Goal: Task Accomplishment & Management: Complete application form

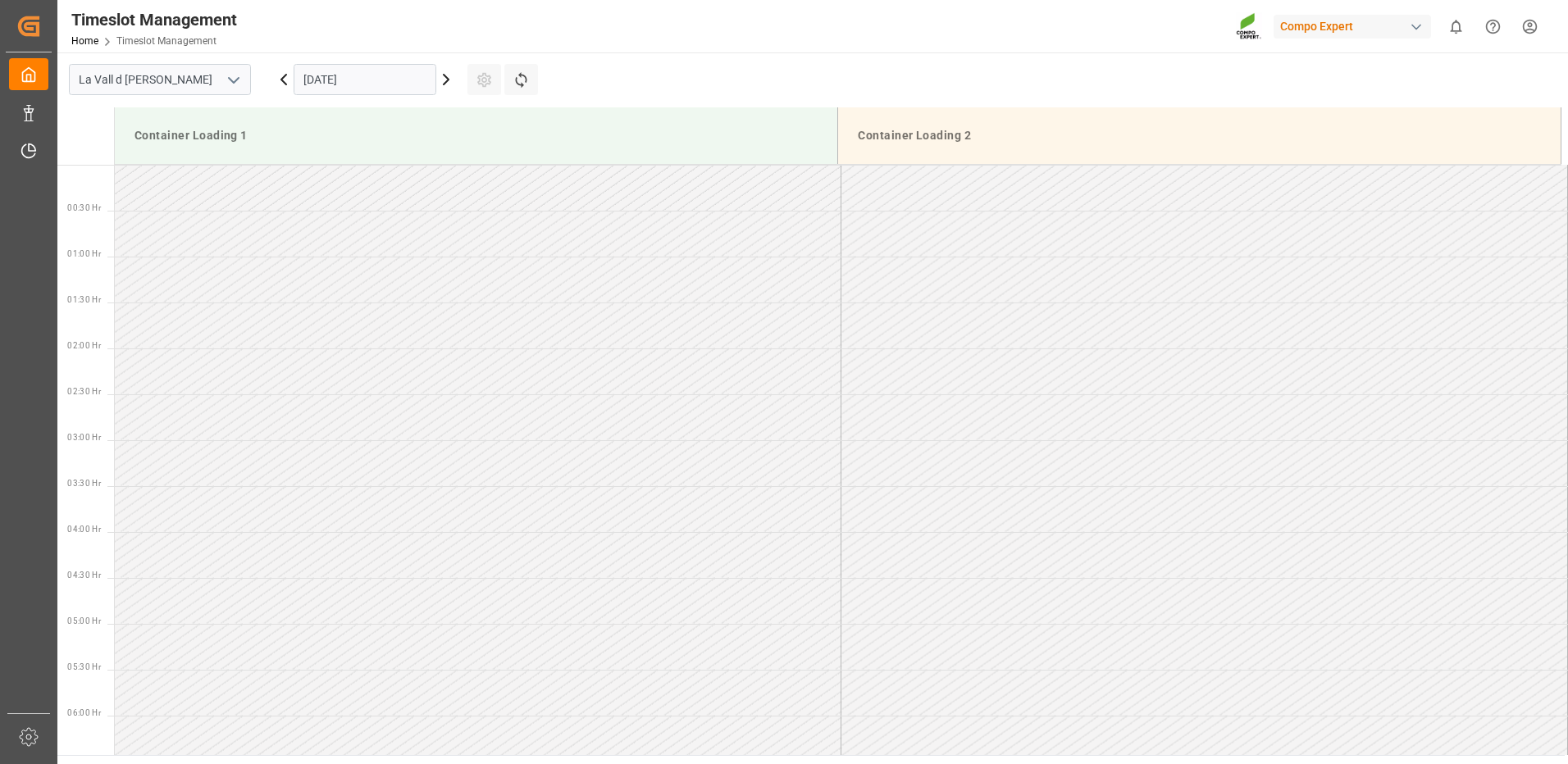
scroll to position [1092, 0]
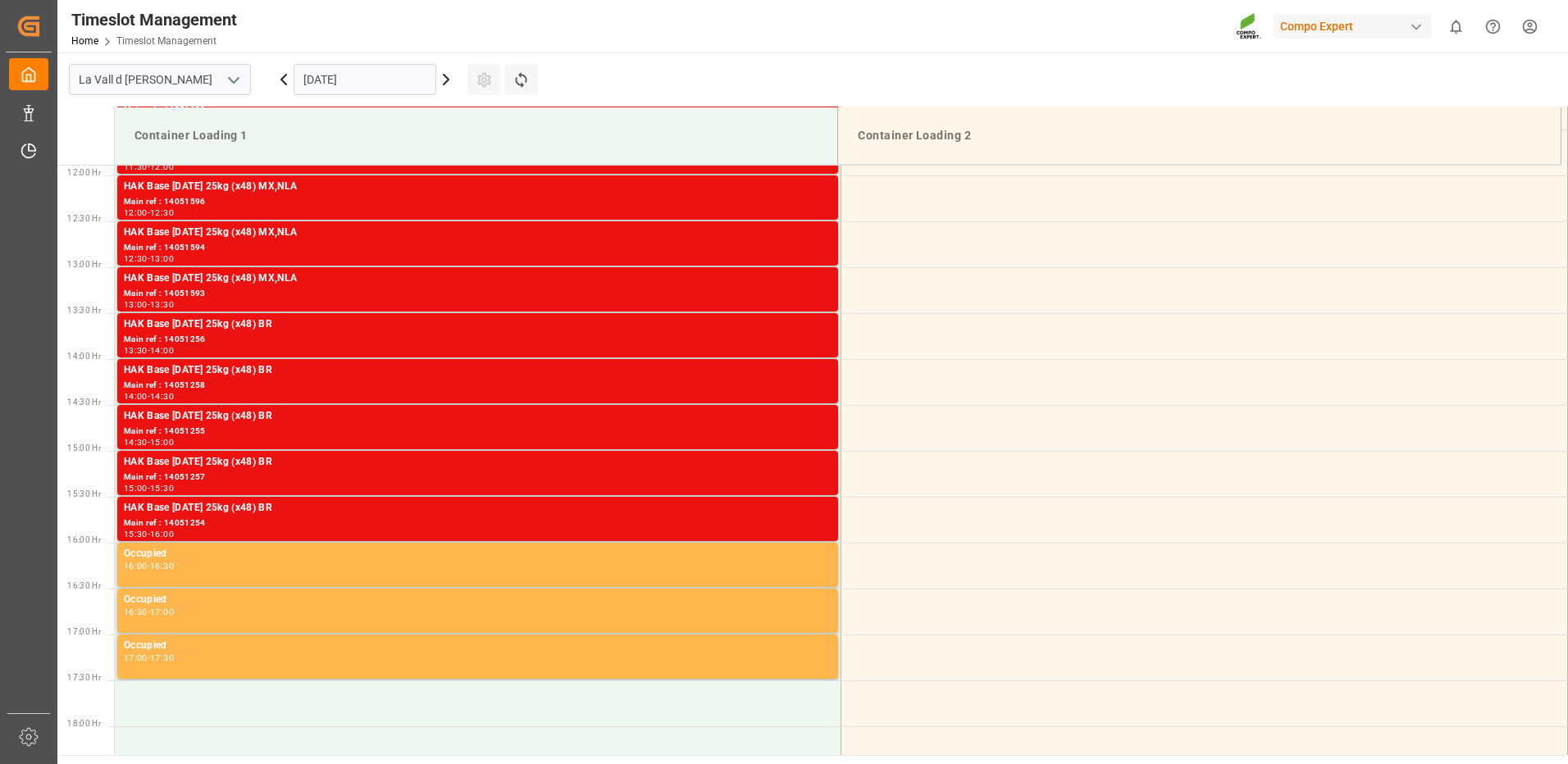
click at [394, 78] on input "07.10.2025" at bounding box center [364, 79] width 143 height 31
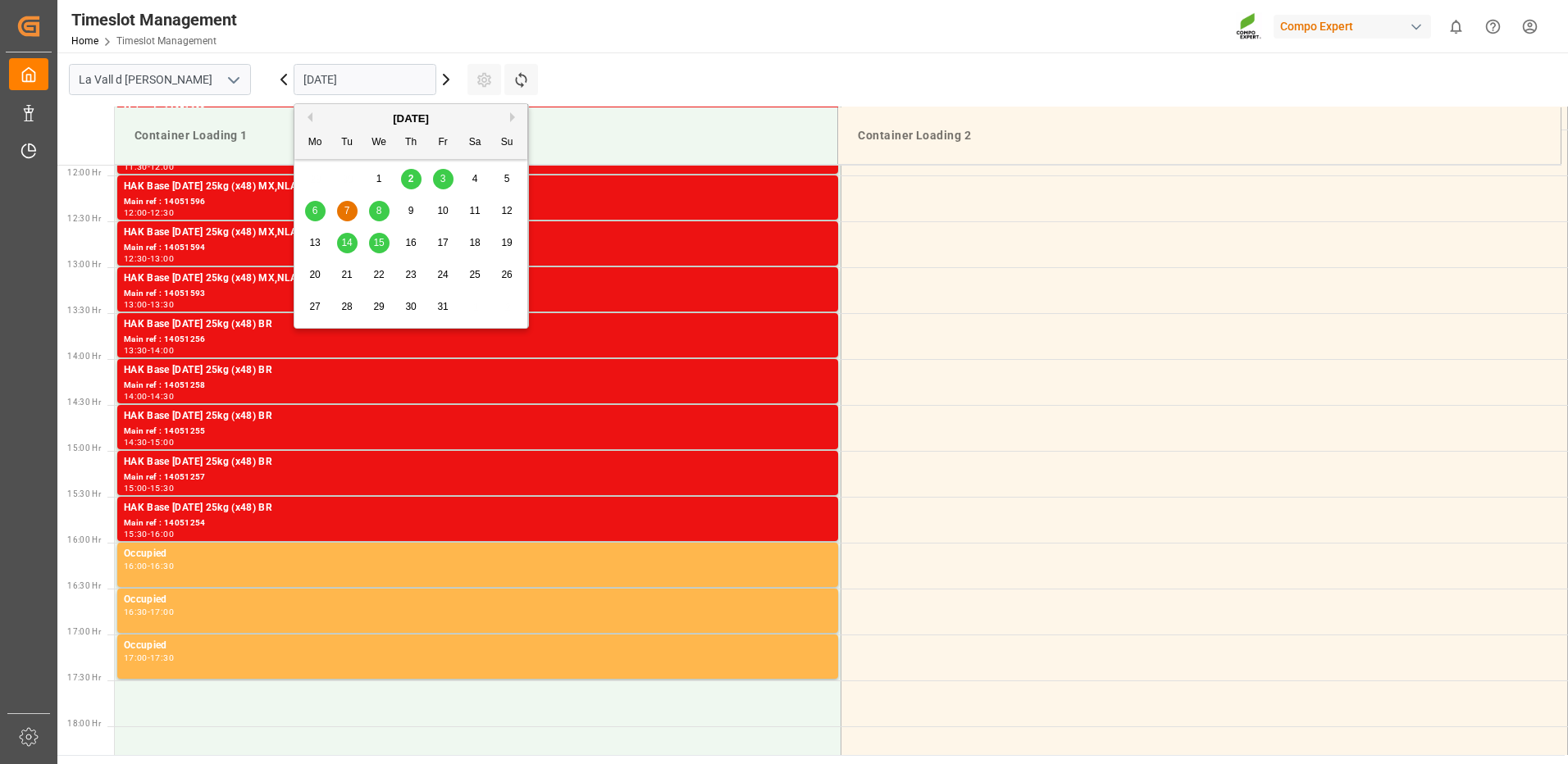
click at [346, 237] on span "14" at bounding box center [346, 242] width 10 height 11
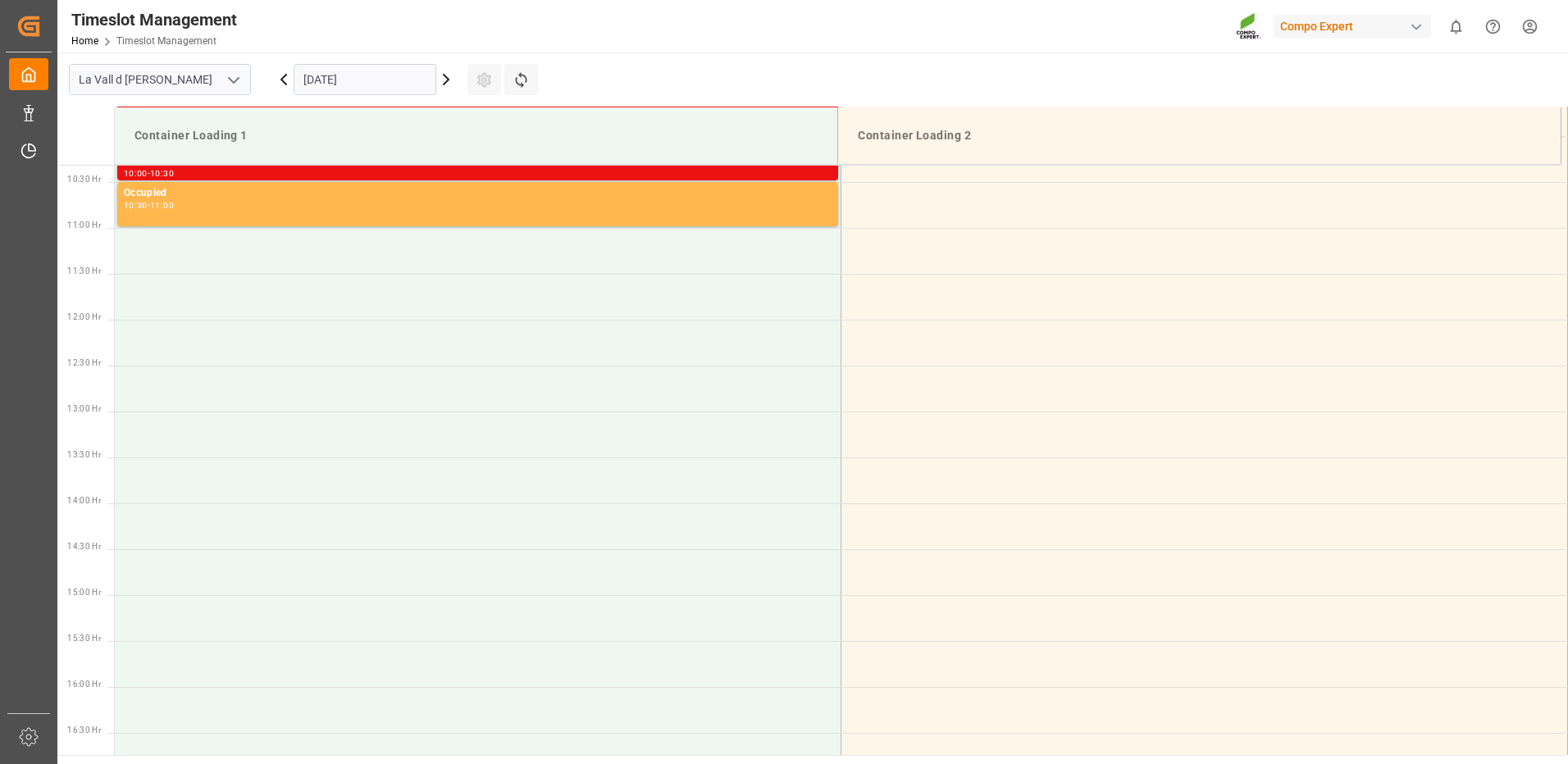
scroll to position [456, 0]
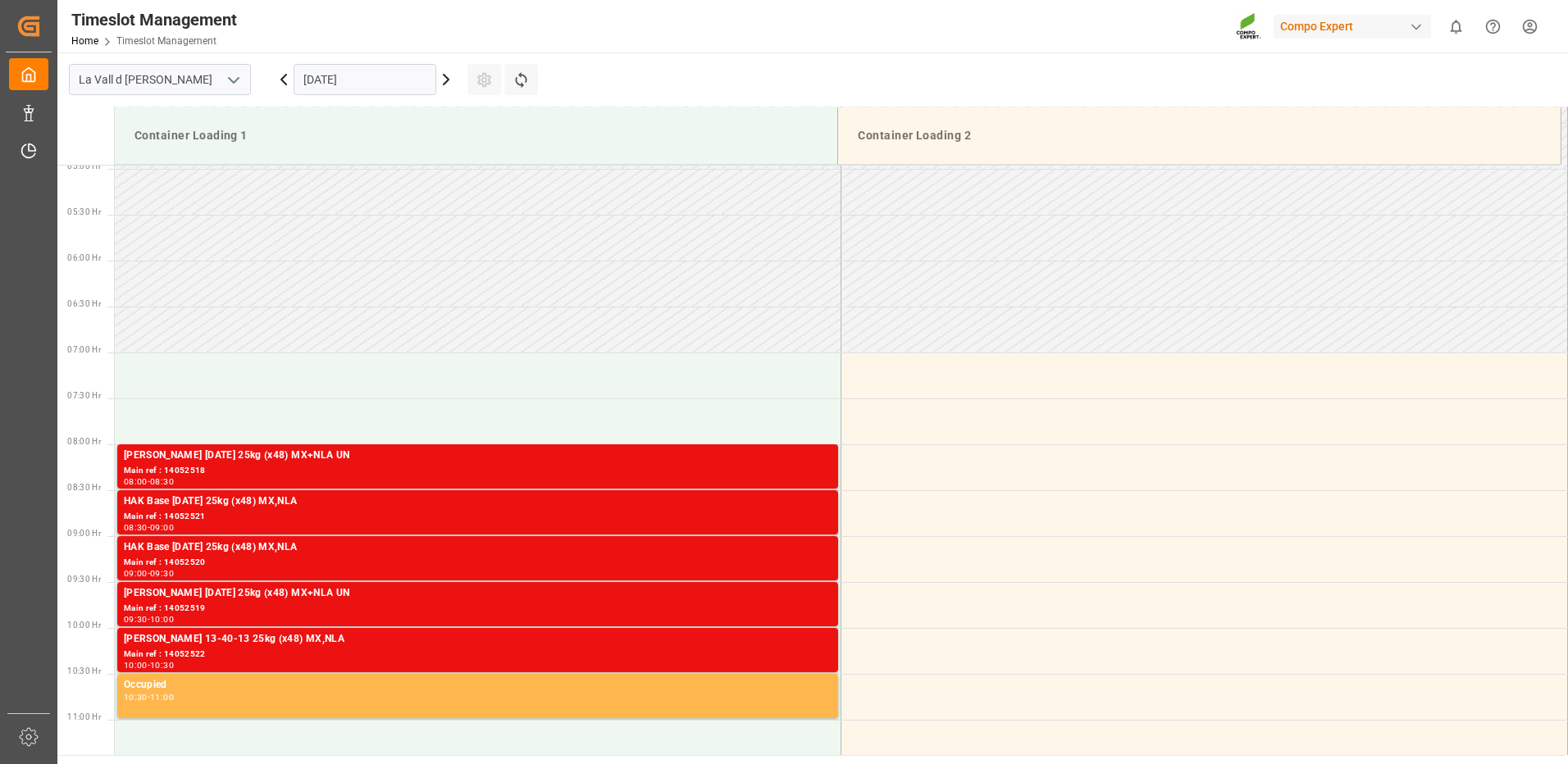
click at [287, 79] on icon at bounding box center [283, 79] width 20 height 20
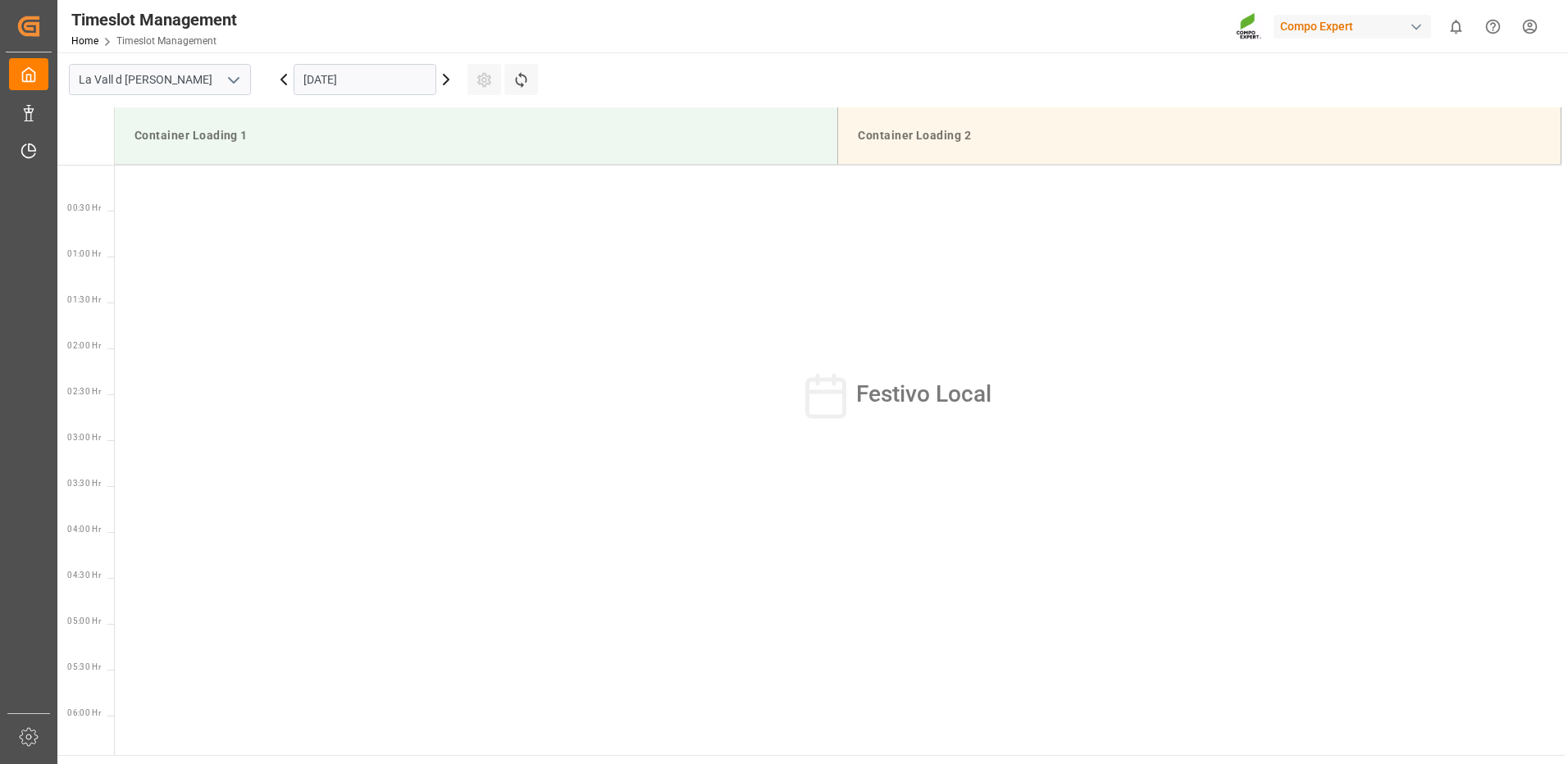
scroll to position [1276, 0]
click at [289, 79] on icon at bounding box center [283, 79] width 20 height 20
click at [450, 78] on icon at bounding box center [445, 79] width 20 height 20
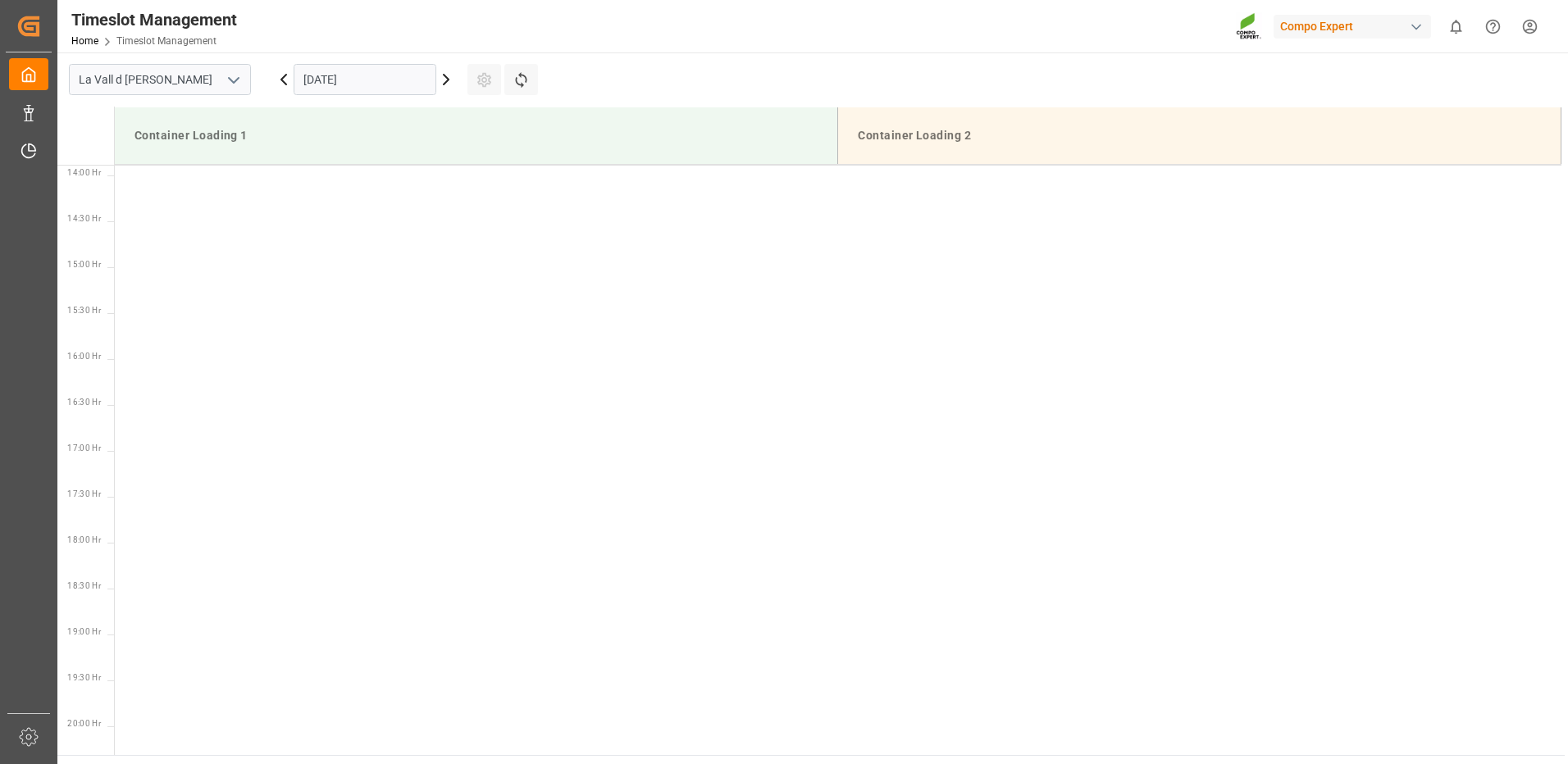
click at [450, 78] on icon at bounding box center [445, 79] width 20 height 20
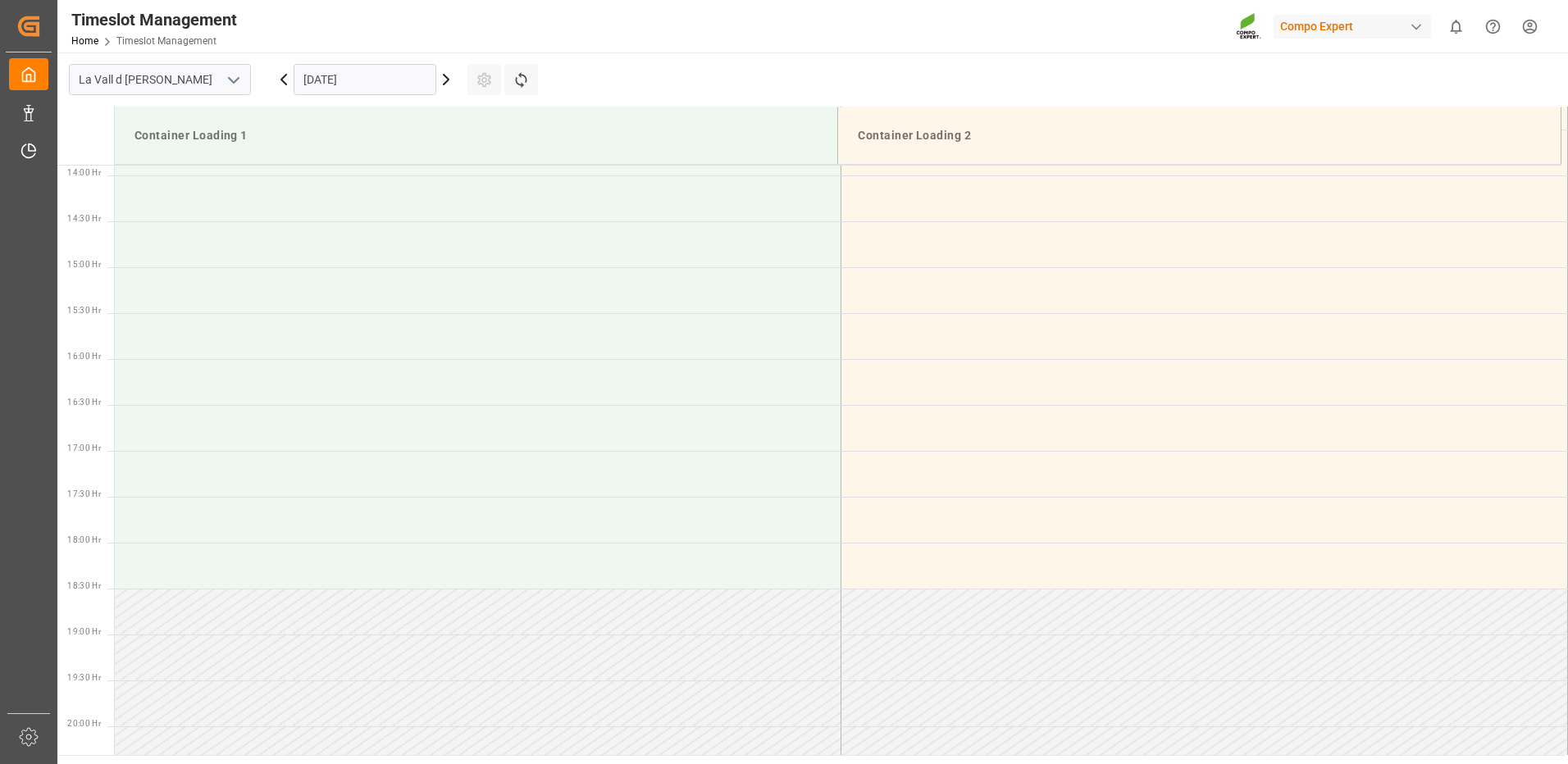
click at [450, 78] on icon at bounding box center [445, 79] width 20 height 20
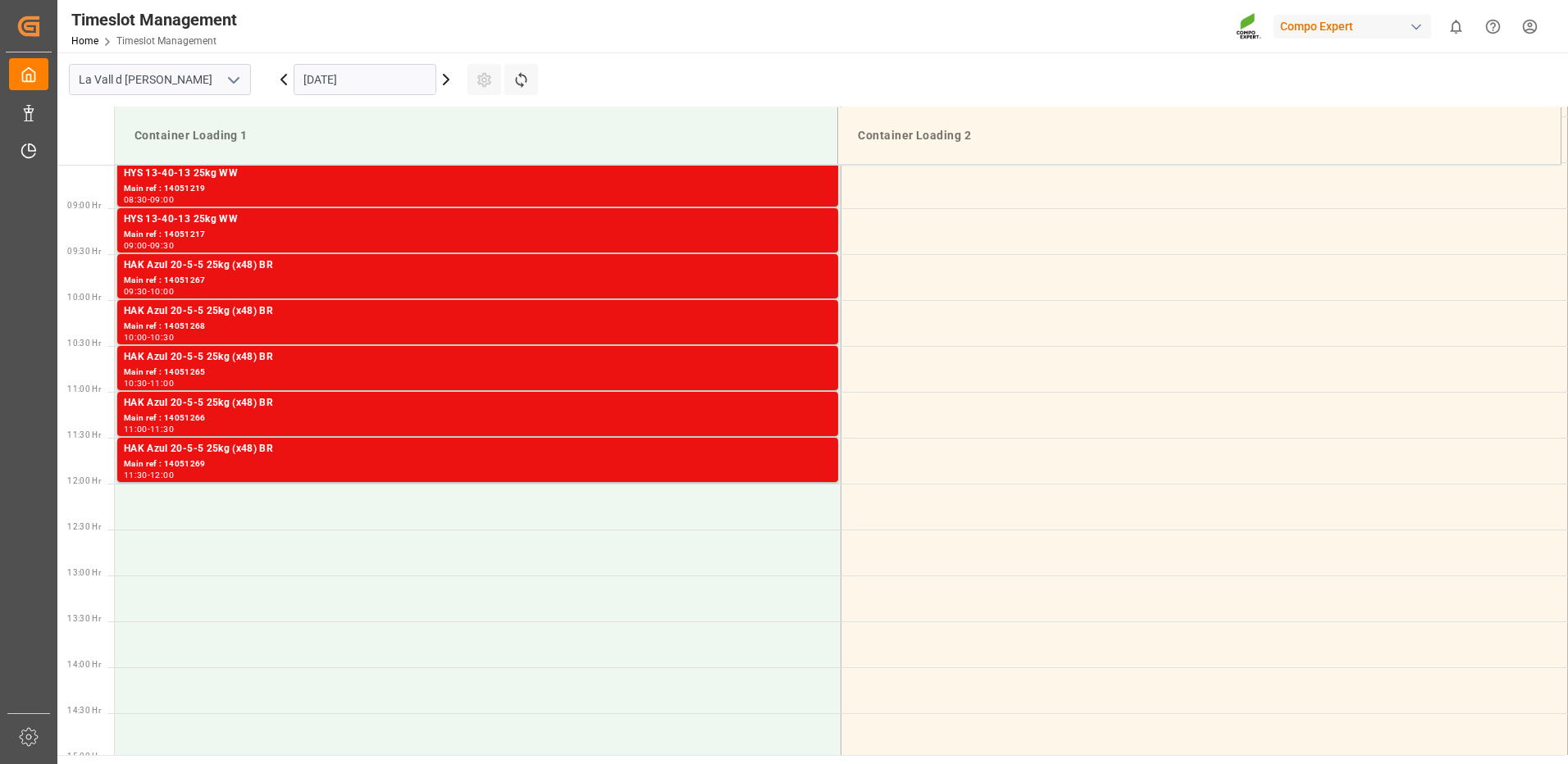
scroll to position [620, 0]
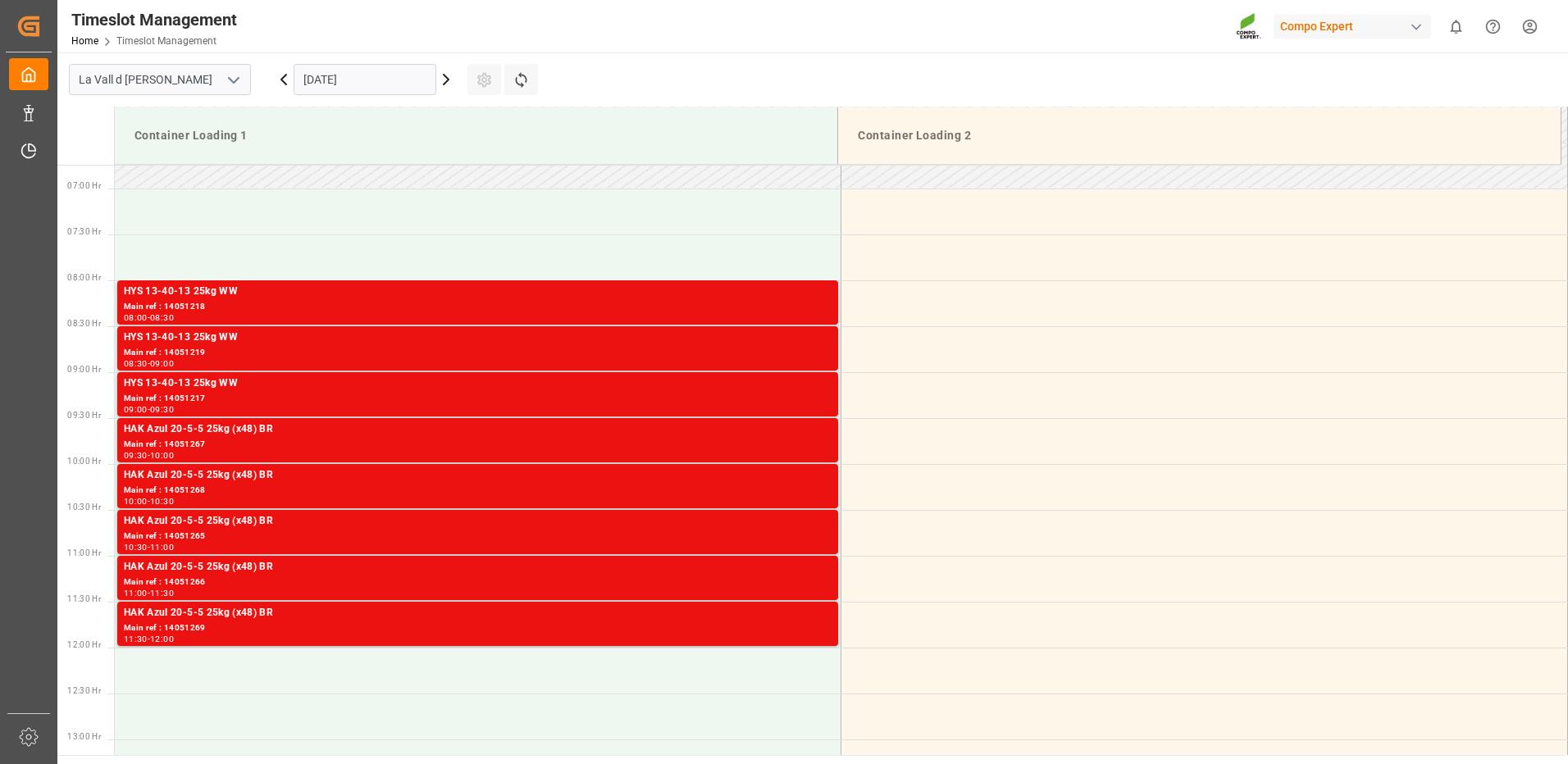
click at [283, 74] on icon at bounding box center [283, 79] width 20 height 20
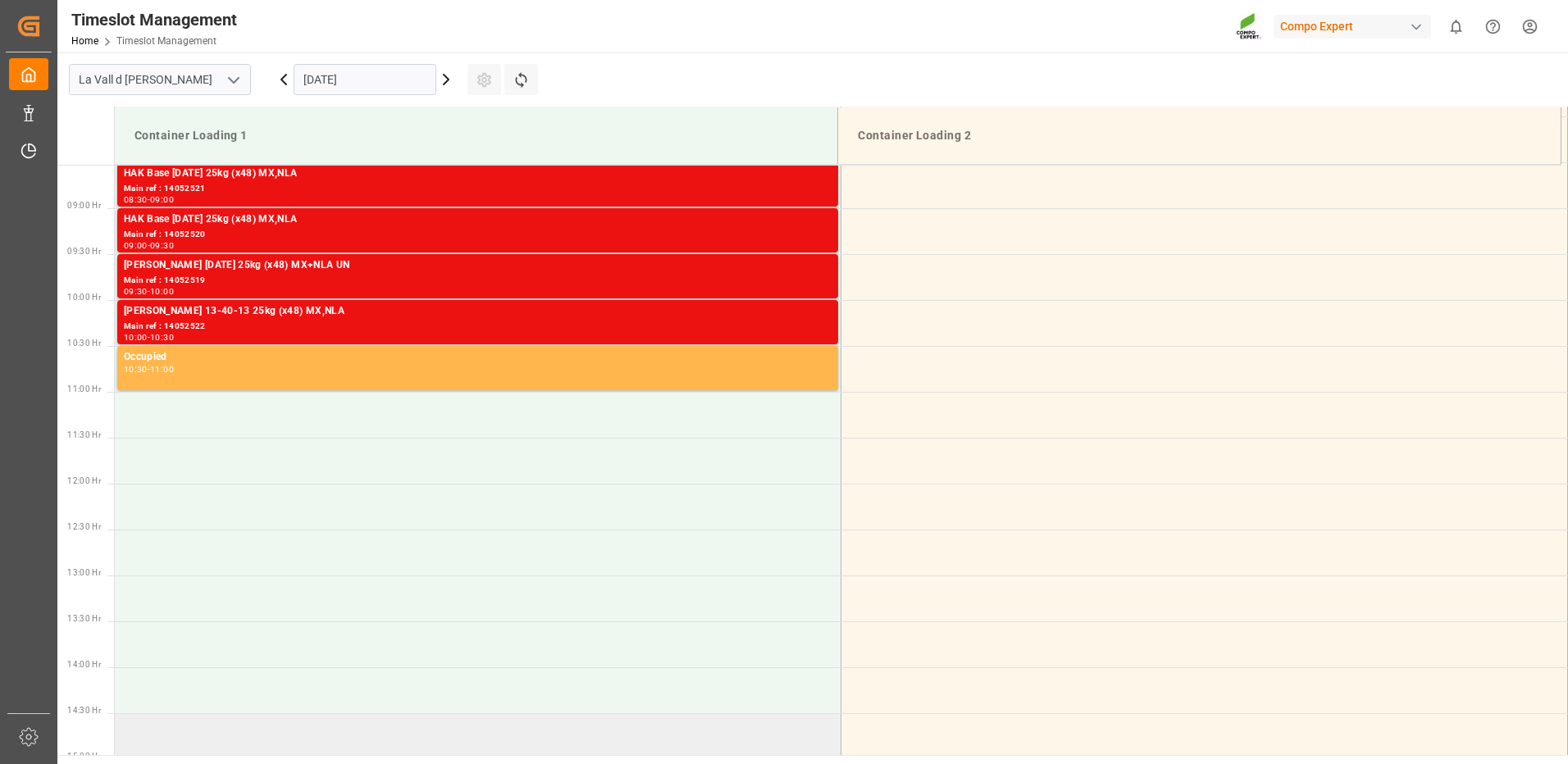
scroll to position [866, 0]
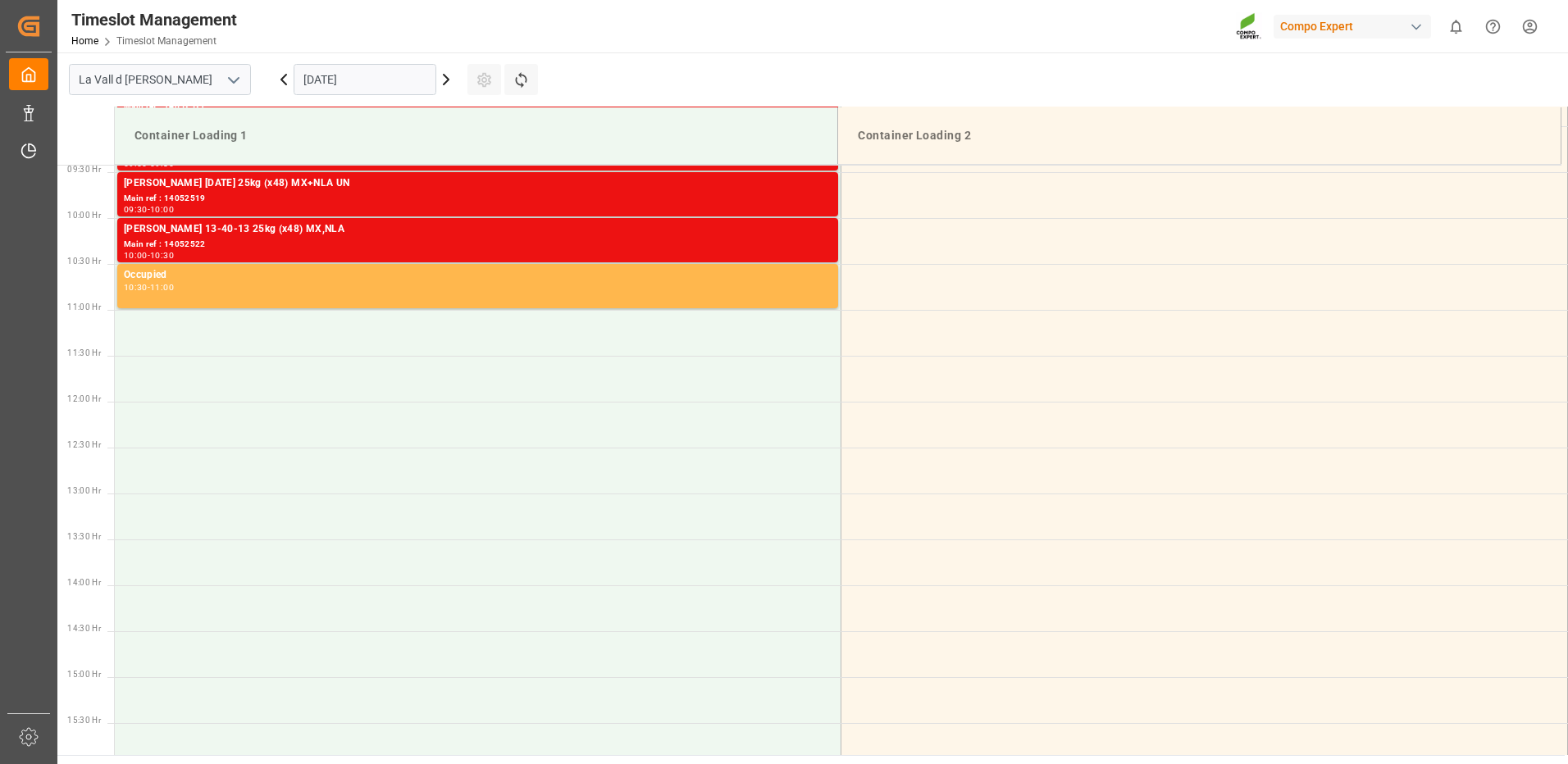
click at [285, 78] on icon at bounding box center [283, 79] width 20 height 20
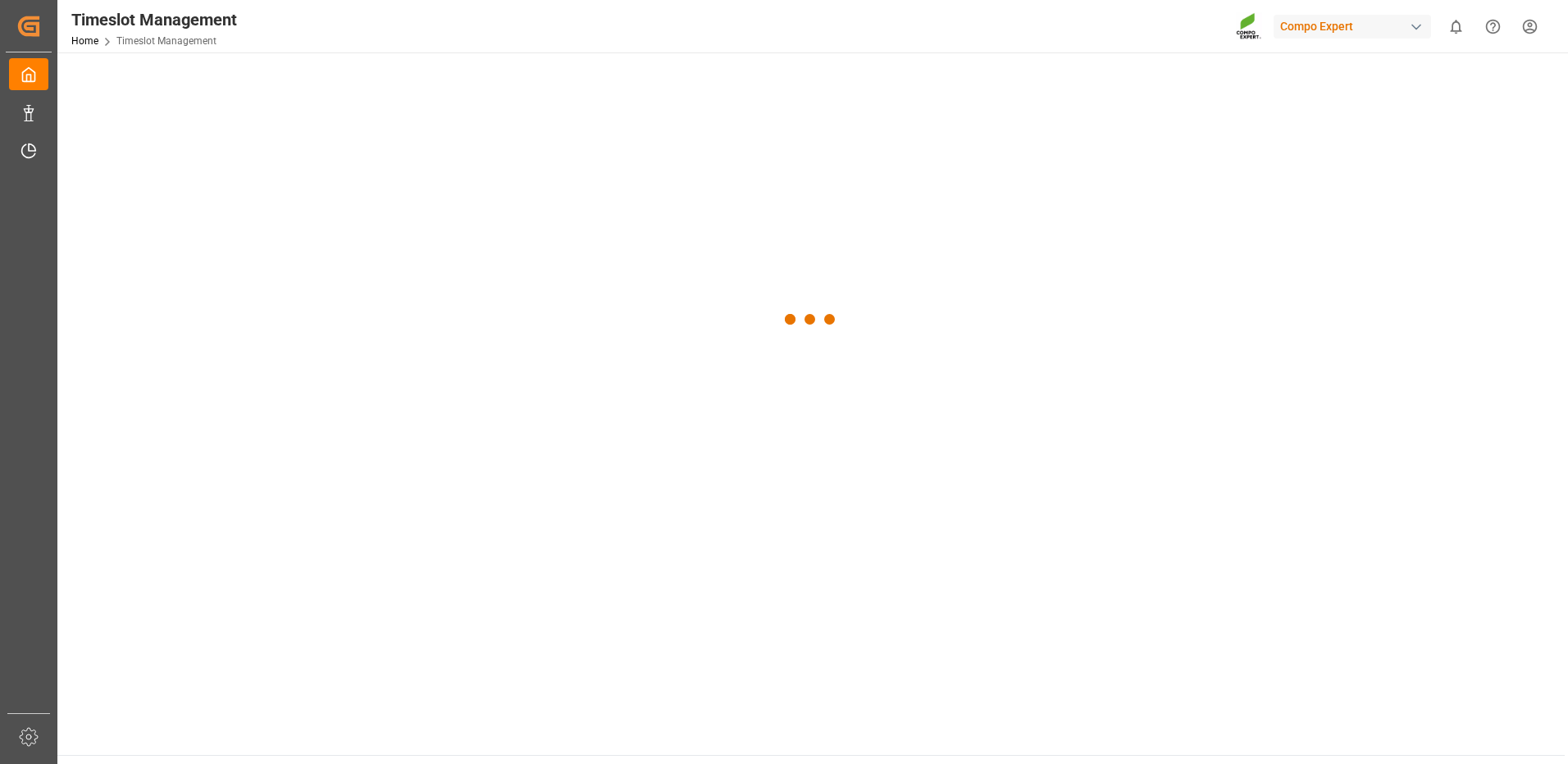
click at [285, 78] on div at bounding box center [811, 320] width 1507 height 535
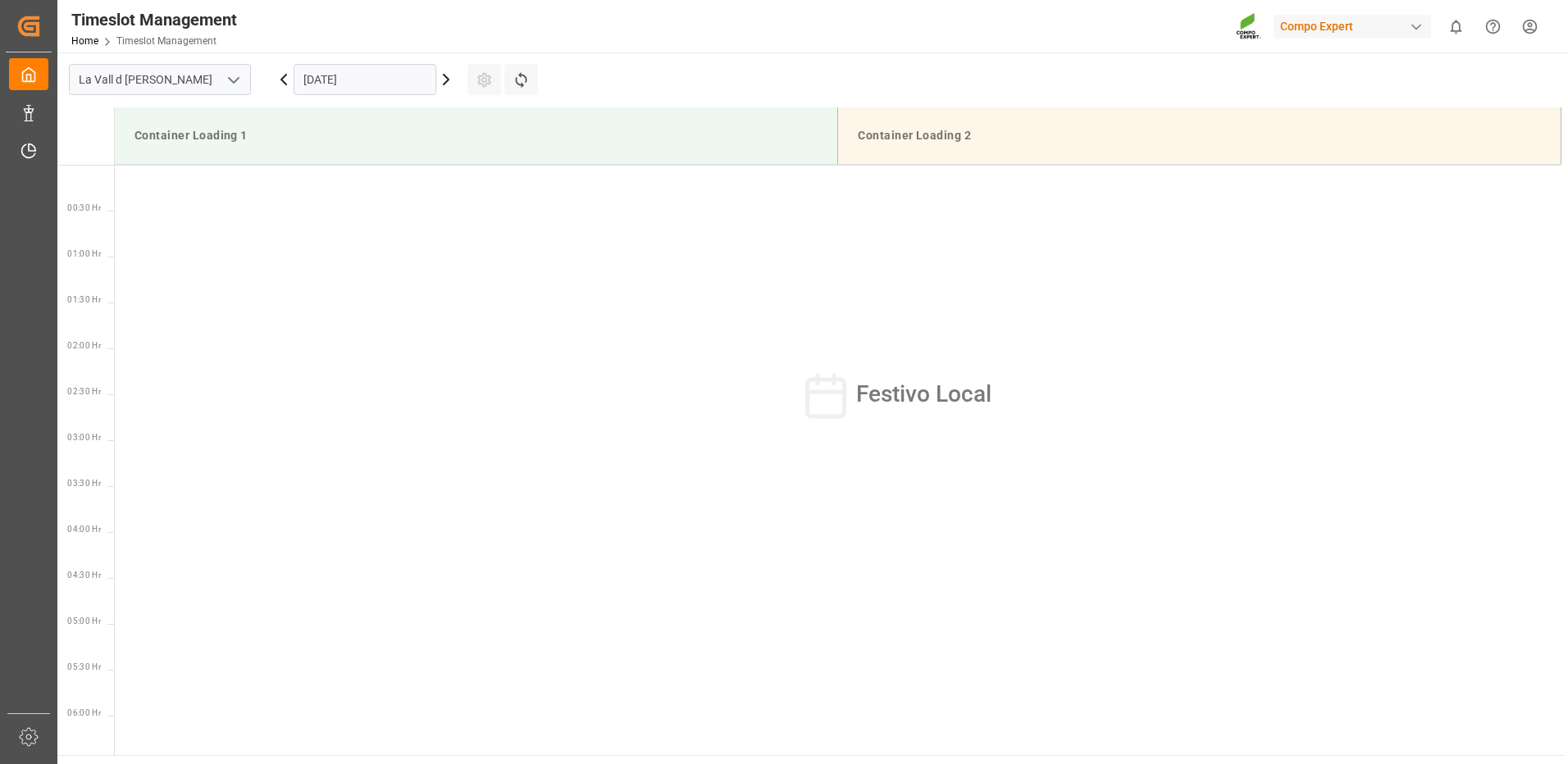
scroll to position [1367, 0]
click at [285, 78] on icon at bounding box center [283, 79] width 20 height 20
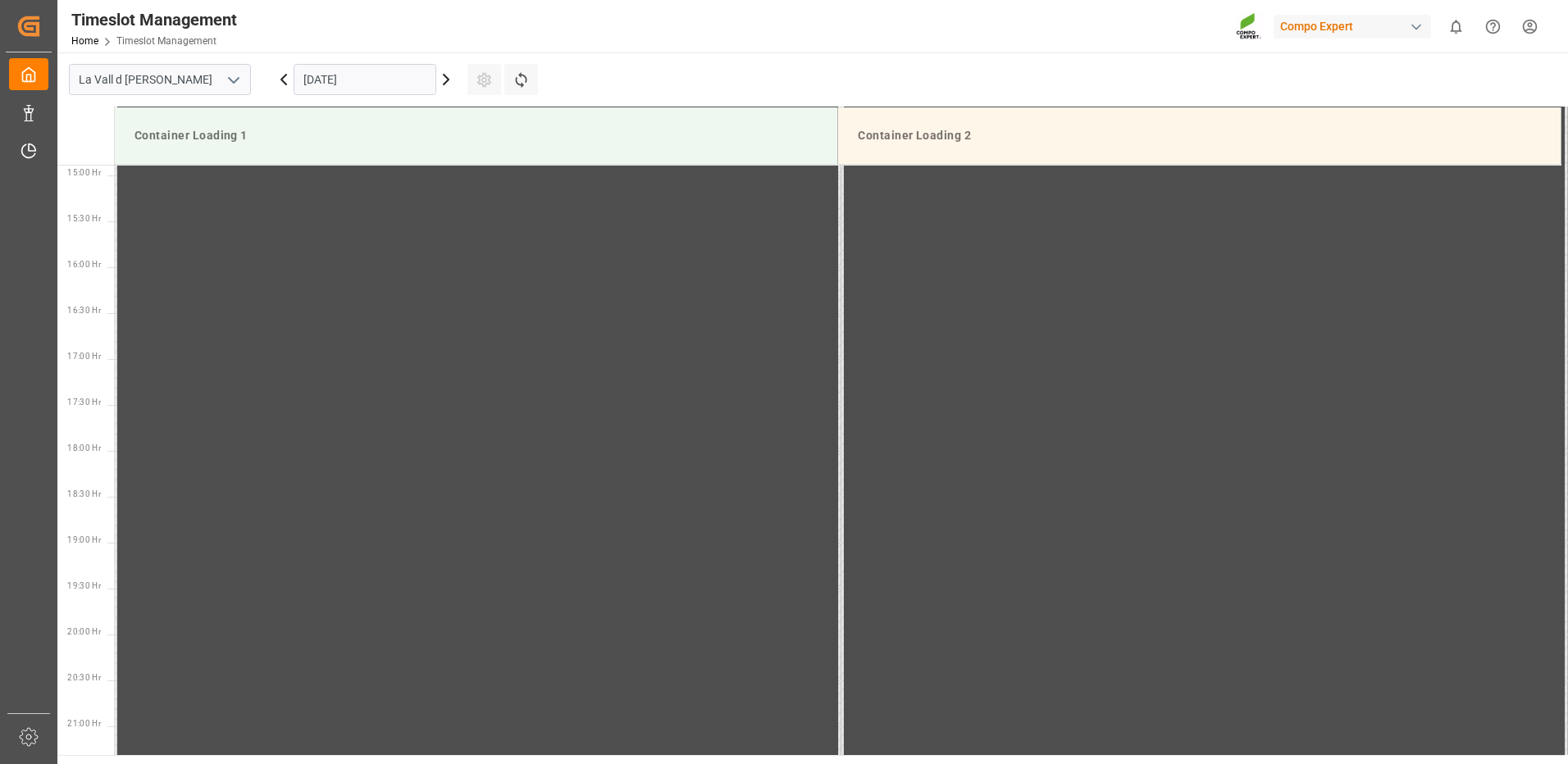
click at [285, 78] on icon at bounding box center [283, 79] width 20 height 20
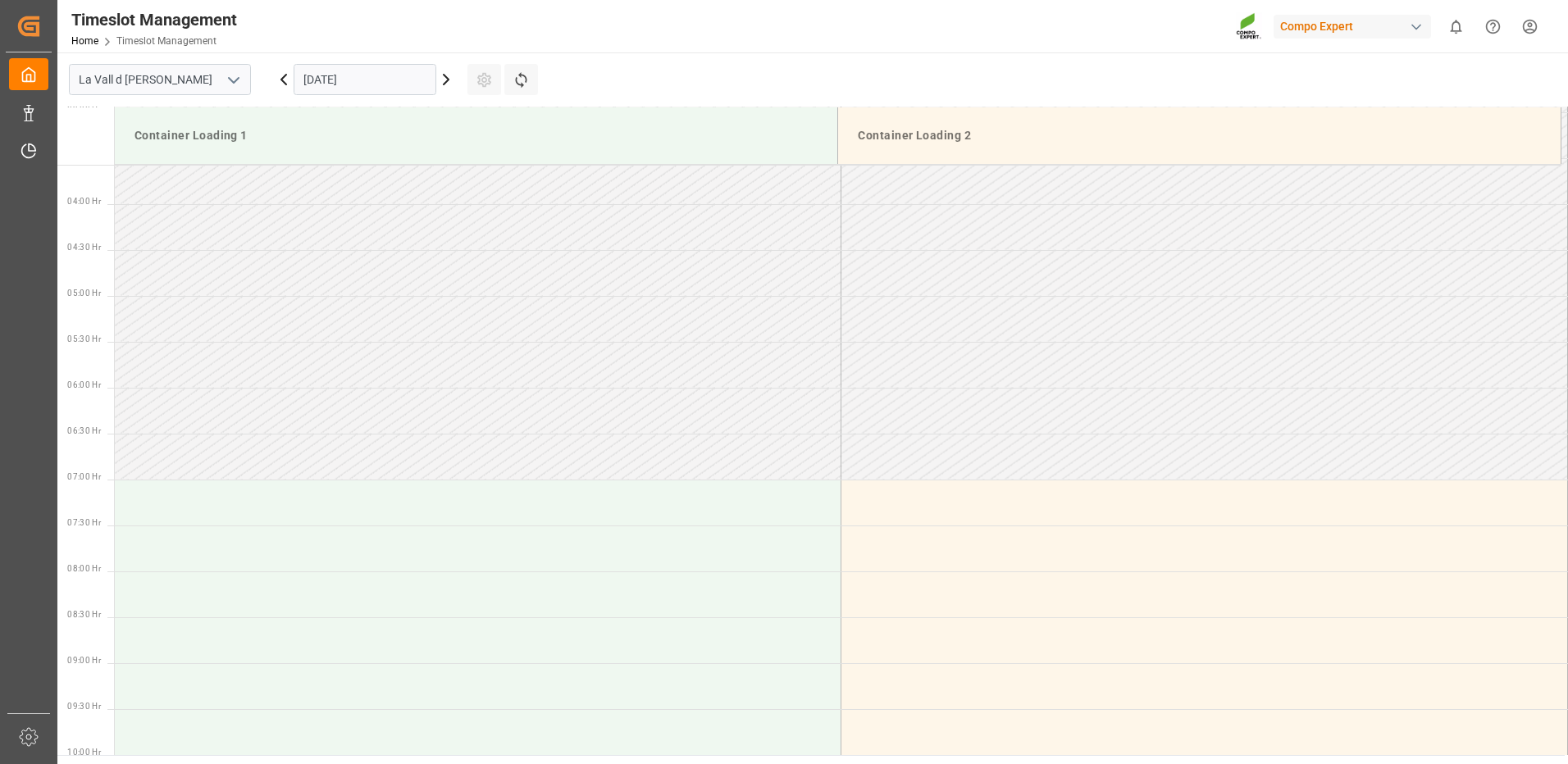
scroll to position [410, 0]
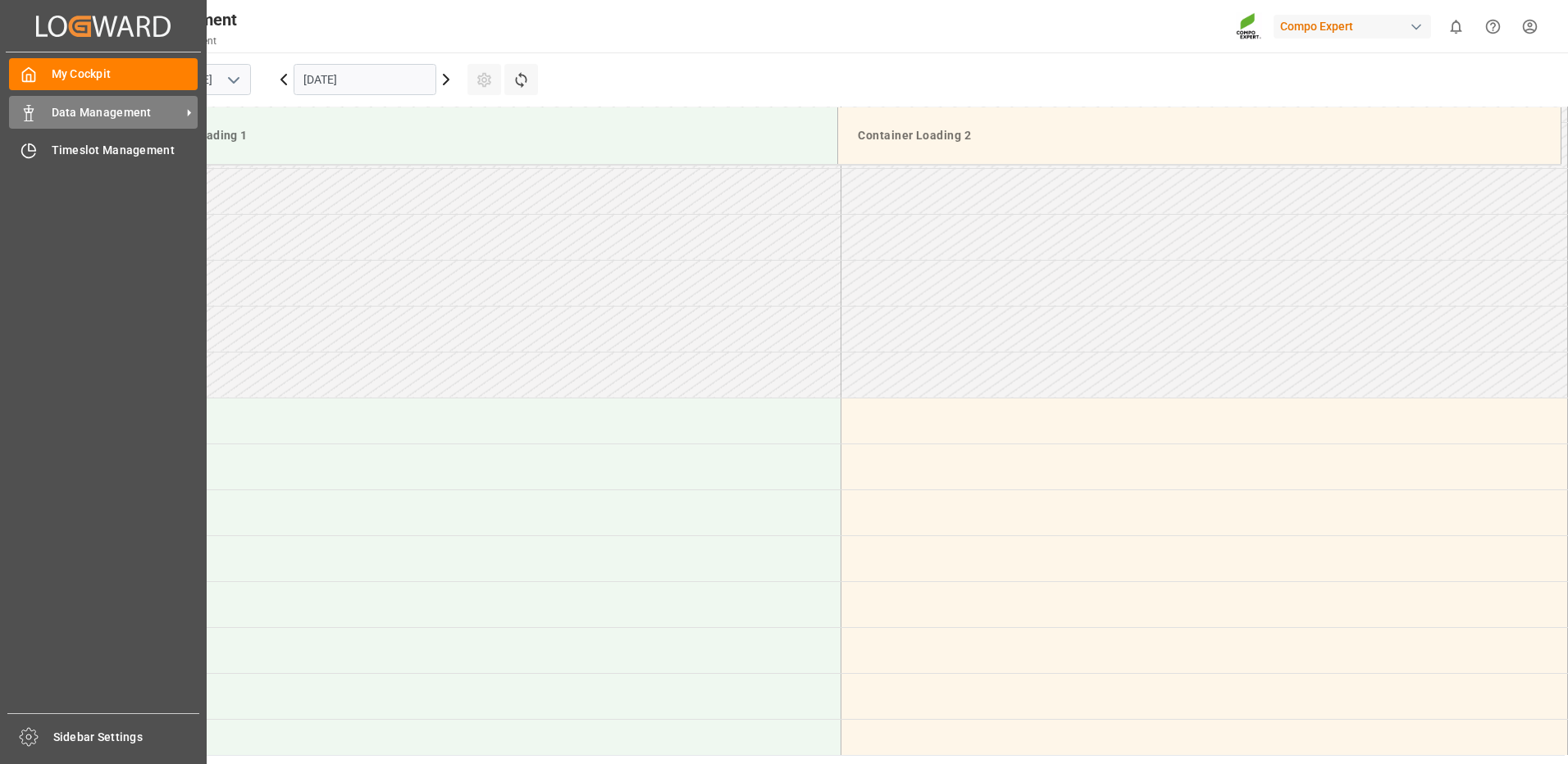
click at [160, 112] on span "Data Management" at bounding box center [116, 113] width 130 height 17
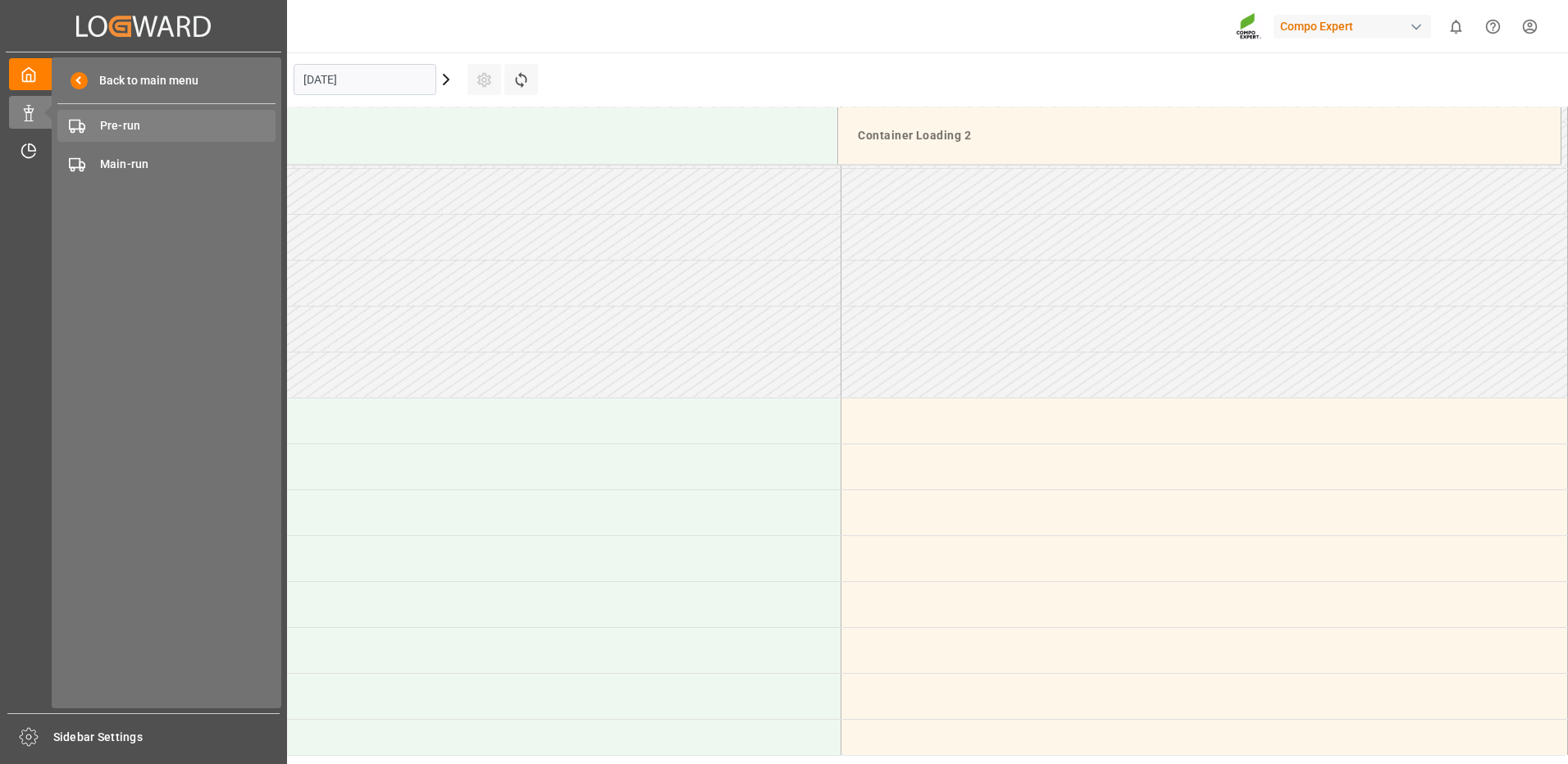
click at [137, 124] on span "Pre-run" at bounding box center [187, 126] width 176 height 17
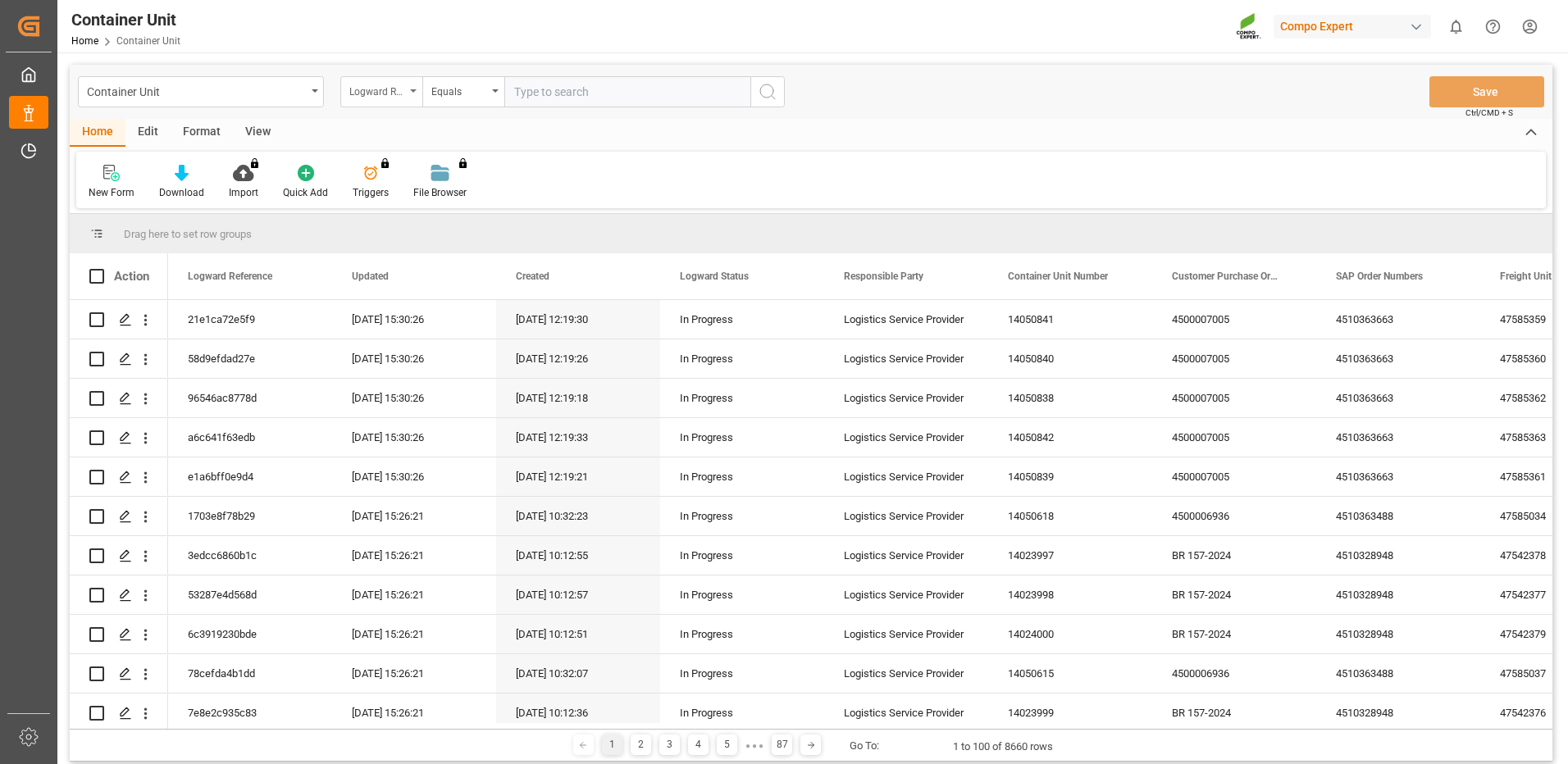
click at [387, 89] on div "Logward Reference" at bounding box center [377, 89] width 56 height 19
type input "sap"
click at [407, 175] on div "SAP Order Numbers" at bounding box center [463, 167] width 244 height 34
click at [471, 93] on div "Equals" at bounding box center [459, 89] width 56 height 19
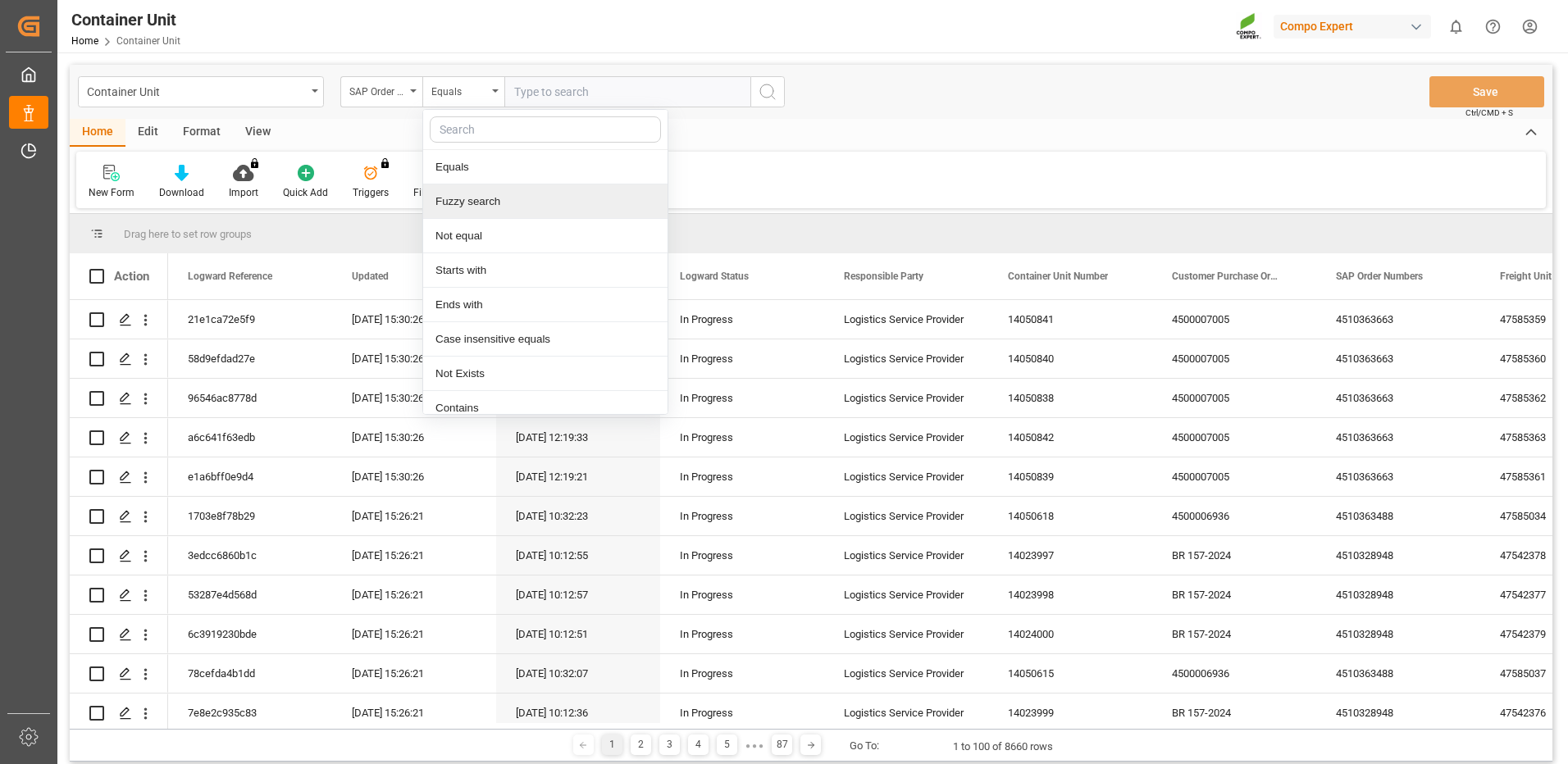
click at [476, 196] on div "Fuzzy search" at bounding box center [545, 201] width 244 height 34
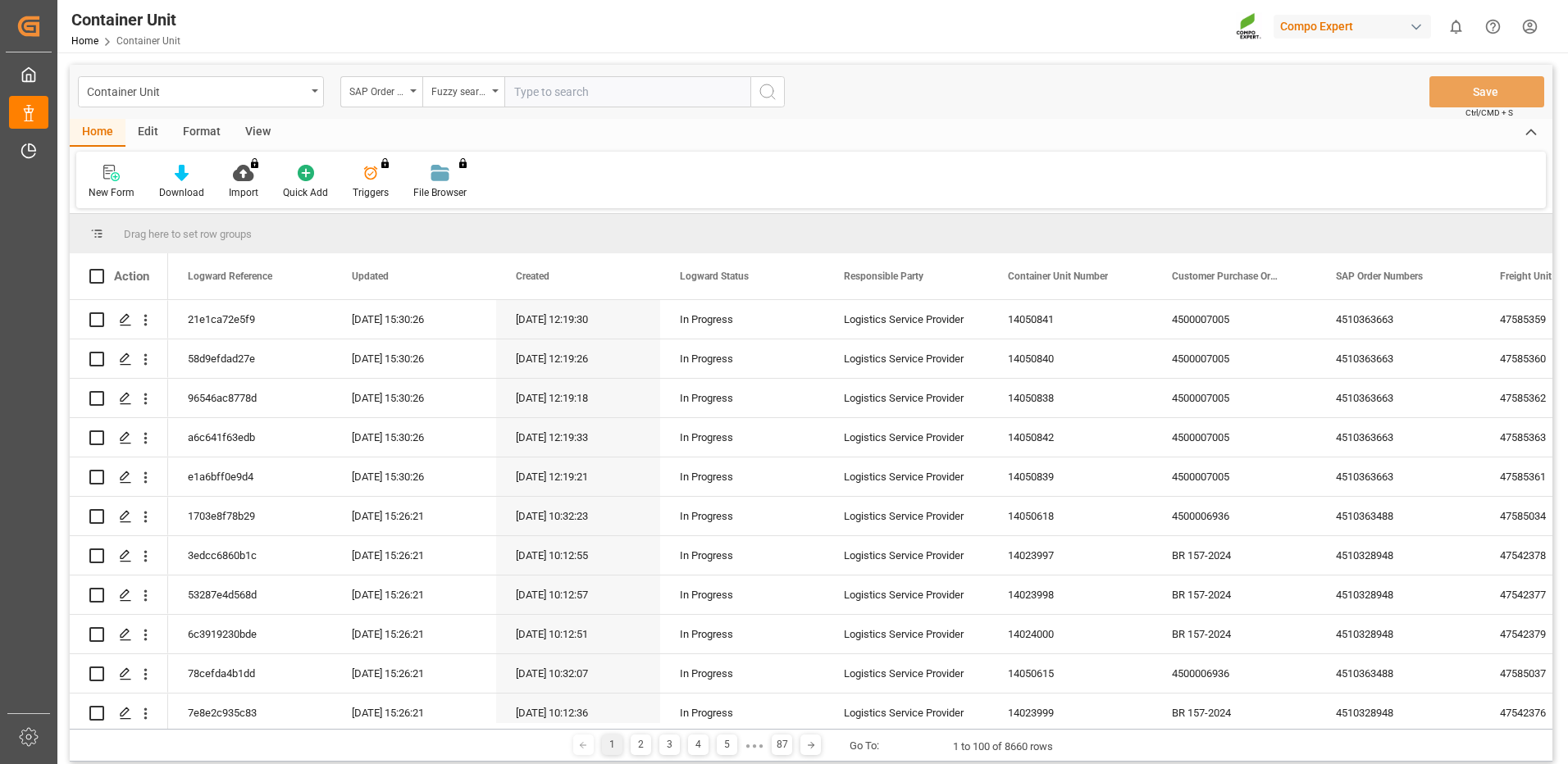
click at [579, 85] on input "text" at bounding box center [627, 91] width 246 height 31
paste input "4510366477"
type input "4510366477"
click at [774, 88] on icon "search button" at bounding box center [767, 91] width 20 height 20
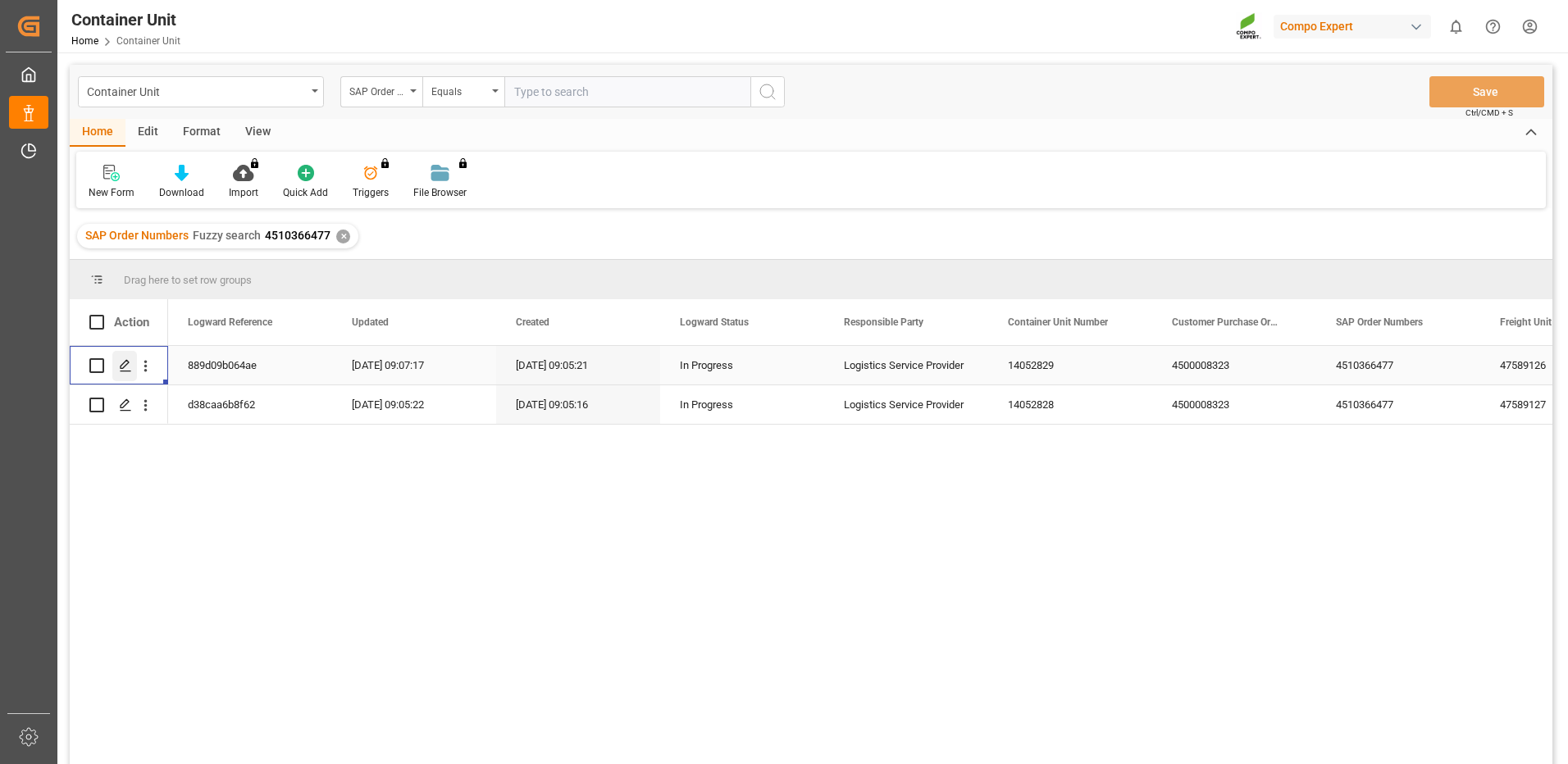
click at [132, 367] on div "Press SPACE to select this row." at bounding box center [125, 366] width 24 height 31
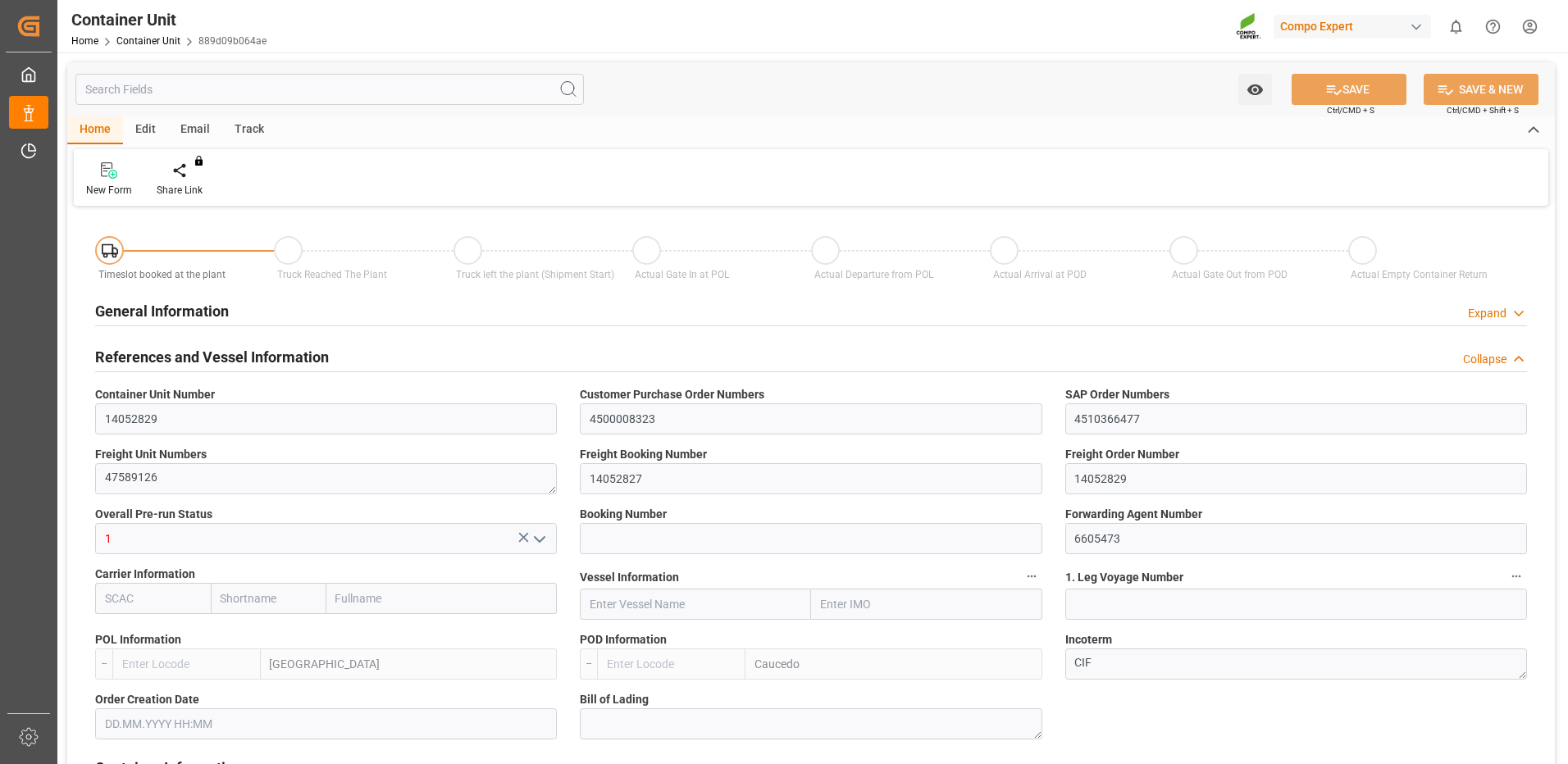
type input "ESVLC"
type input "DOCAU"
type input "7"
type input "0"
type input "8"
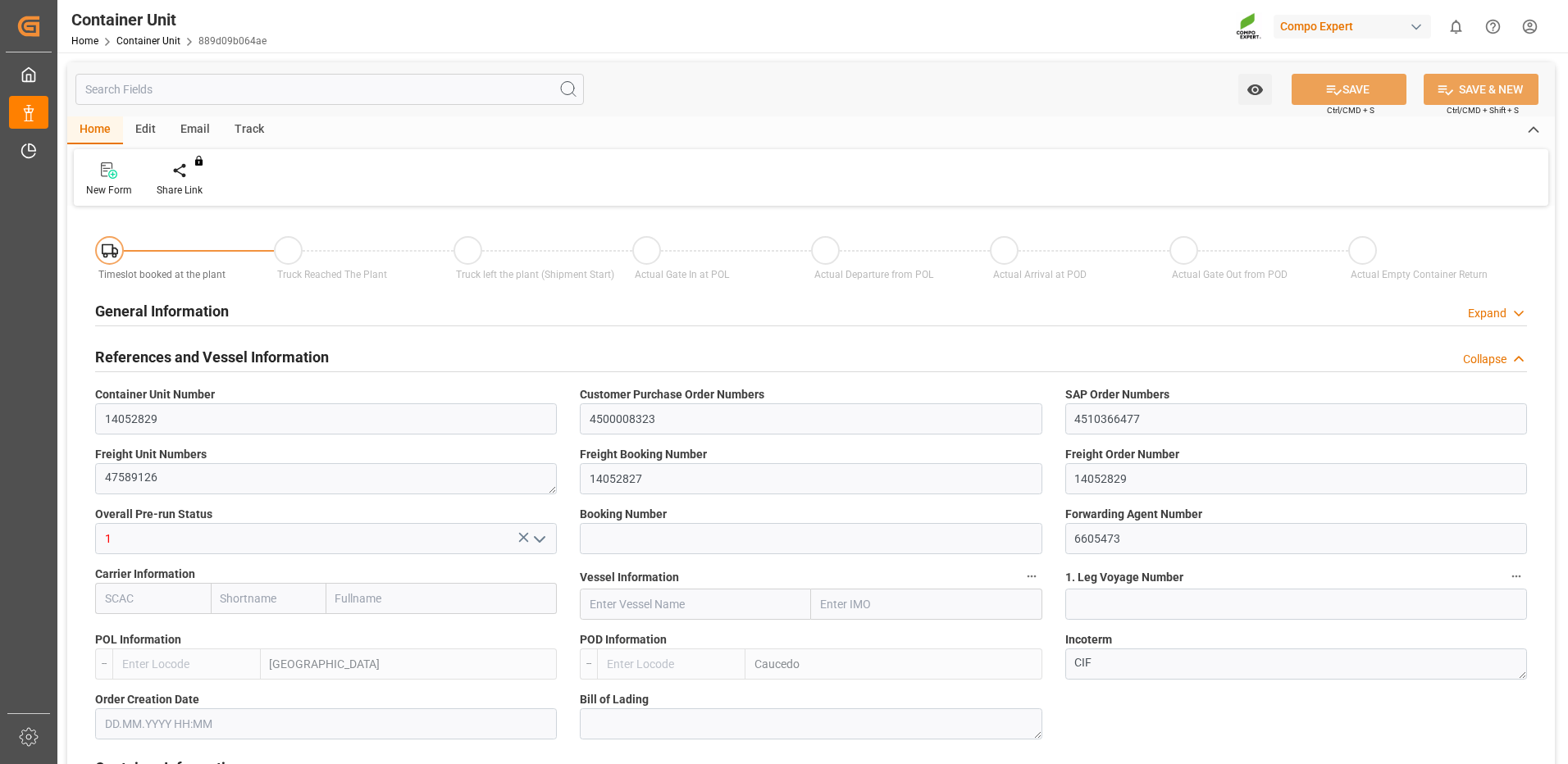
type input "0"
type input "40"
type input "24579.84"
type input "24.09.2025 09:04"
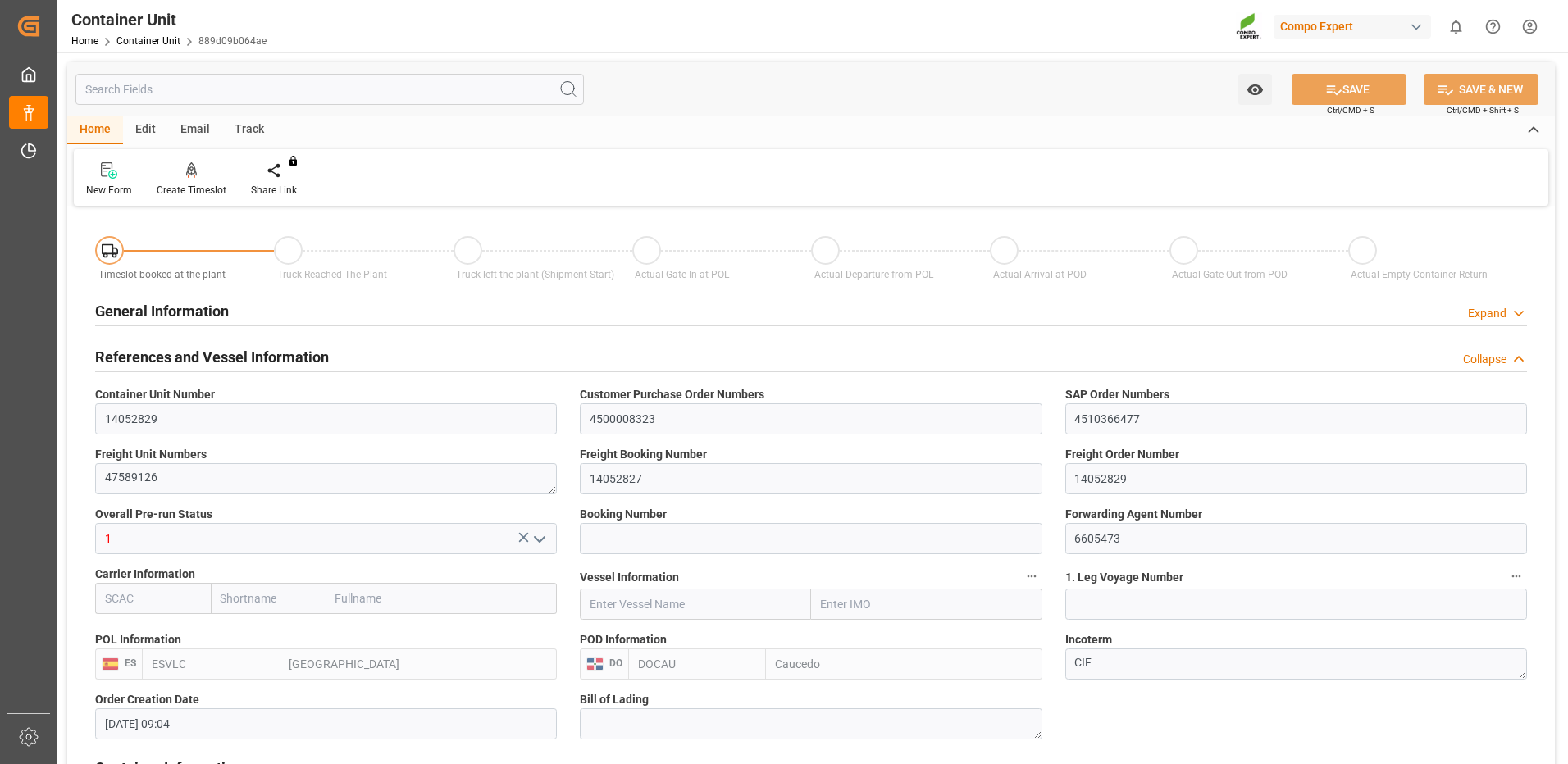
type input "07.10.2025"
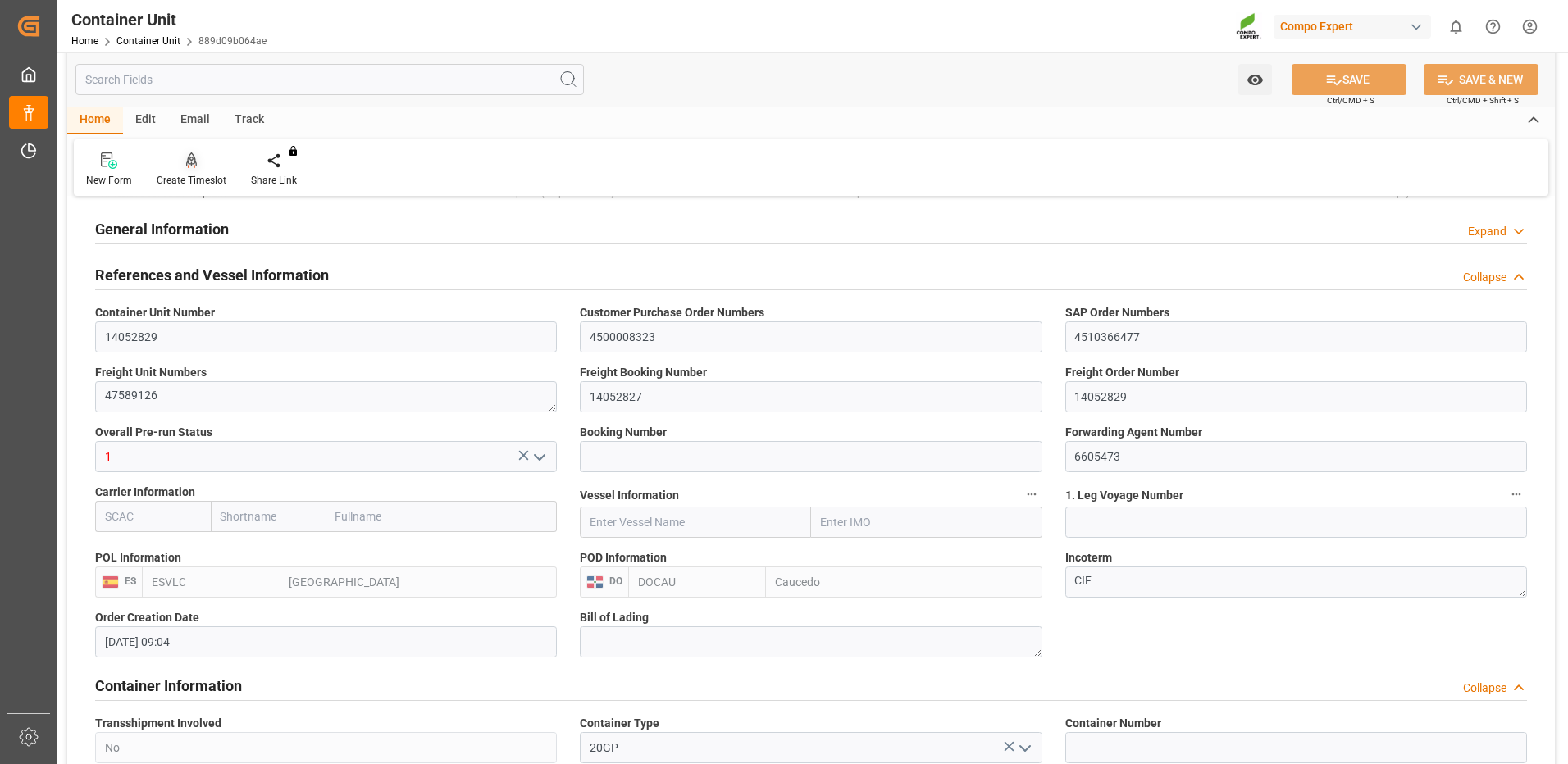
click at [183, 165] on div at bounding box center [191, 160] width 70 height 17
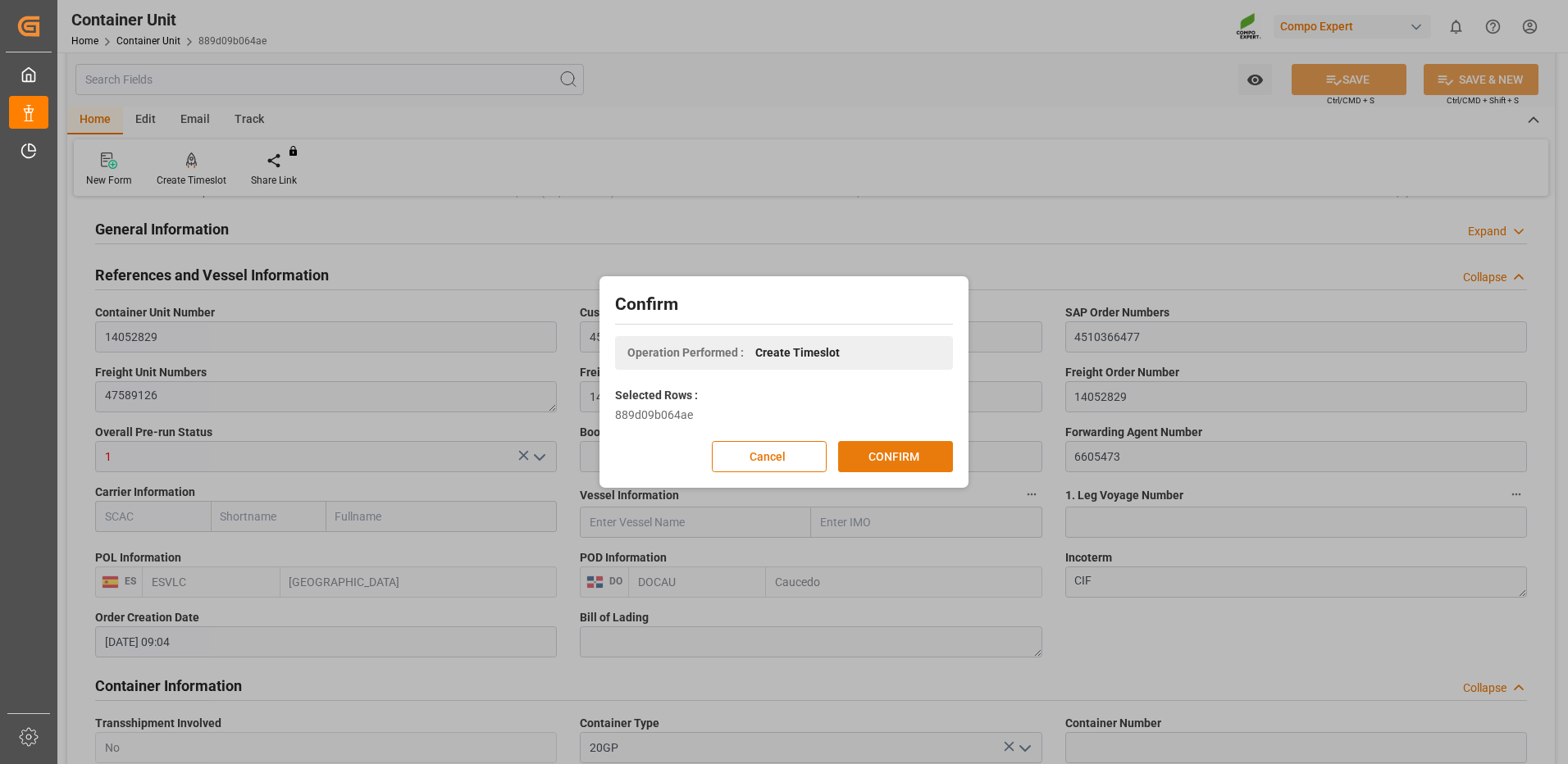
click at [900, 456] on button "CONFIRM" at bounding box center [895, 457] width 115 height 31
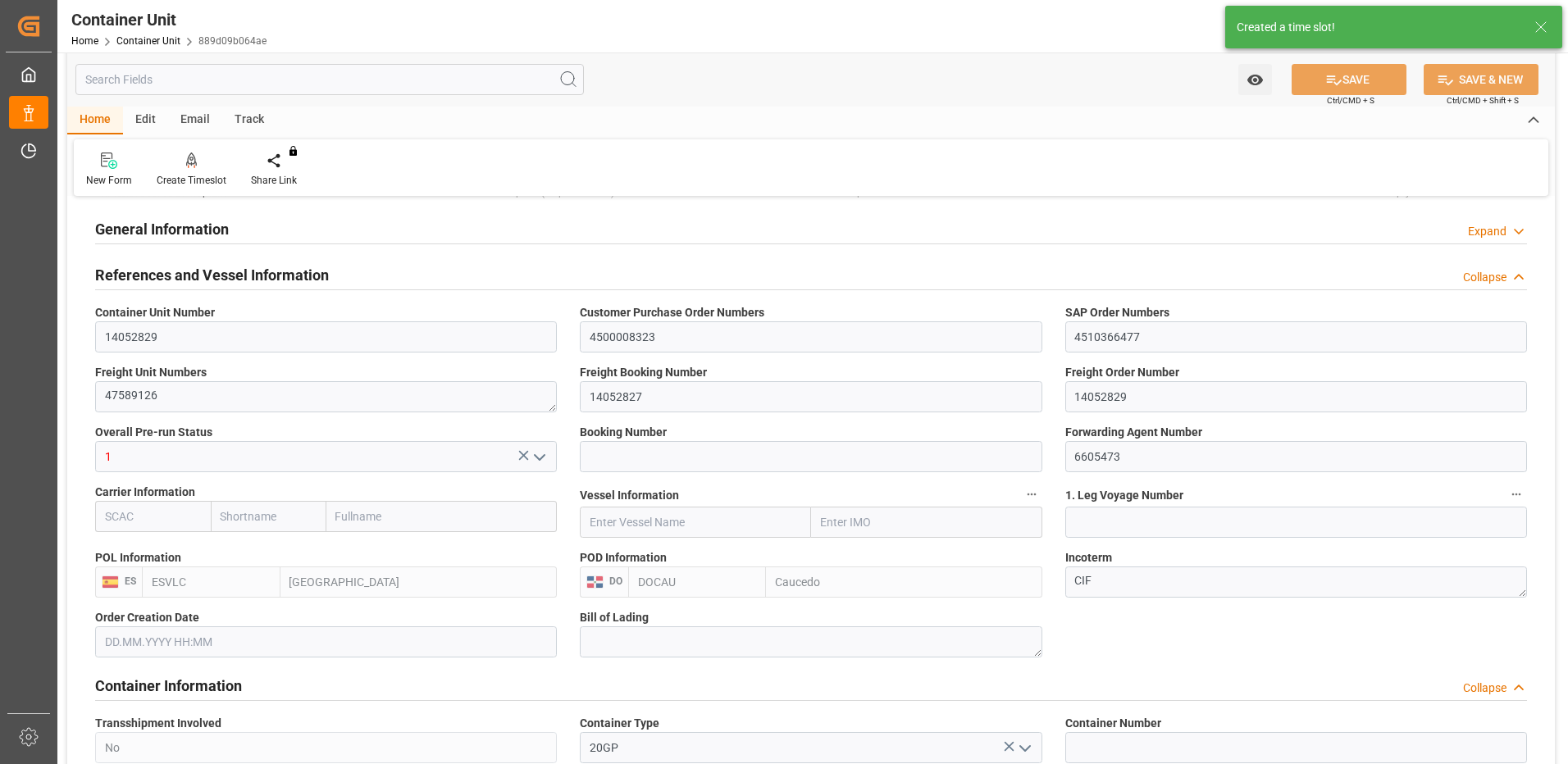
type input "24.09.2025 09:04"
type input "07.10.2025"
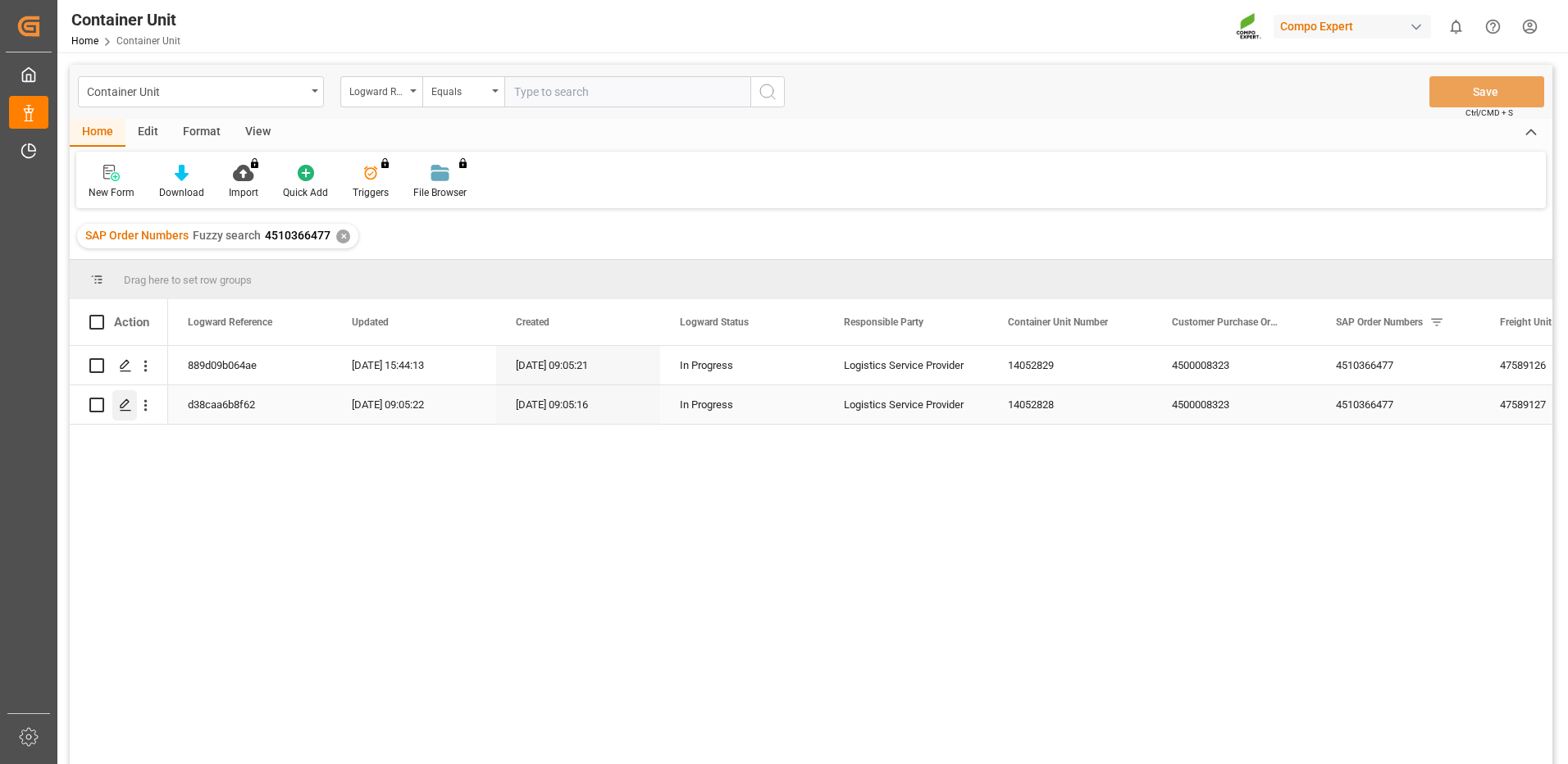
click at [123, 401] on icon "Press SPACE to select this row." at bounding box center [126, 405] width 13 height 13
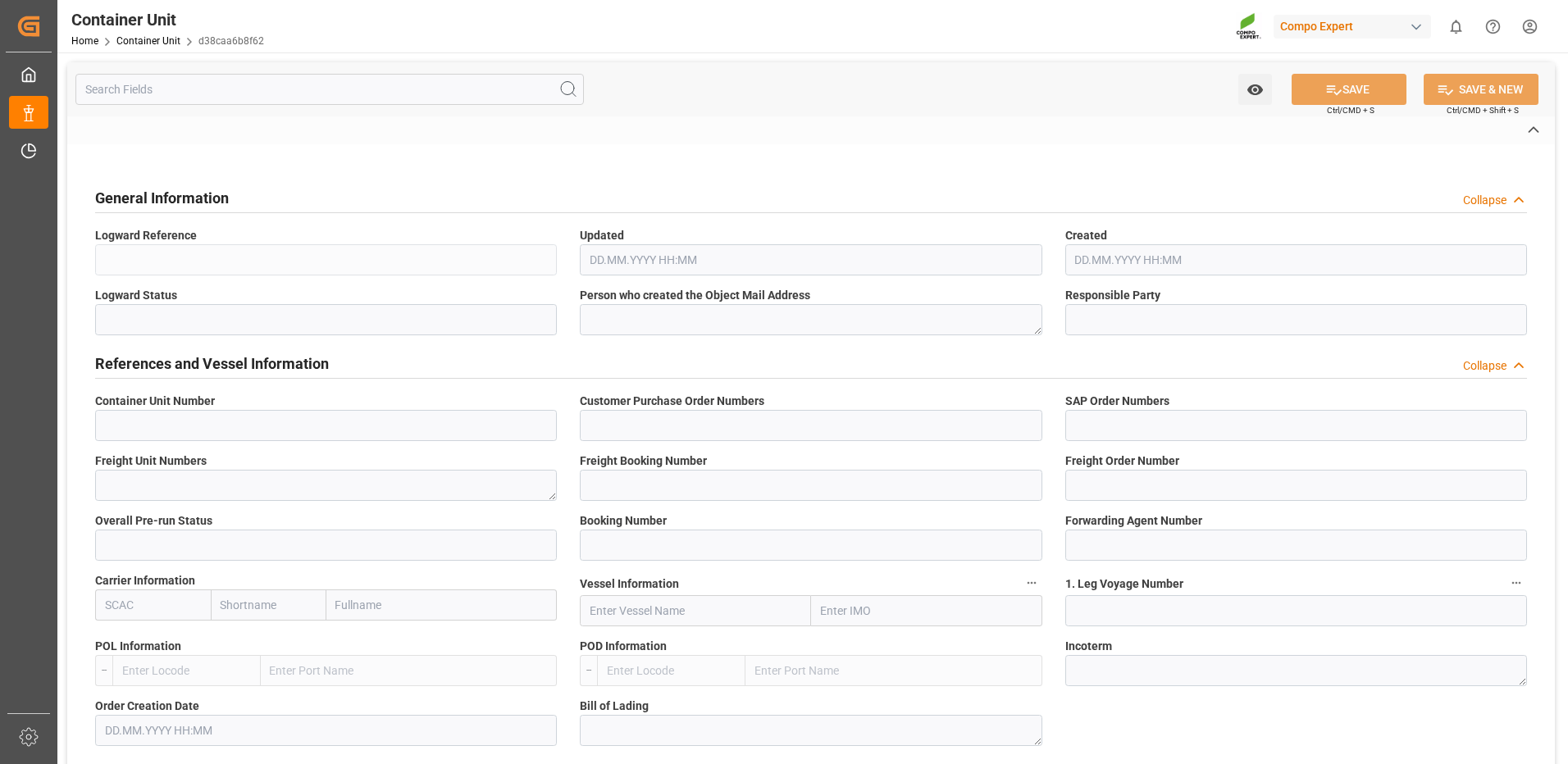
type input "14052828"
type input "4500008323"
type input "4510366477"
type textarea "47589127"
type input "14052827"
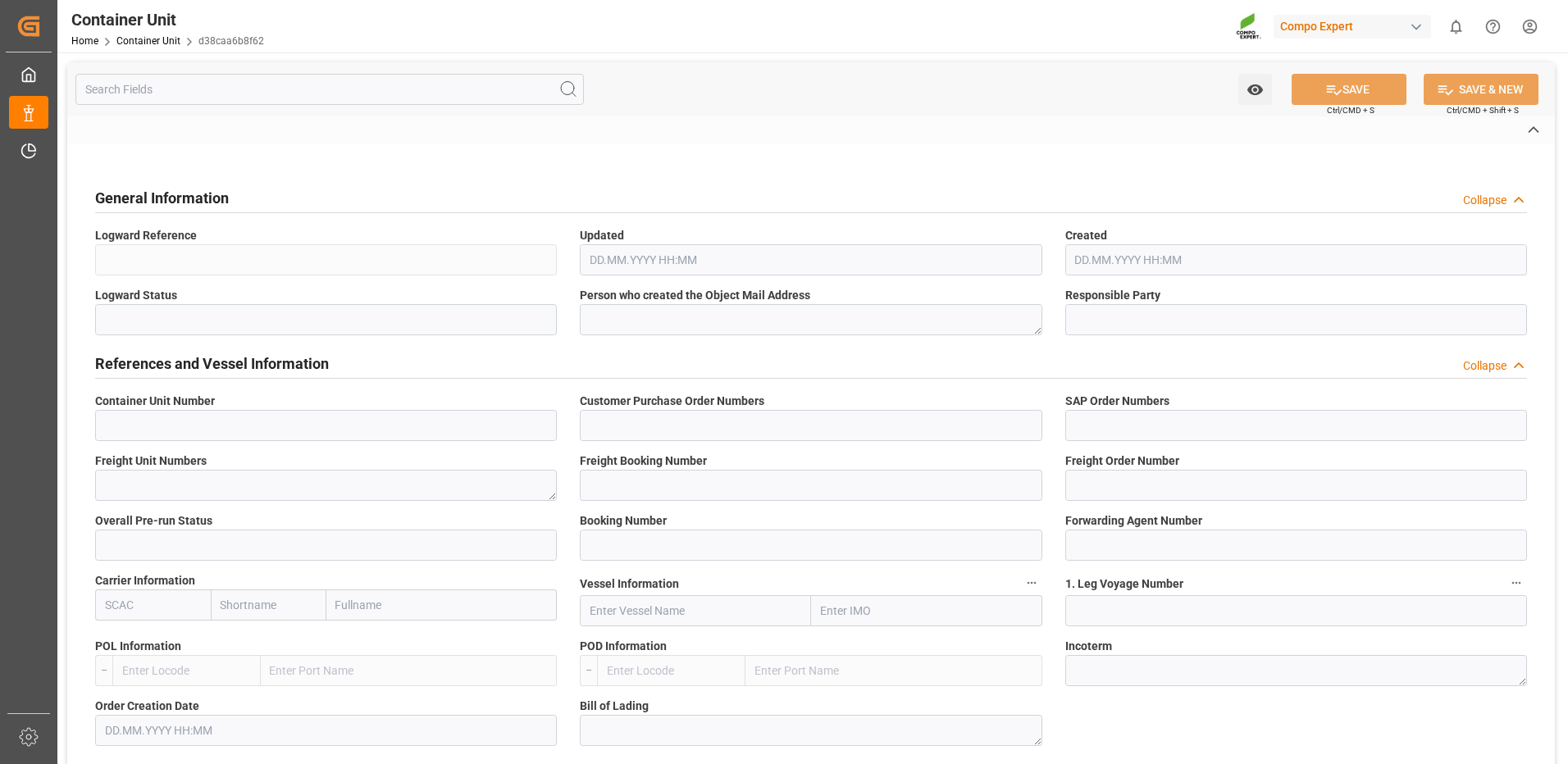
type input "14052828"
type input "1"
type input "6605473"
type input "Valencia"
type input "Caucedo"
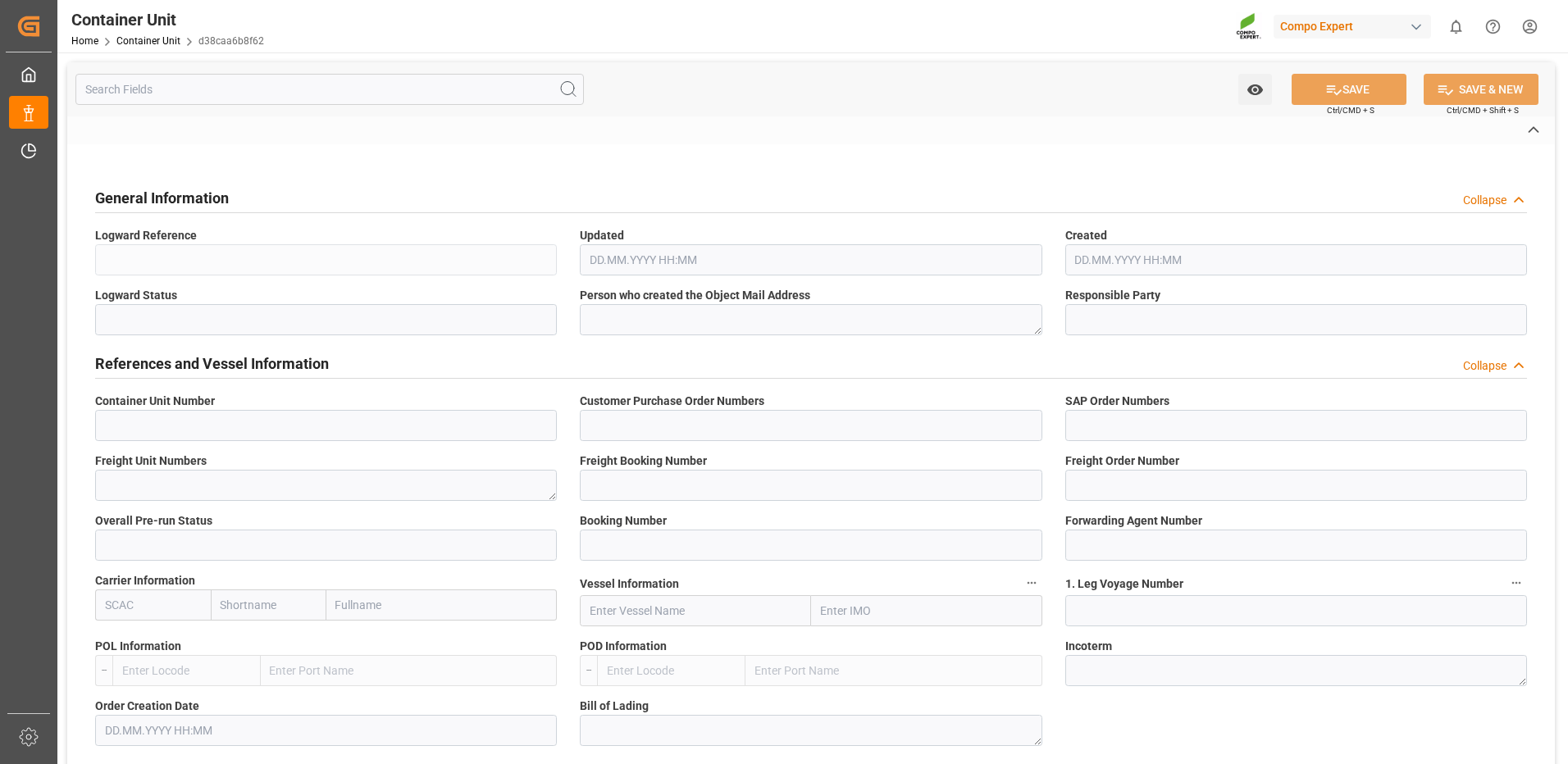
type textarea "CIF"
type input "No"
type input "20GP"
type input "2"
type textarea "30"
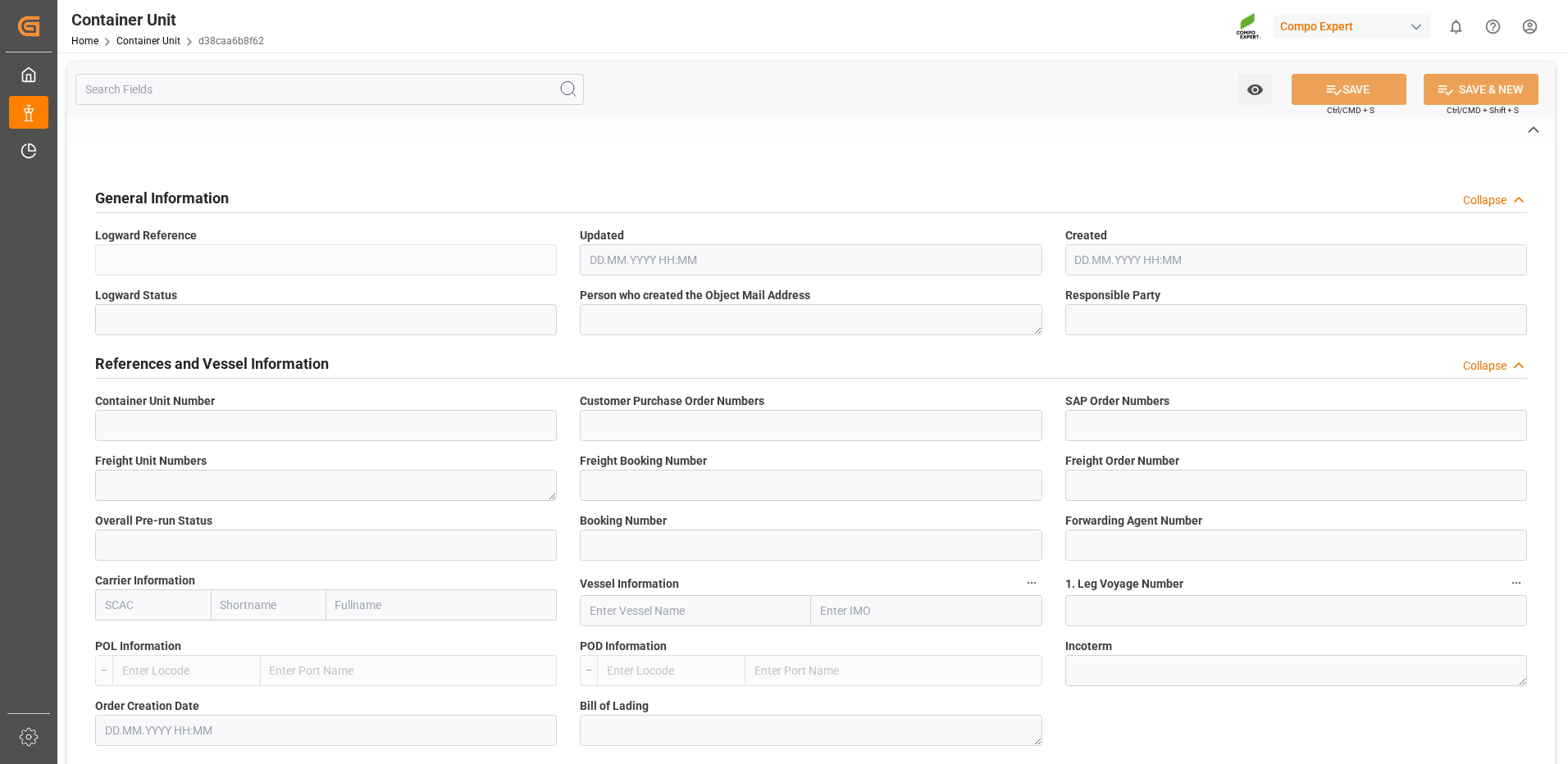
type textarea "Z3"
type input "CE07"
type textarea "COMPO Centro de Producción"
type textarea "12600"
type input "Spain"
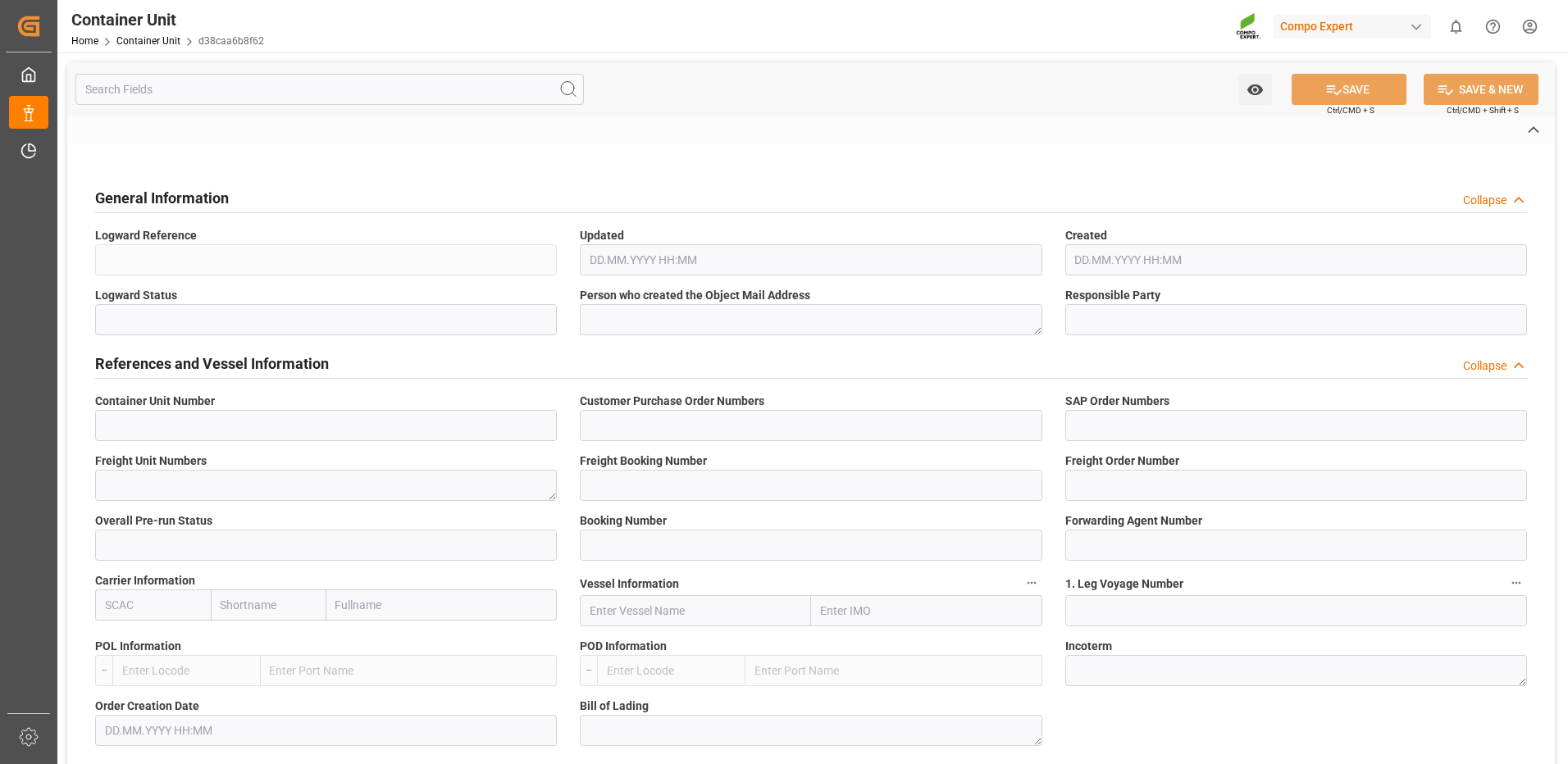
type textarea "0000"
type input "Dominican Republic"
type input "EUR"
type textarea "CE31"
type textarea "NTC Sol 21 25kg (x48) INT MSE"
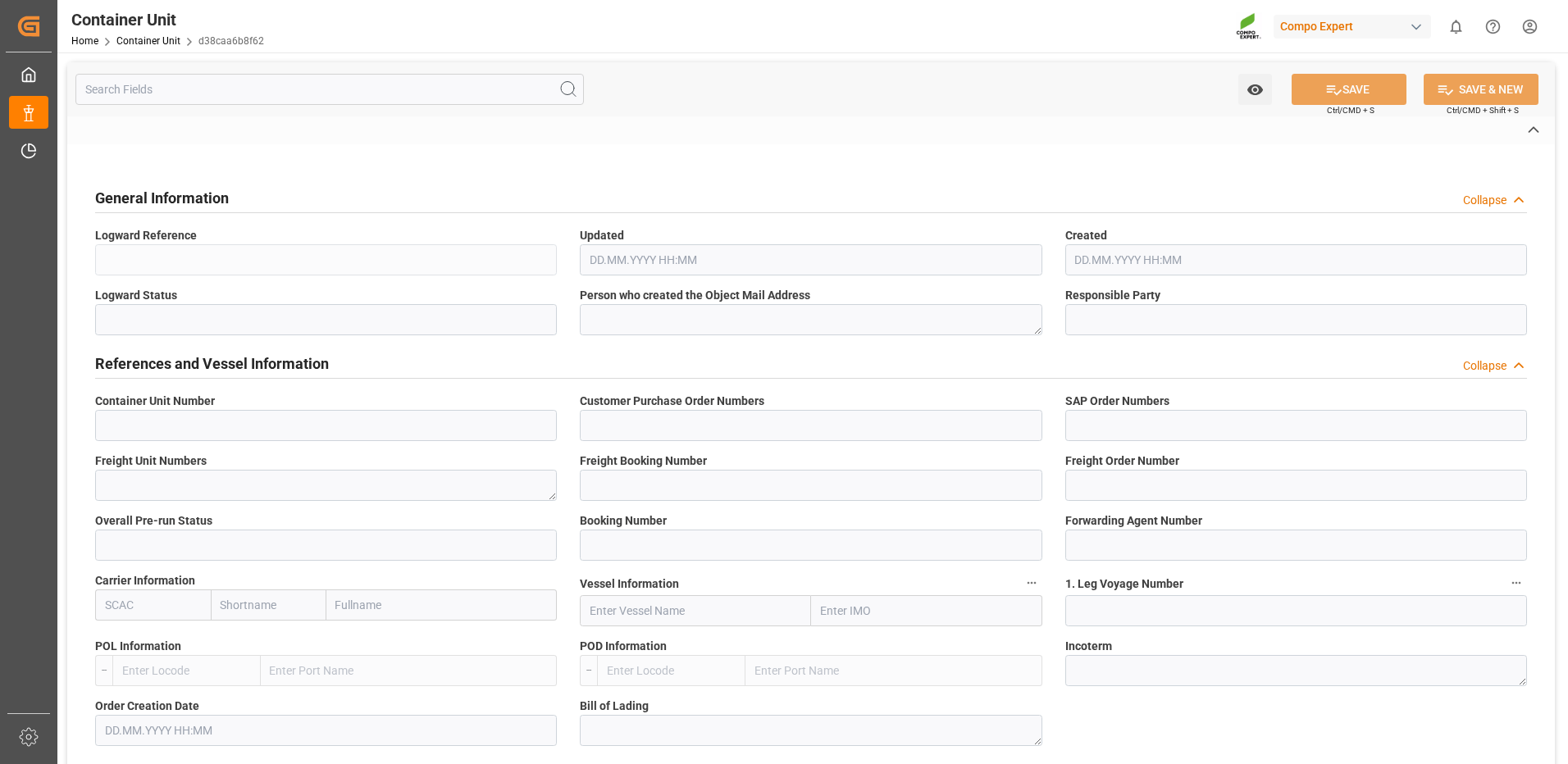
type textarea "4416502899"
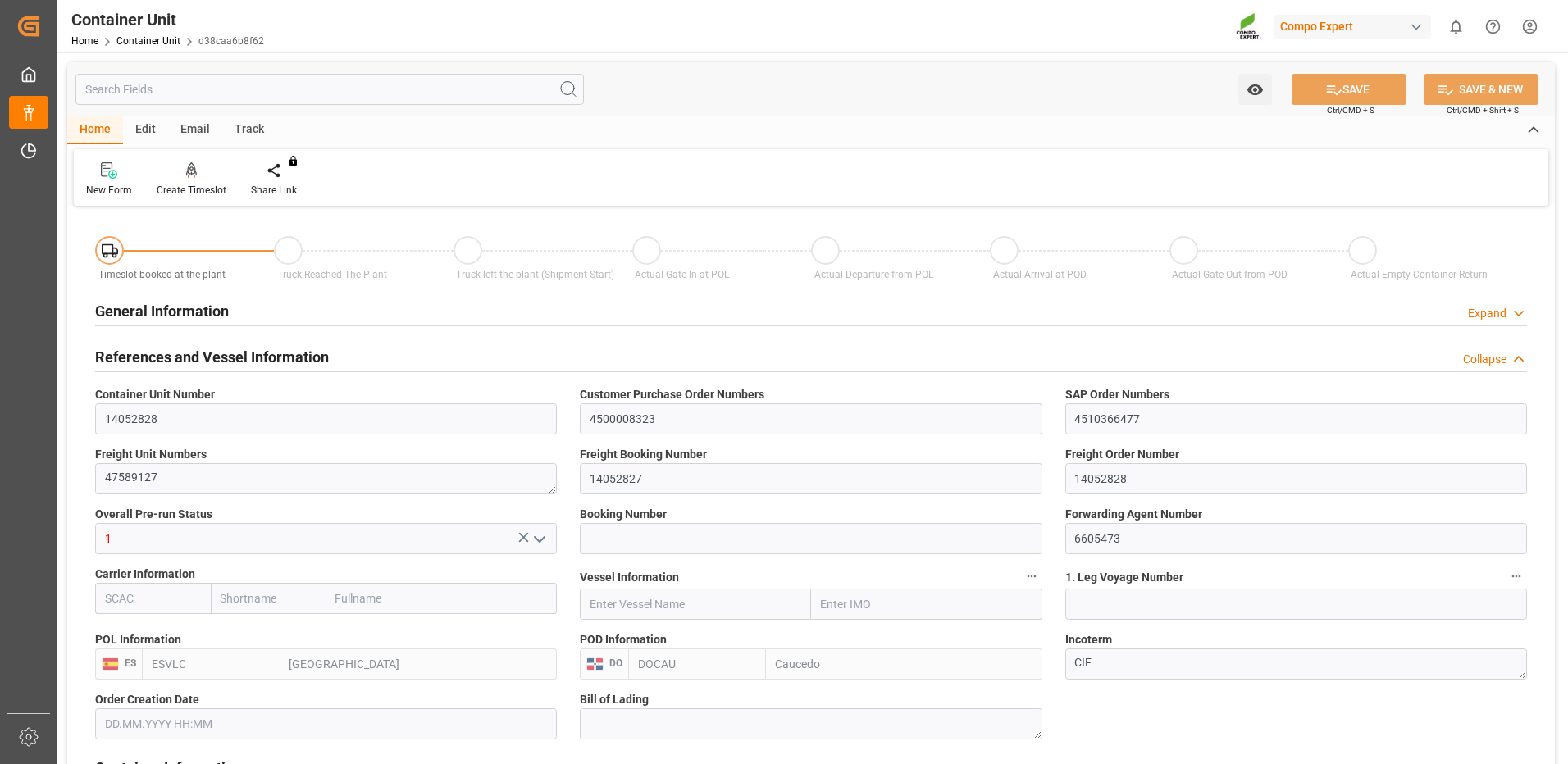
type input "ESVLC"
type input "DOCAU"
type input "7"
type input "0"
type input "8"
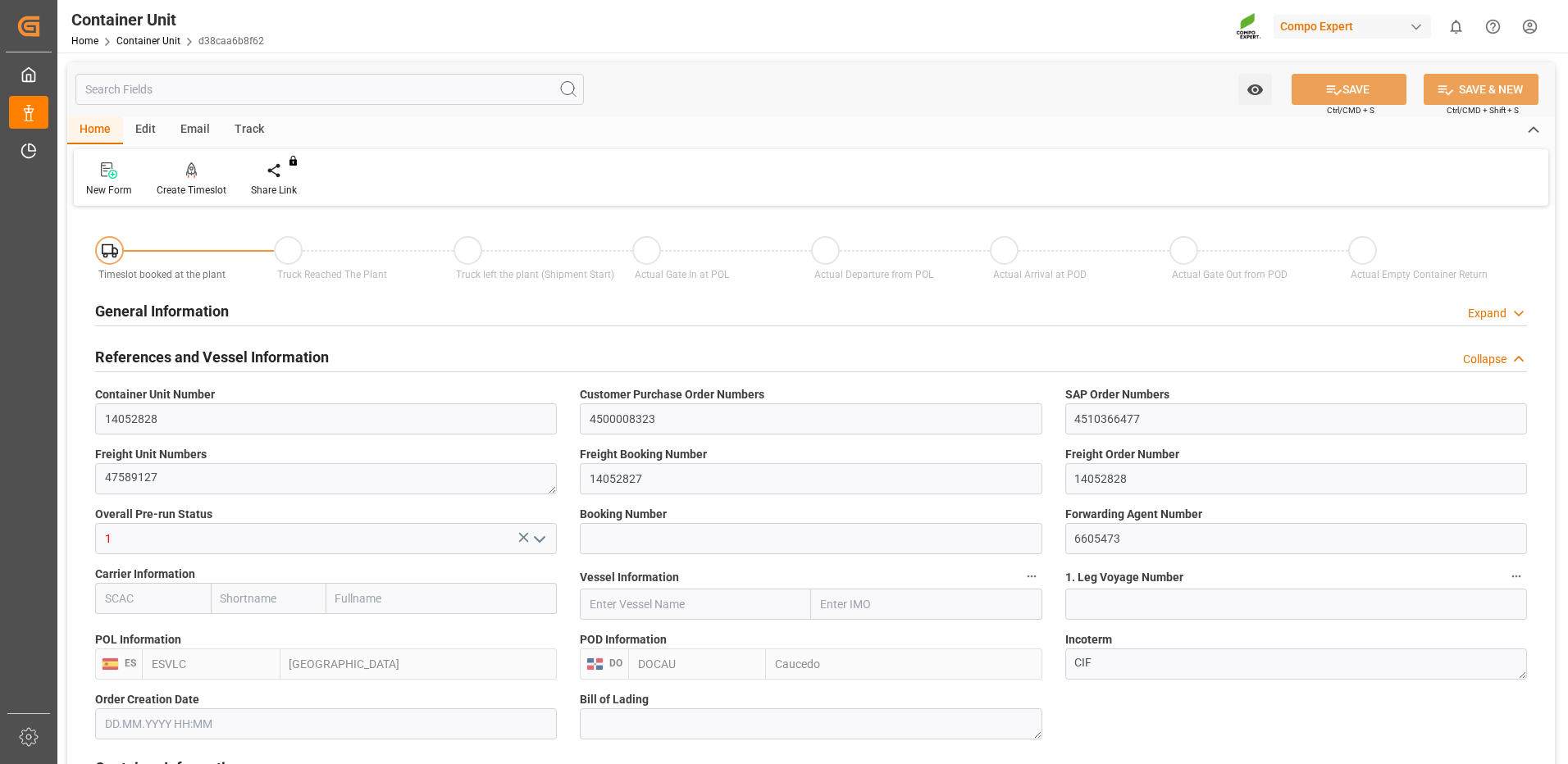
type input "0"
type input "40"
type input "24579.84"
type input "24.09.2025 09:04"
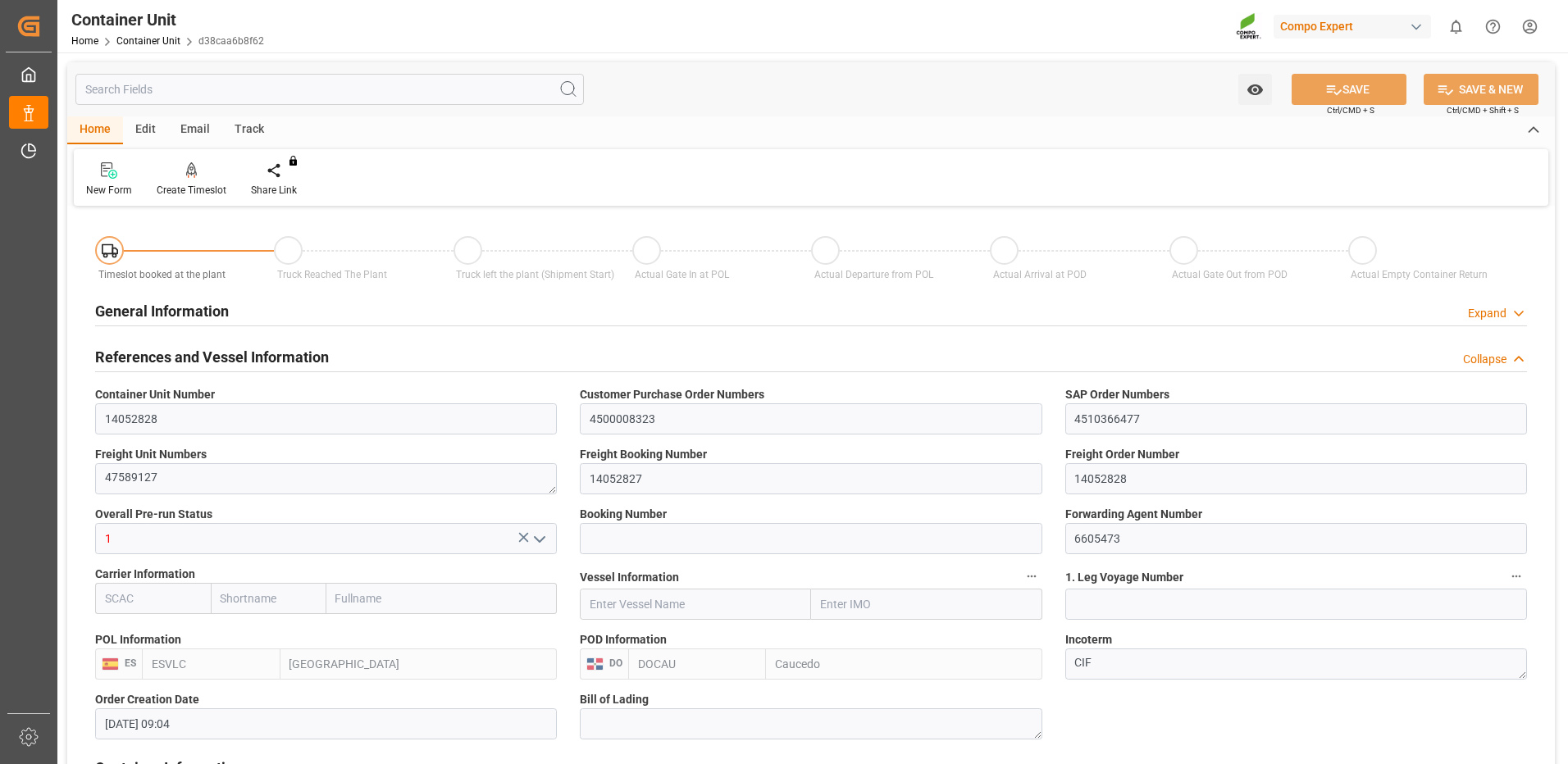
type input "07.10.2025"
click at [202, 170] on div at bounding box center [191, 170] width 70 height 17
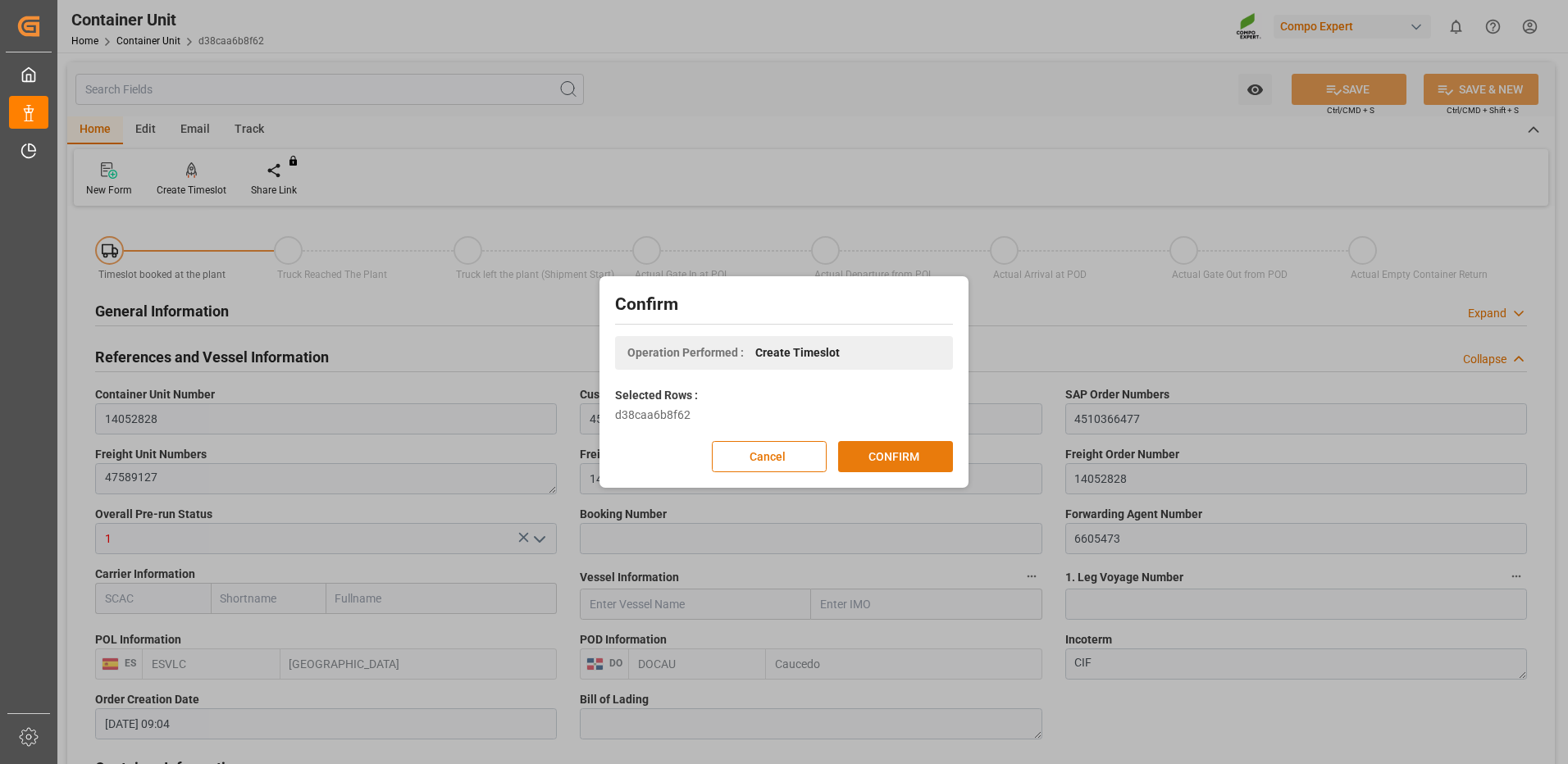
click at [882, 465] on button "CONFIRM" at bounding box center [895, 457] width 115 height 31
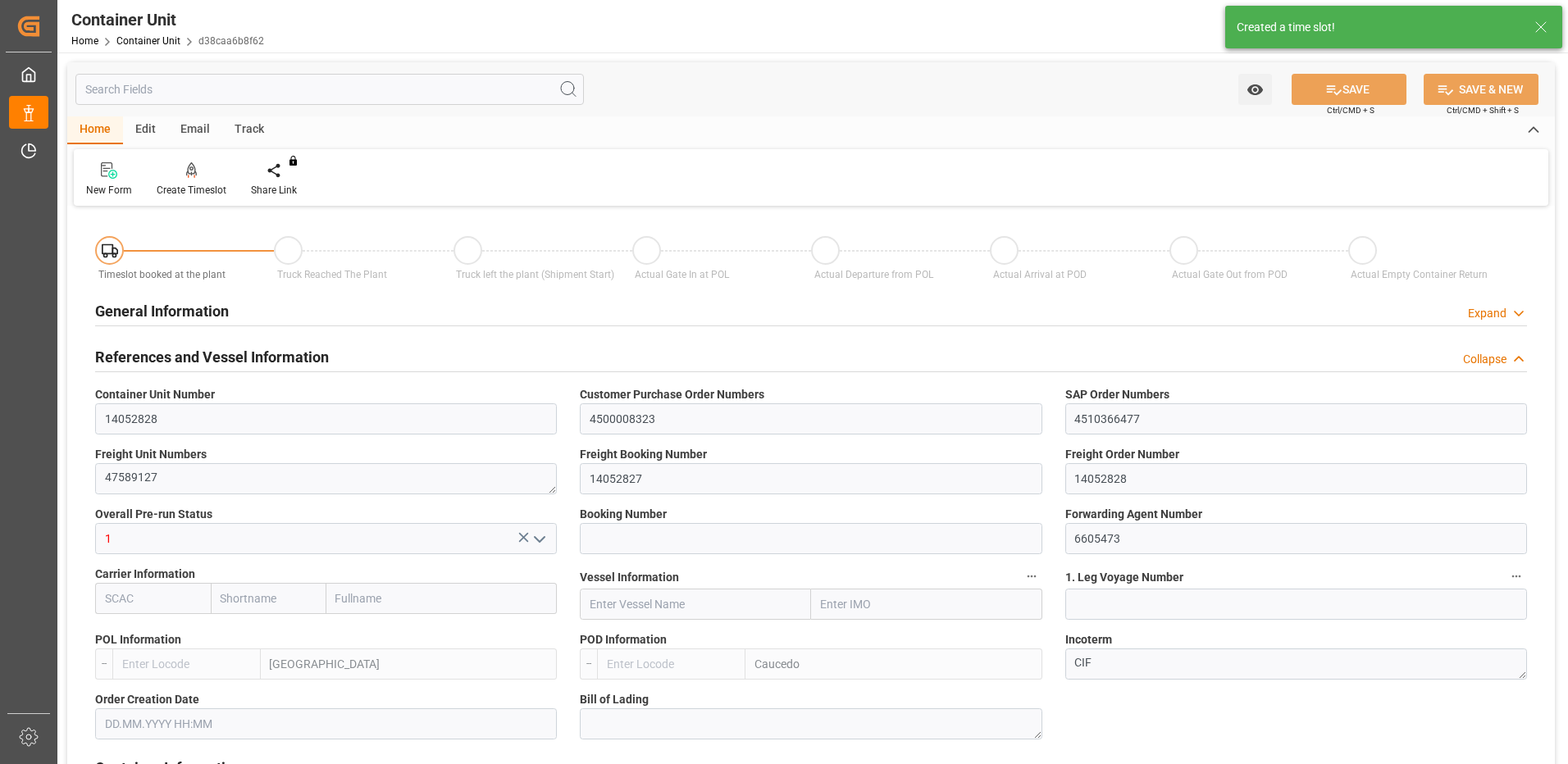
type input "ESVLC"
type input "DOCAU"
type input "7"
type input "0"
type input "8"
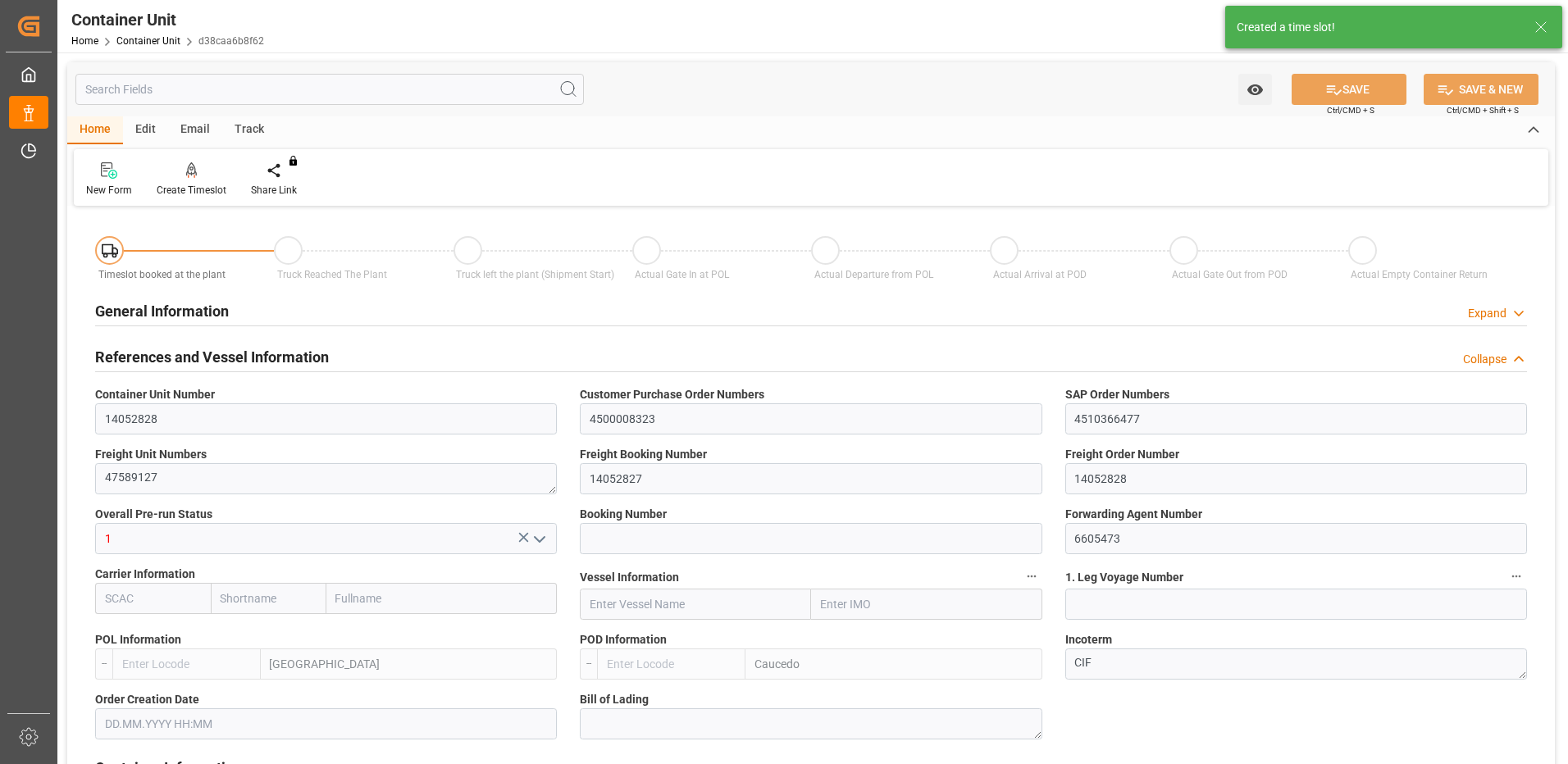
type input "0"
type input "40"
type input "24579.84"
type input "24.09.2025 09:04"
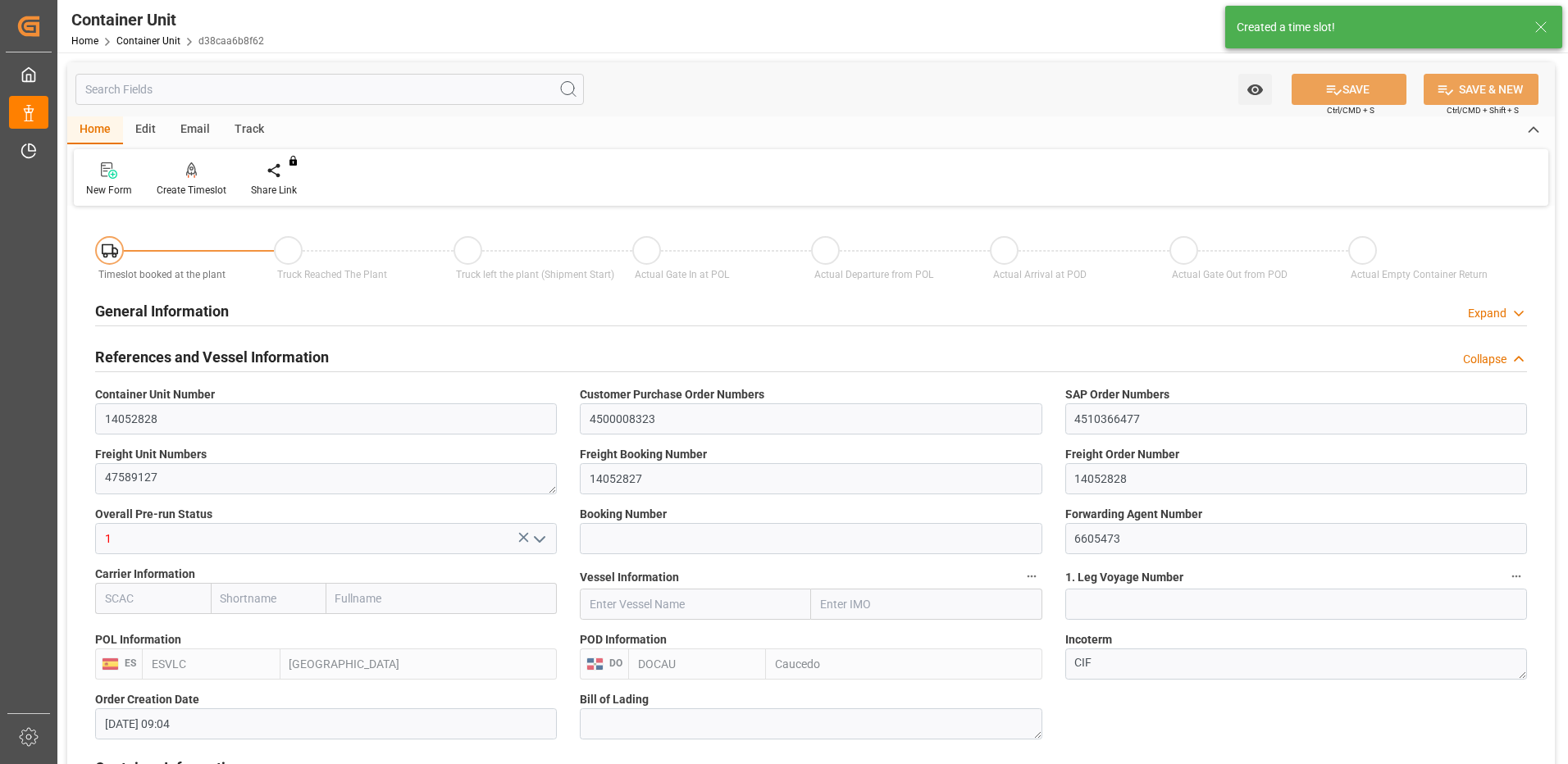
type input "07.10.2025"
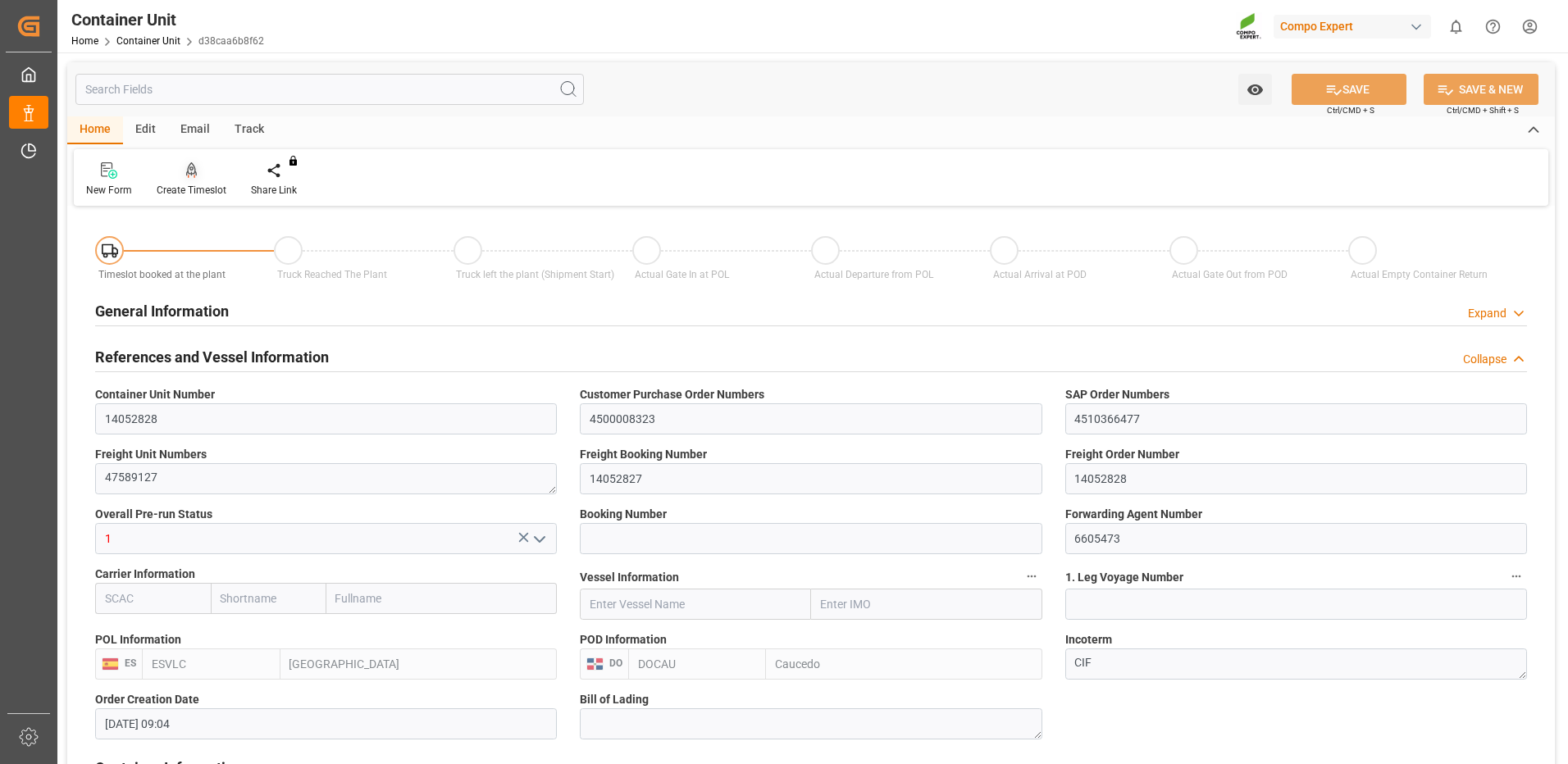
click at [183, 184] on div "Create Timeslot" at bounding box center [191, 190] width 70 height 15
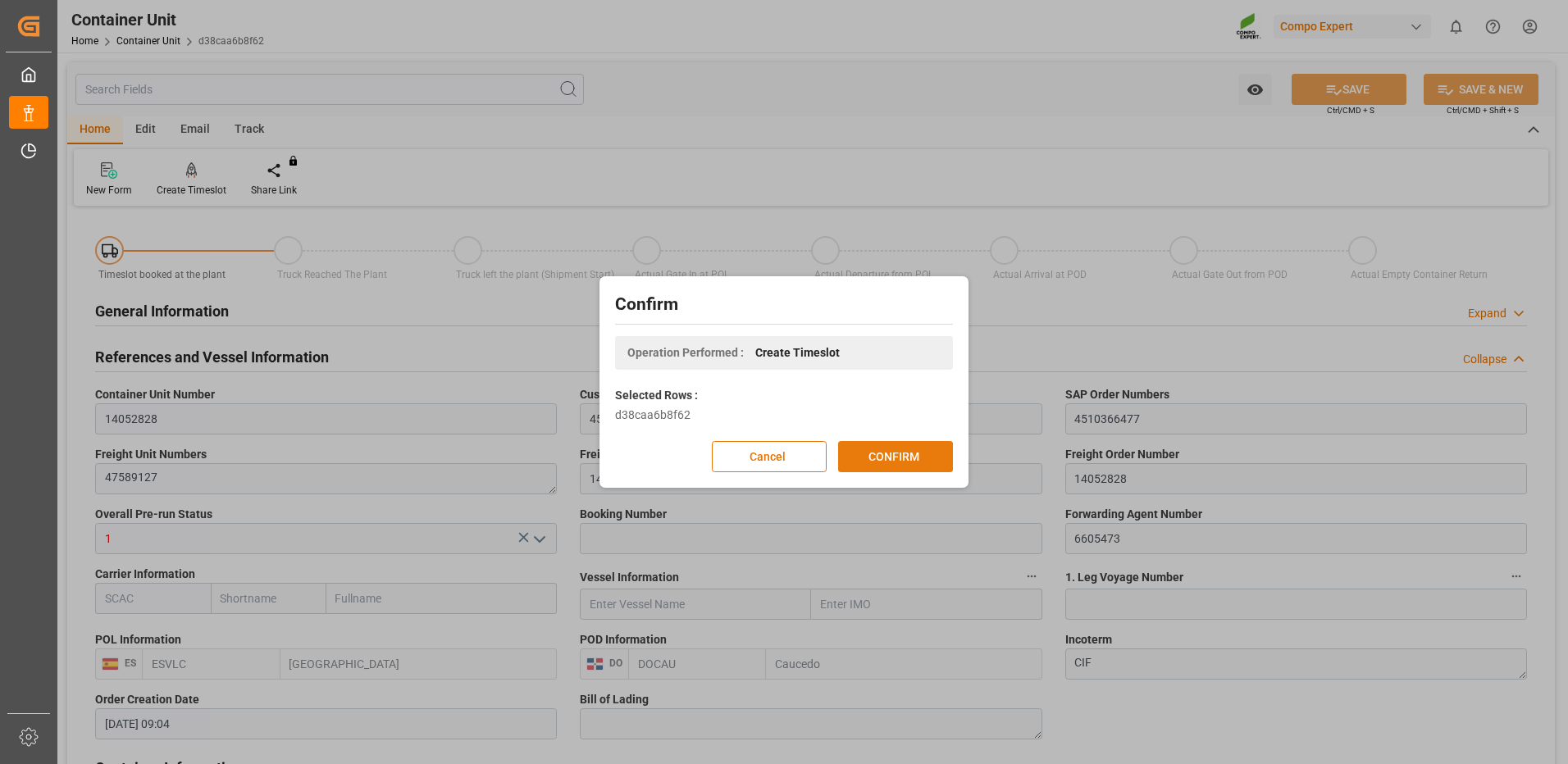
click at [901, 462] on button "CONFIRM" at bounding box center [895, 457] width 115 height 31
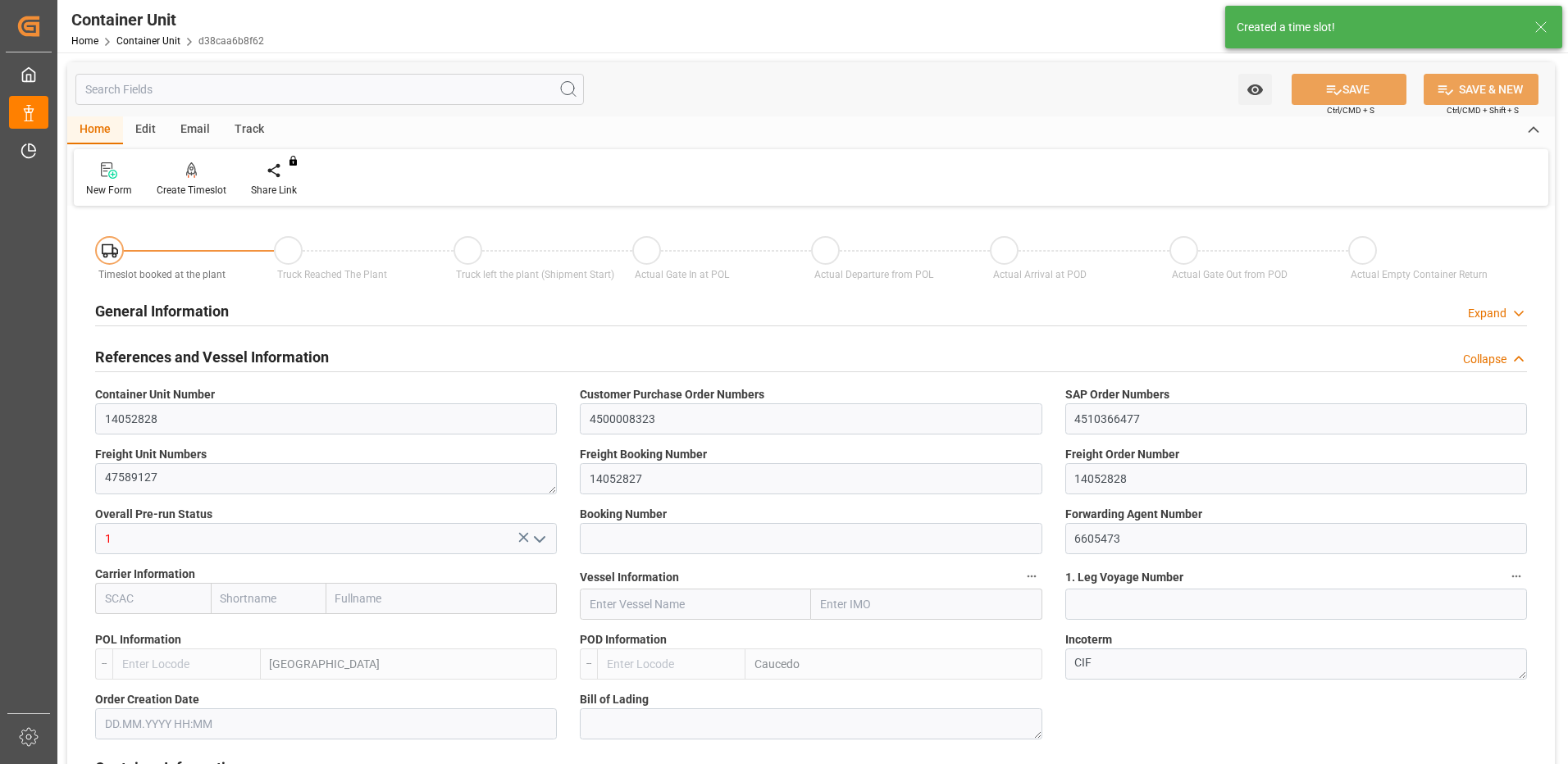
type input "ESVLC"
type input "DOCAU"
type input "7"
type input "0"
type input "8"
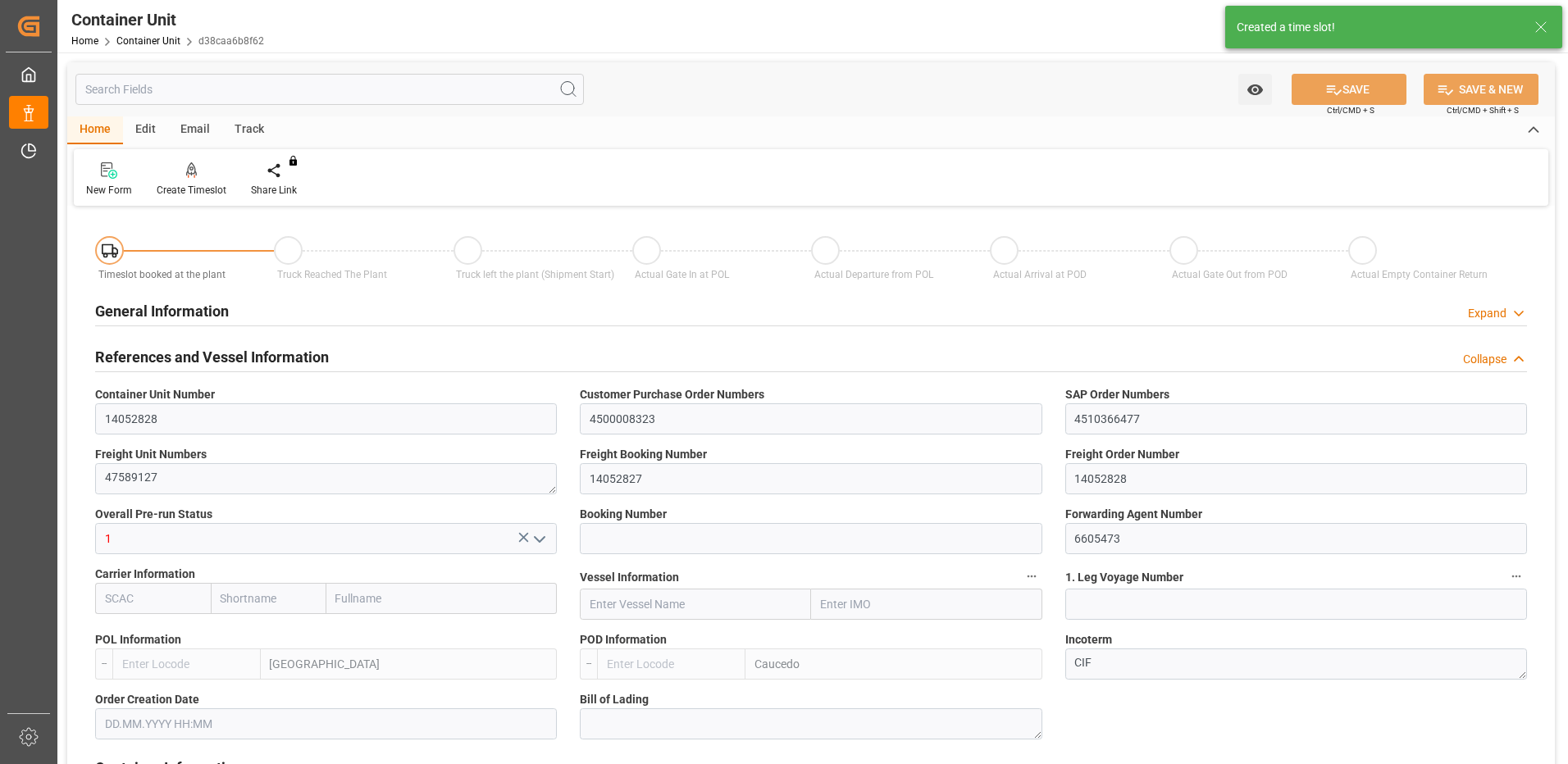
type input "0"
type input "40"
type input "24579.84"
type input "24.09.2025 09:04"
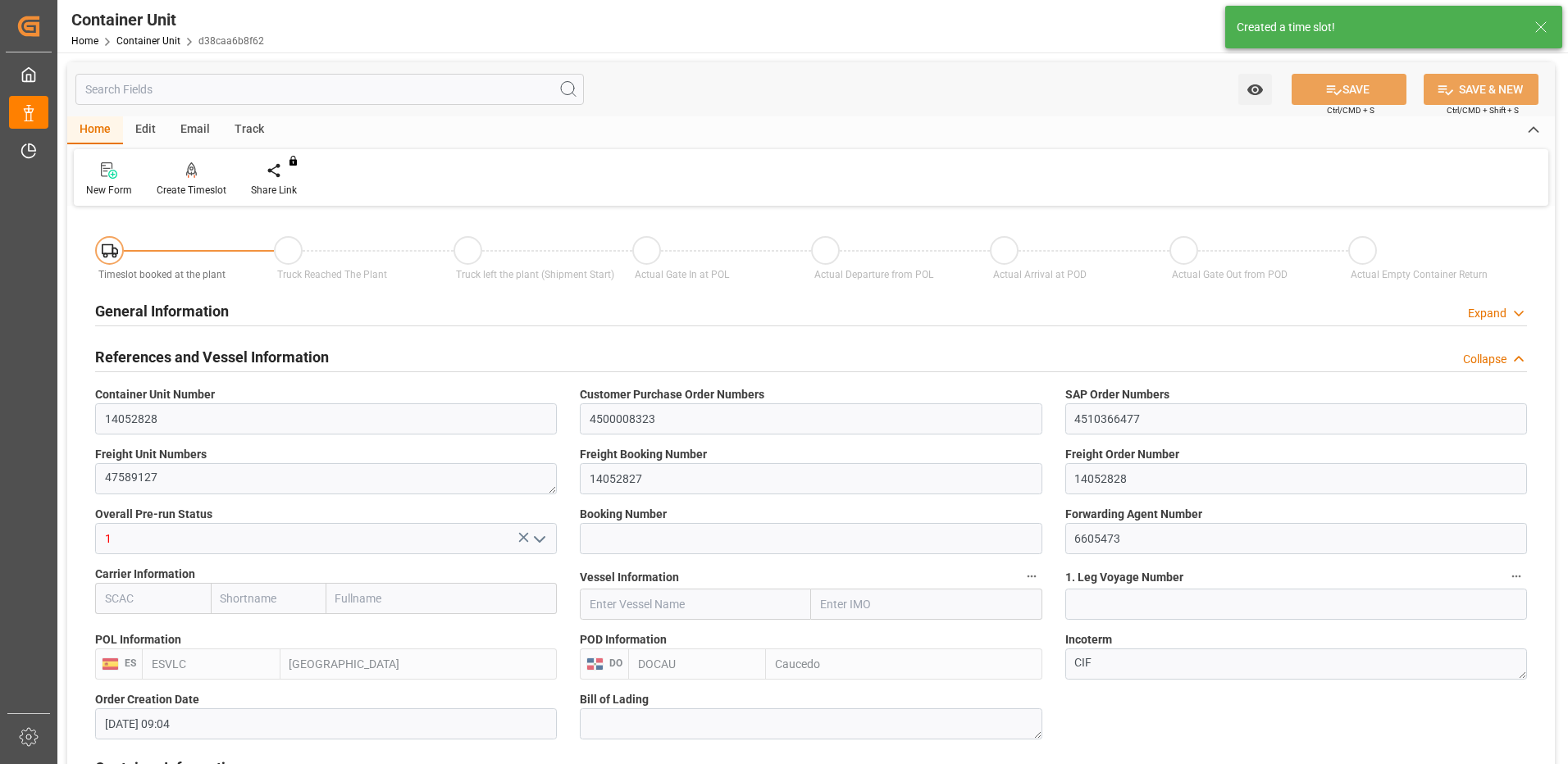
type input "07.10.2025"
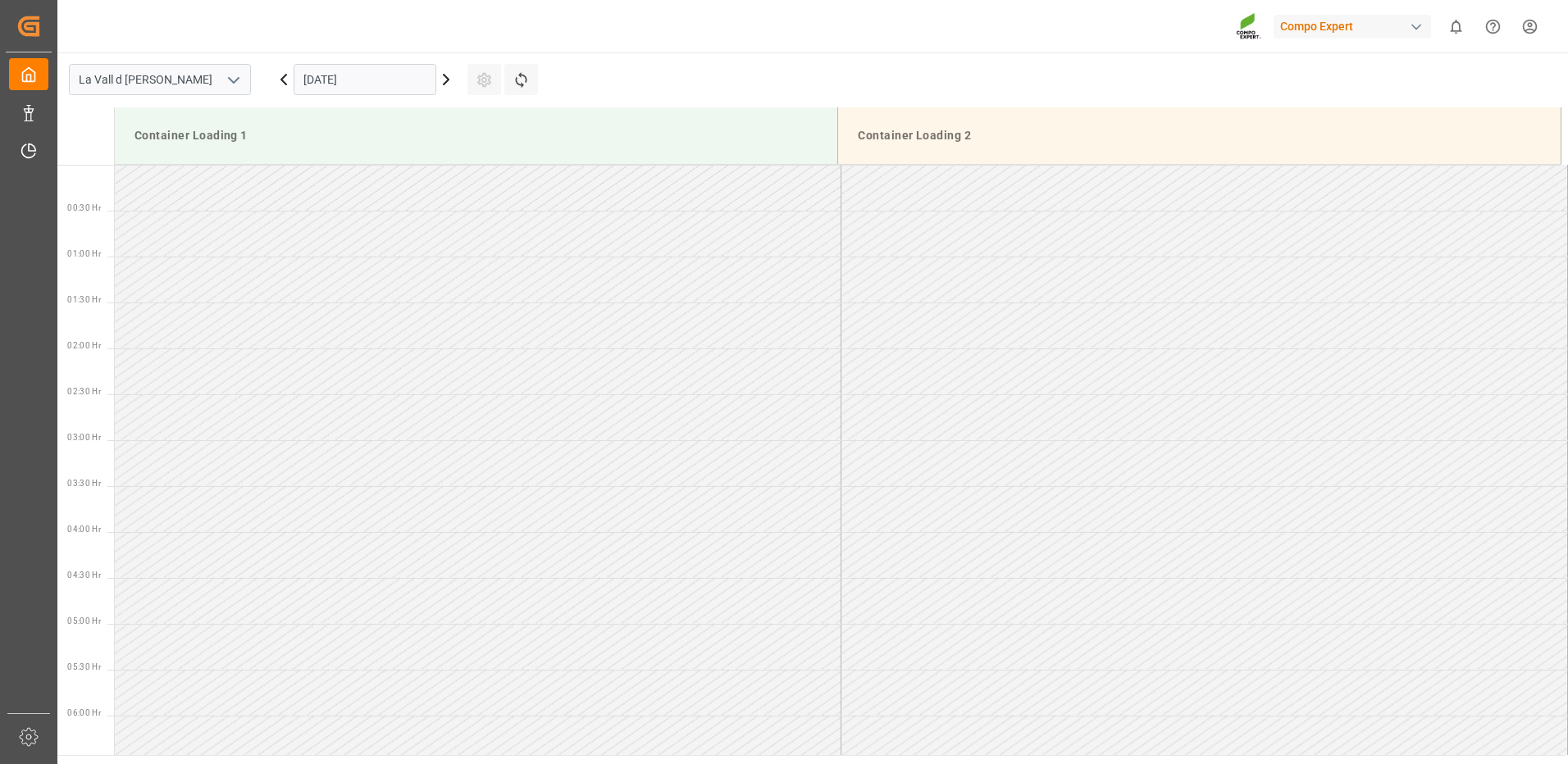
scroll to position [1367, 0]
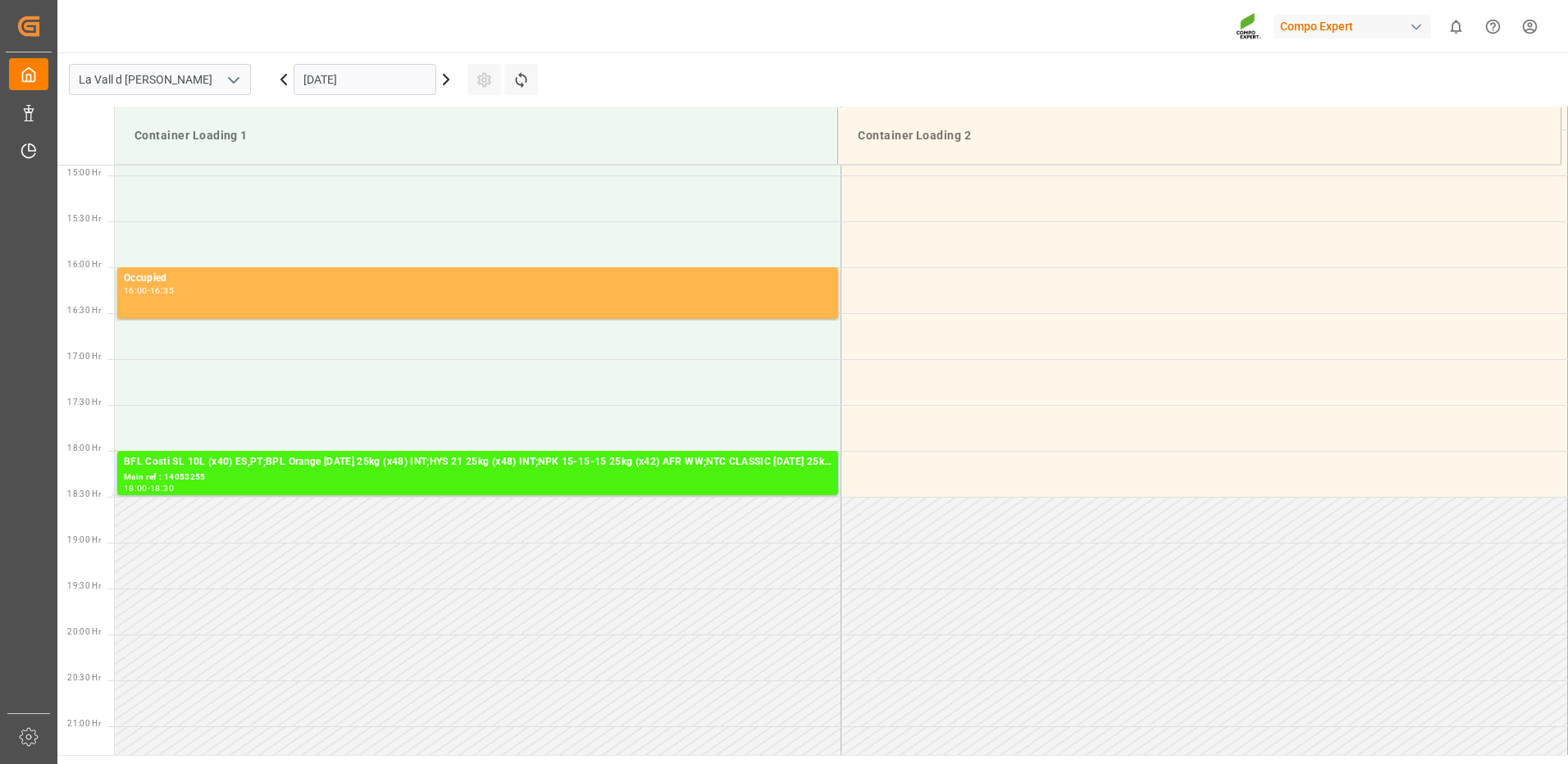
click at [411, 79] on input "02.10.2025" at bounding box center [364, 79] width 143 height 31
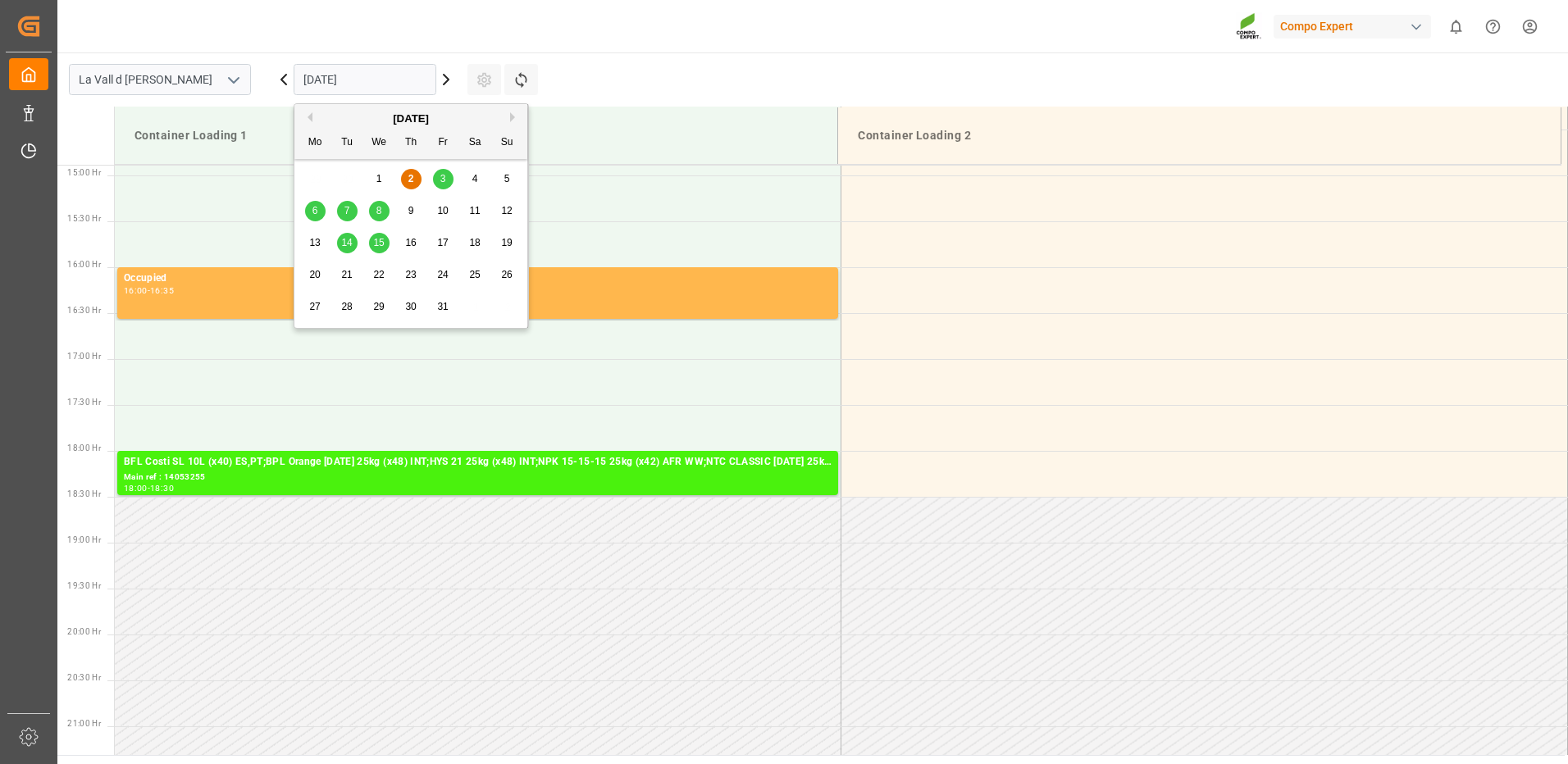
click at [442, 208] on span "10" at bounding box center [442, 211] width 10 height 11
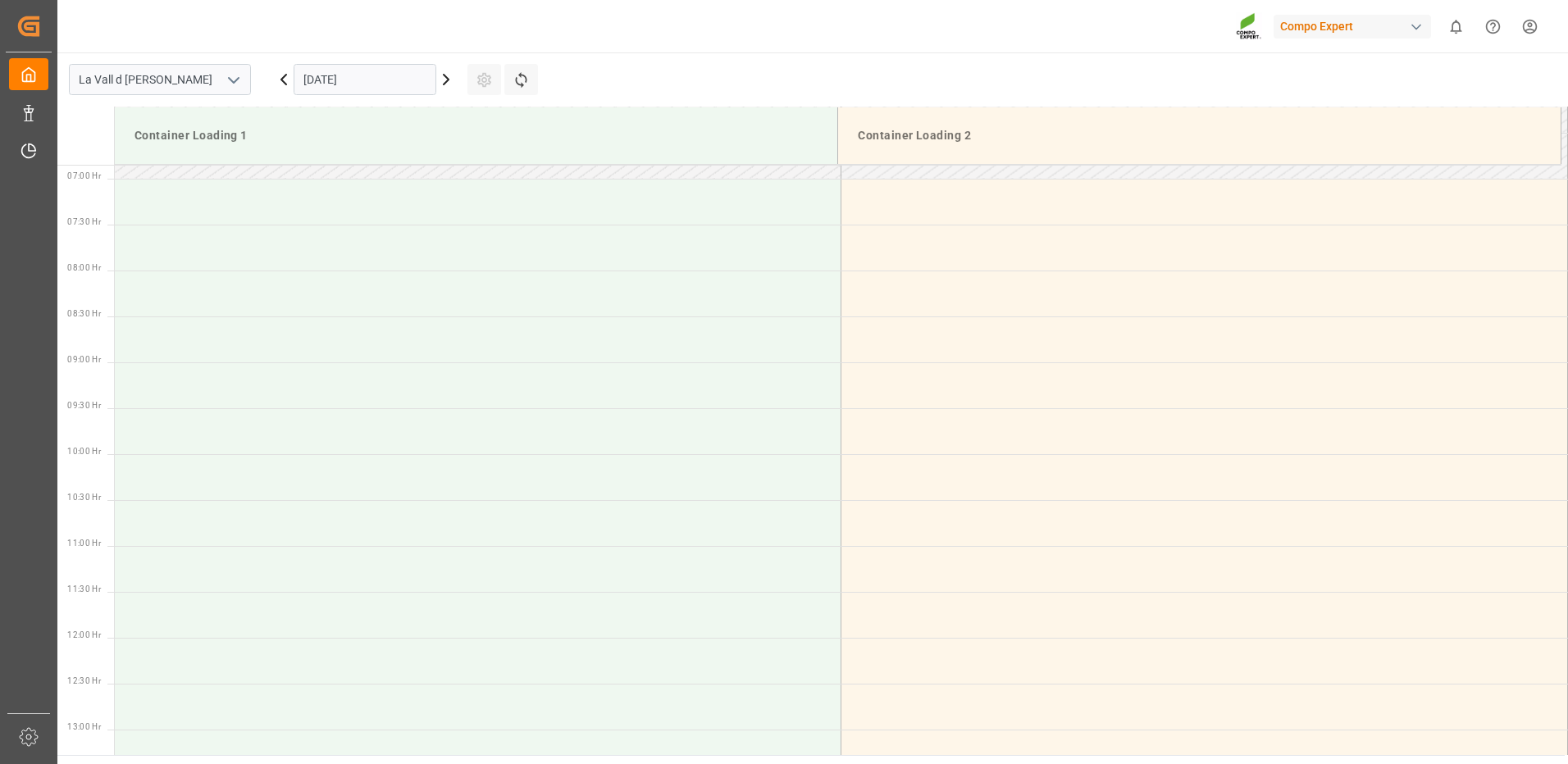
scroll to position [547, 0]
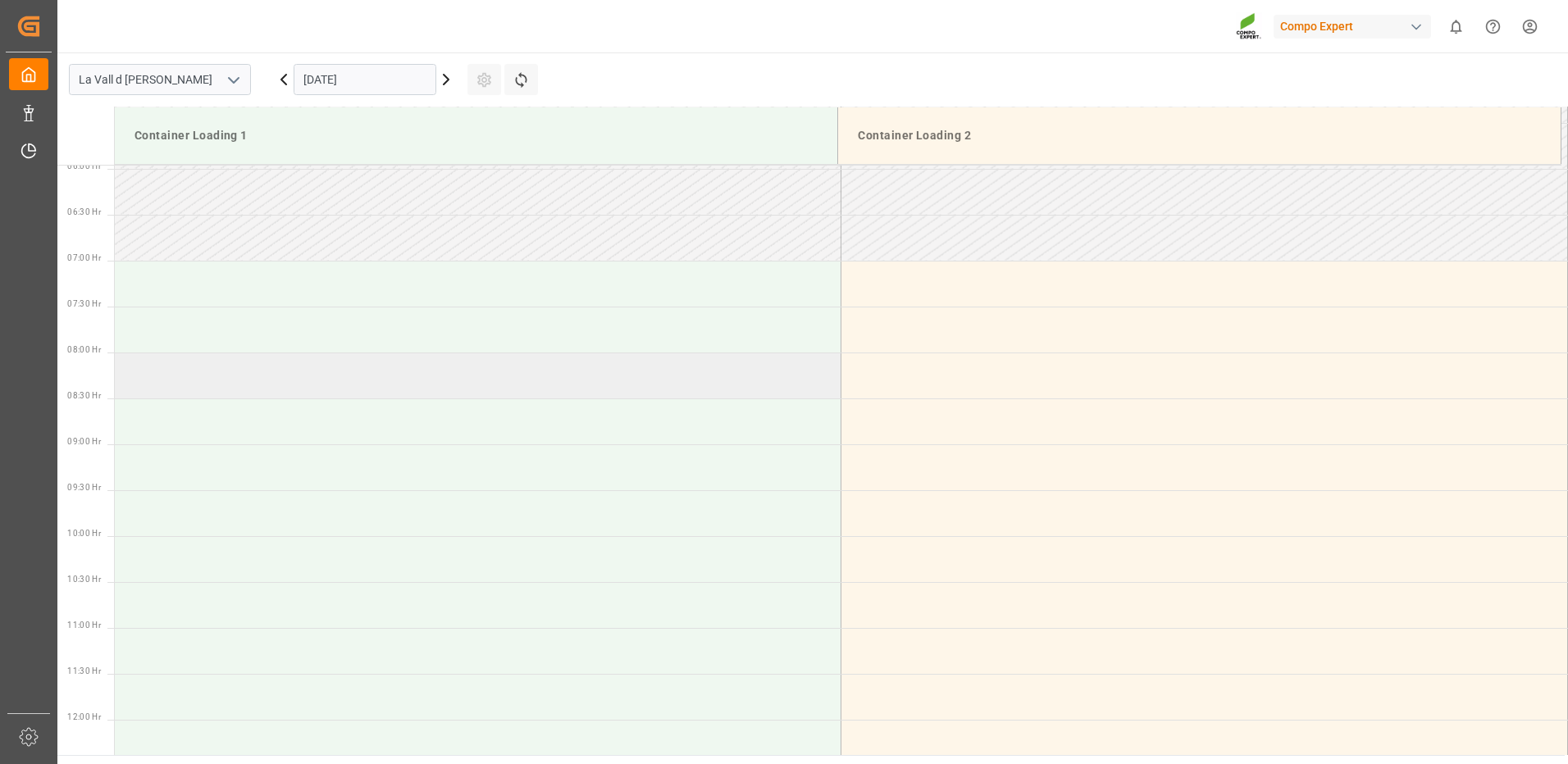
click at [260, 378] on td at bounding box center [478, 375] width 727 height 46
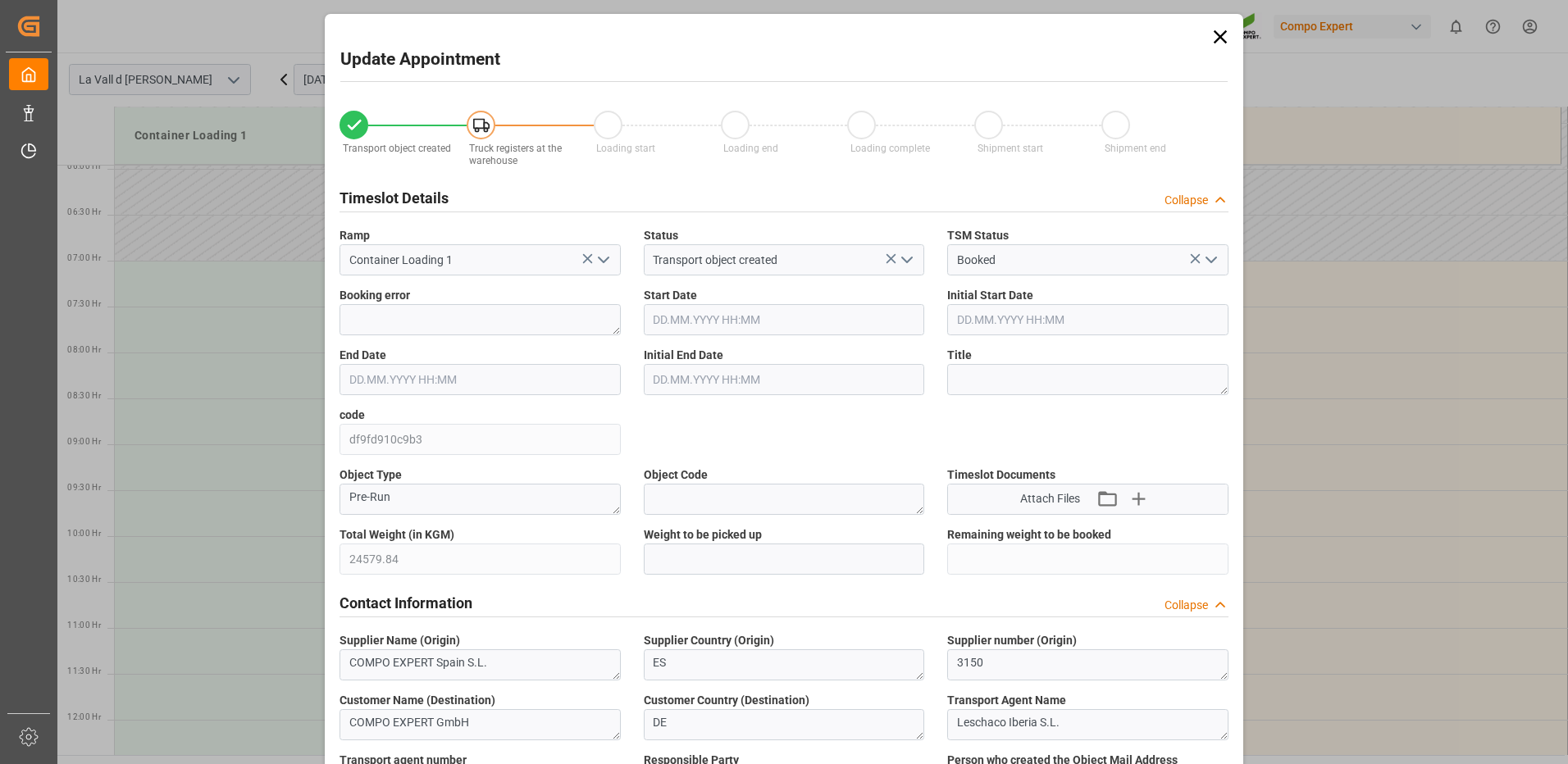
type input "10.10.2025 08:00"
type input "[DATE] 08:30"
type input "[DATE] 09:04"
type input "02.10.2025 15:43"
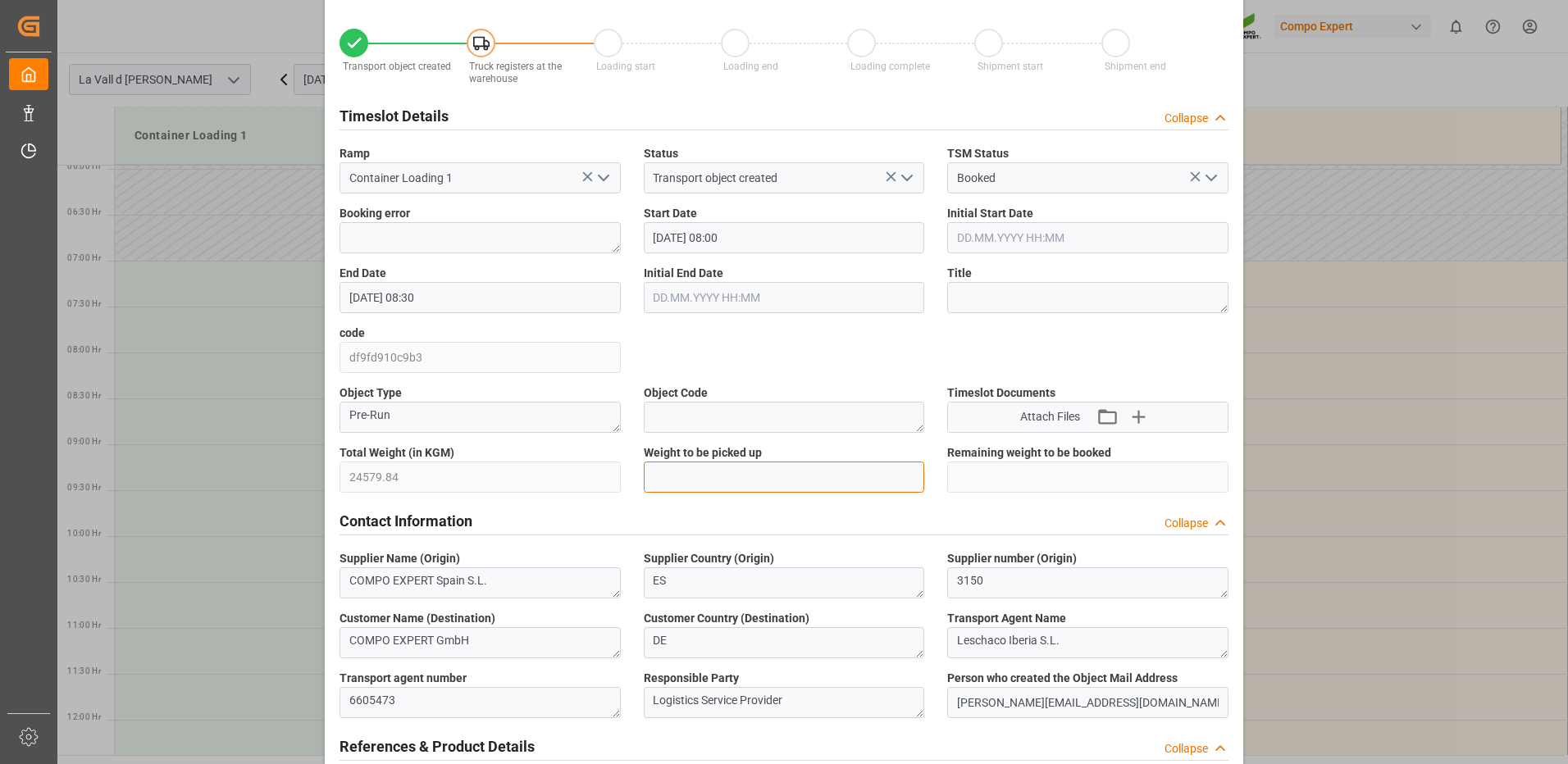
click at [722, 486] on input "text" at bounding box center [784, 477] width 281 height 31
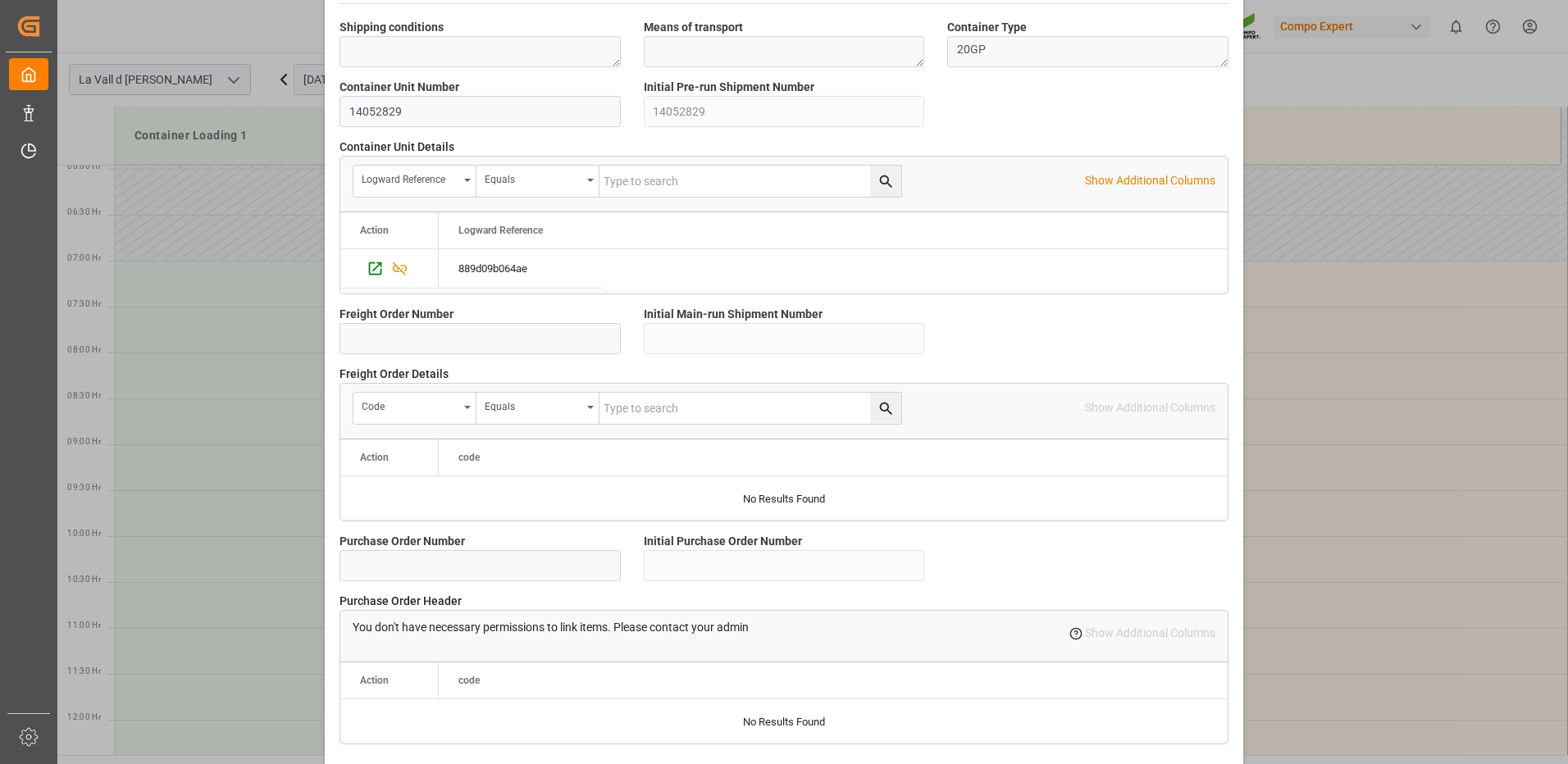
scroll to position [1398, 0]
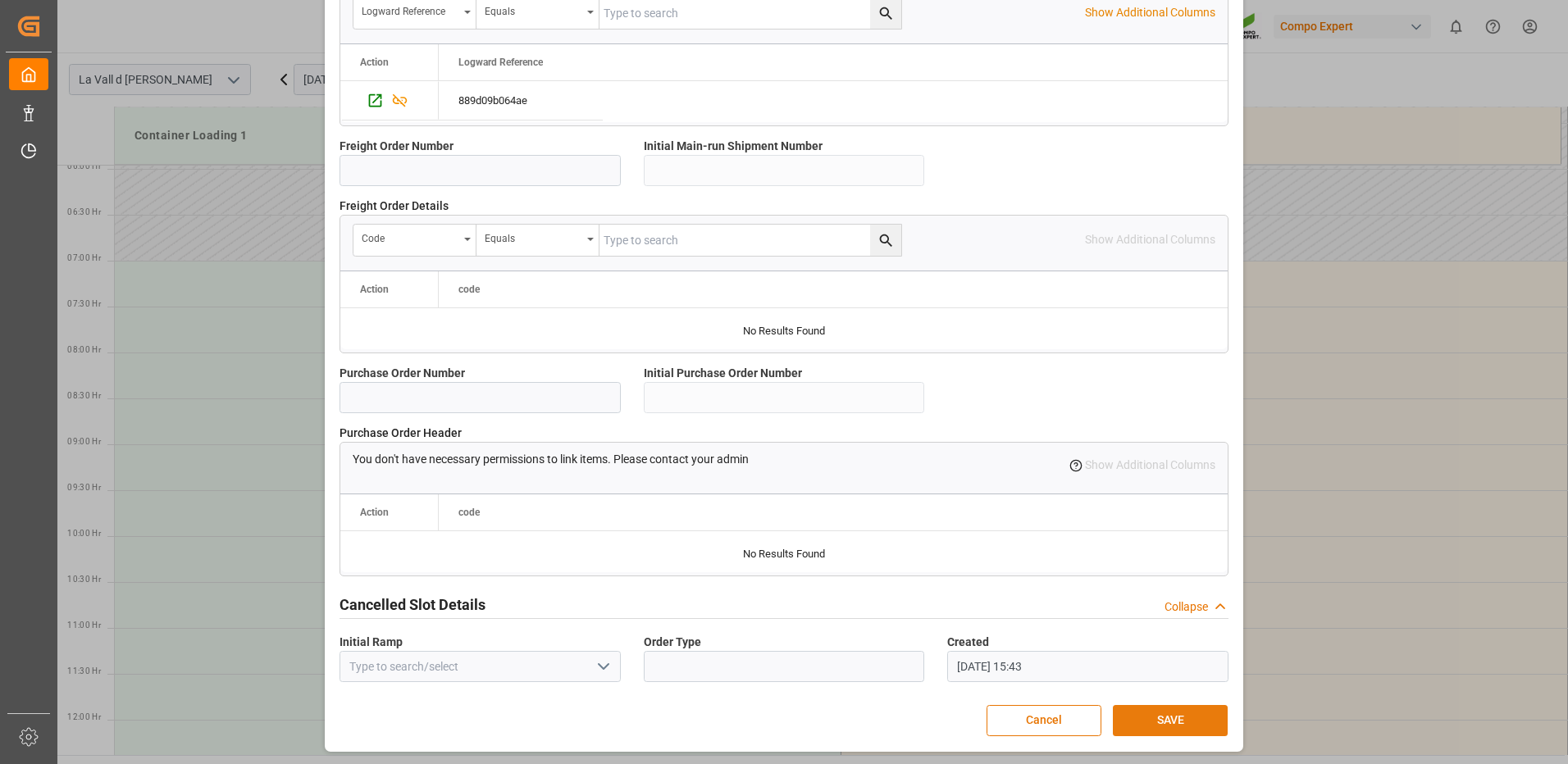
type input "24579.84"
click at [1166, 721] on button "SAVE" at bounding box center [1169, 720] width 115 height 31
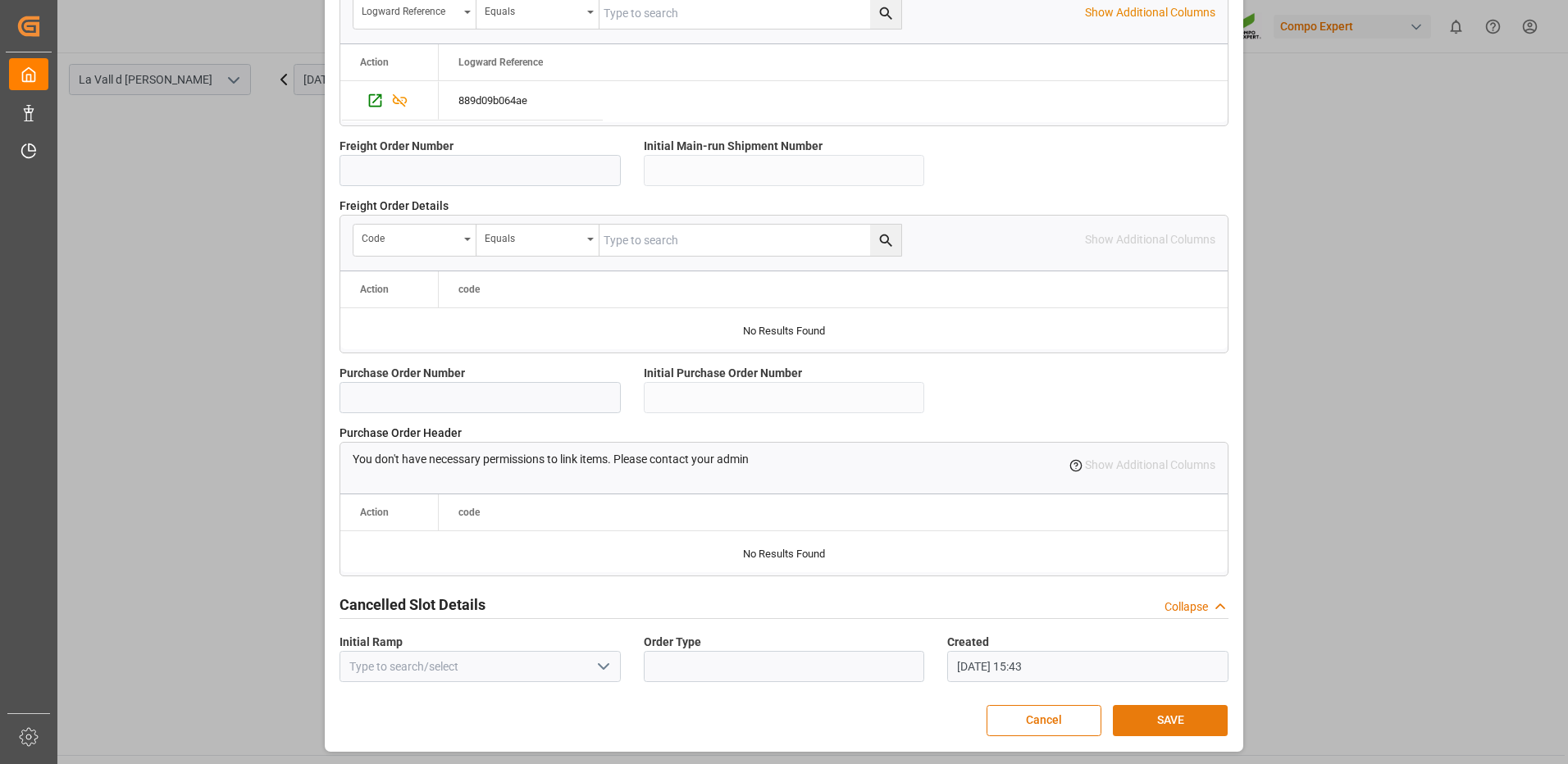
click at [1160, 717] on button "SAVE" at bounding box center [1169, 720] width 115 height 31
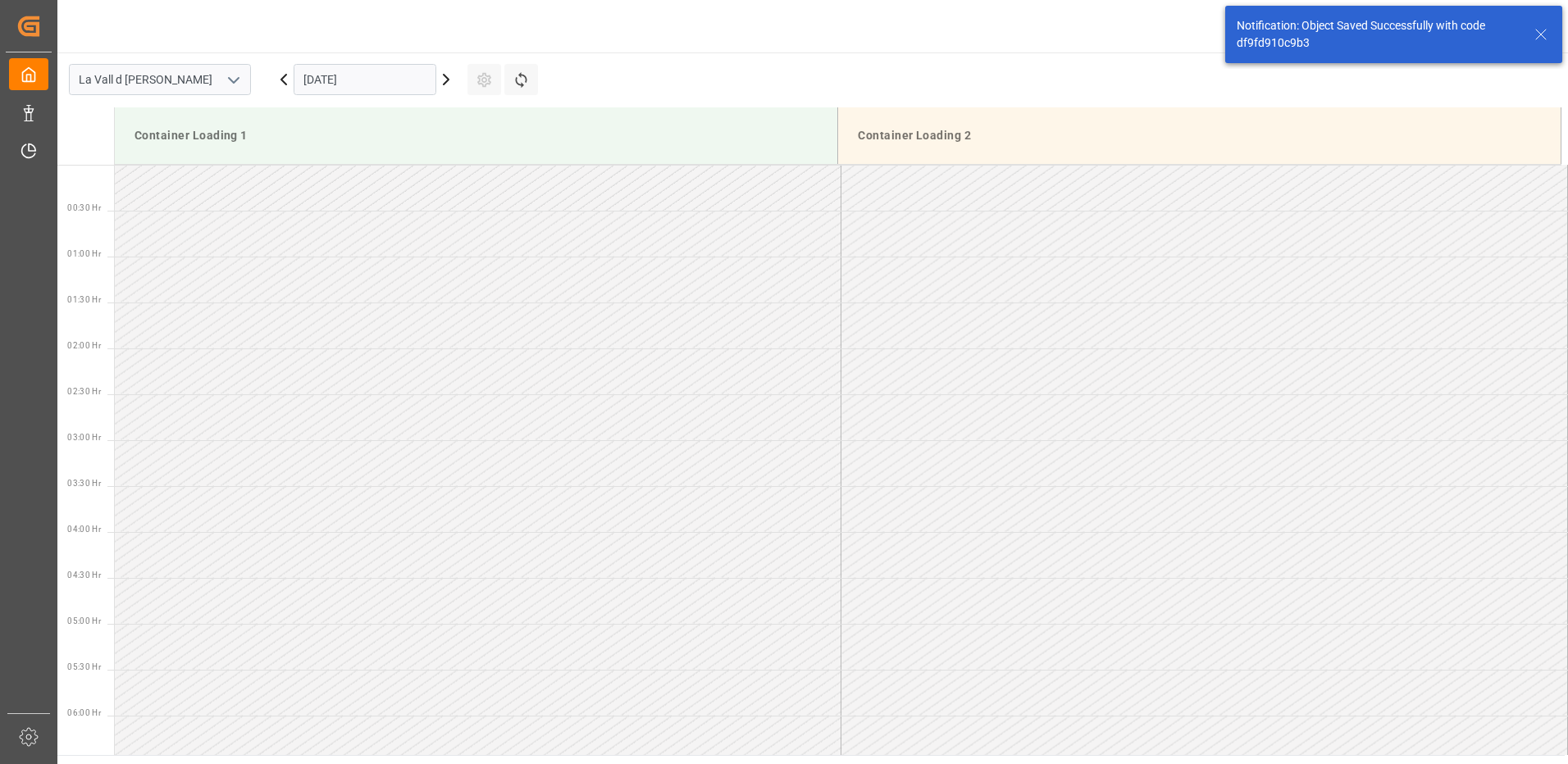
scroll to position [633, 0]
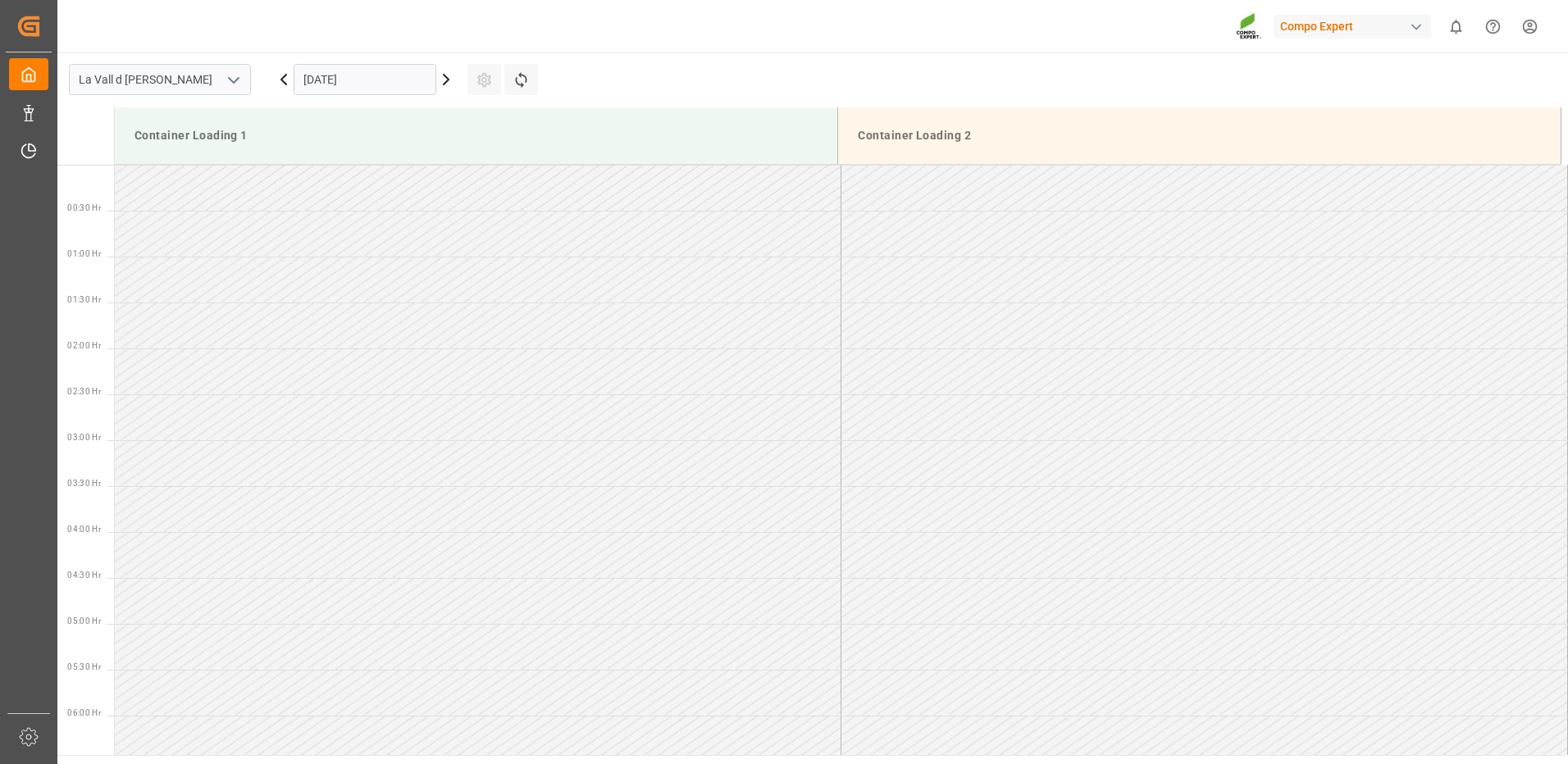
scroll to position [1367, 0]
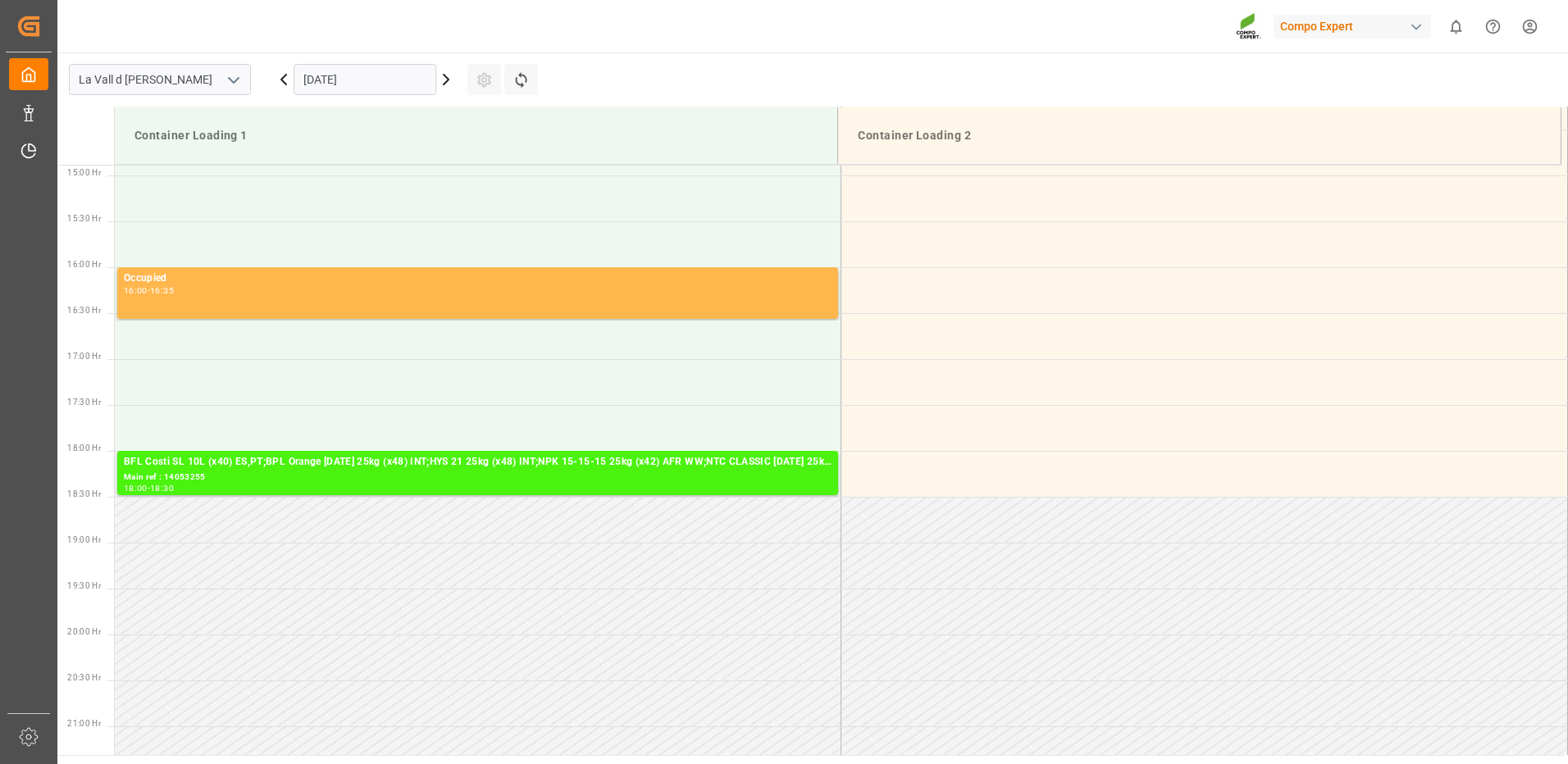
click at [353, 100] on div "[DATE]" at bounding box center [365, 79] width 205 height 54
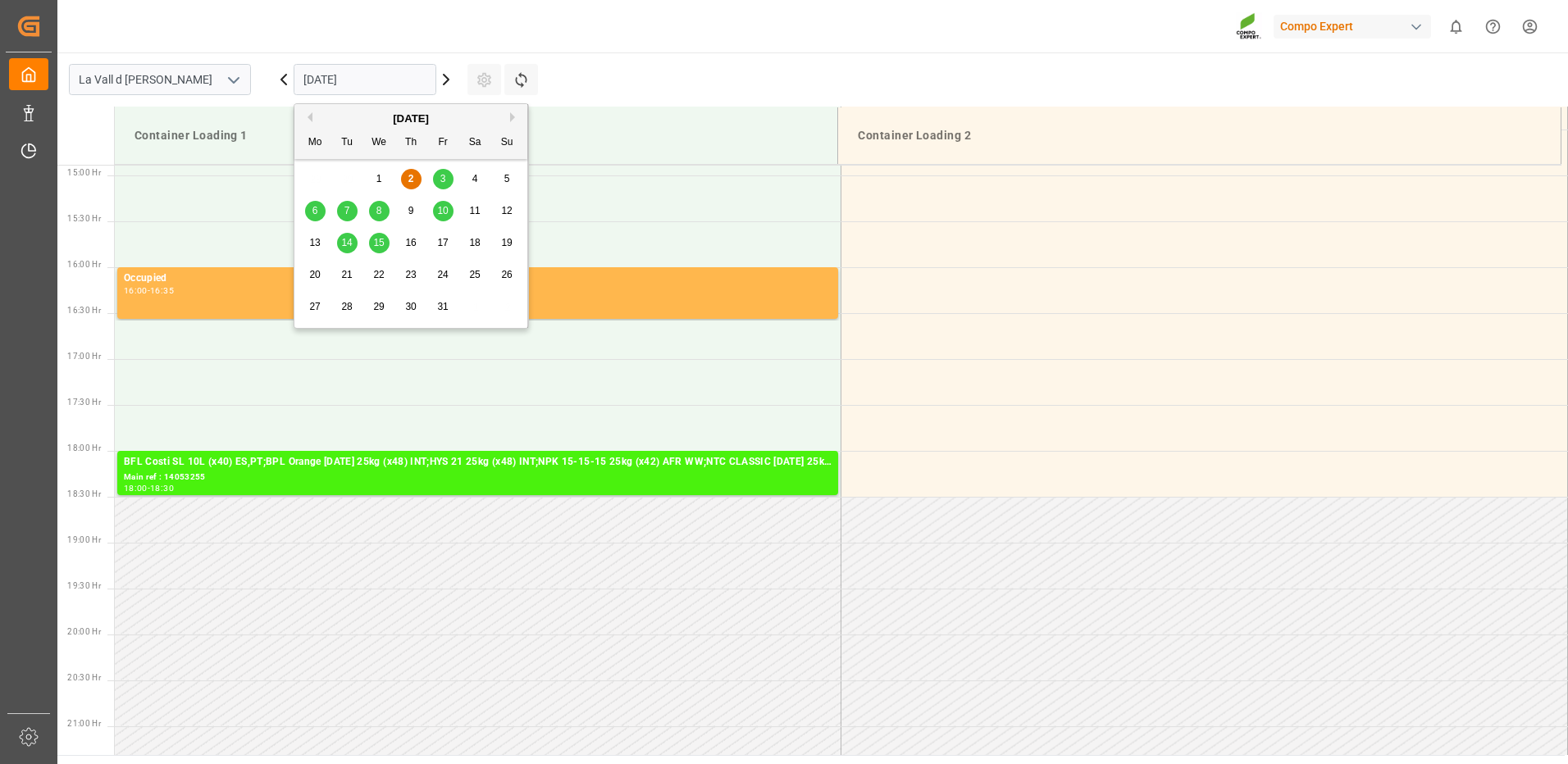
click at [346, 78] on input "[DATE]" at bounding box center [364, 79] width 143 height 31
click at [447, 210] on span "10" at bounding box center [442, 211] width 10 height 11
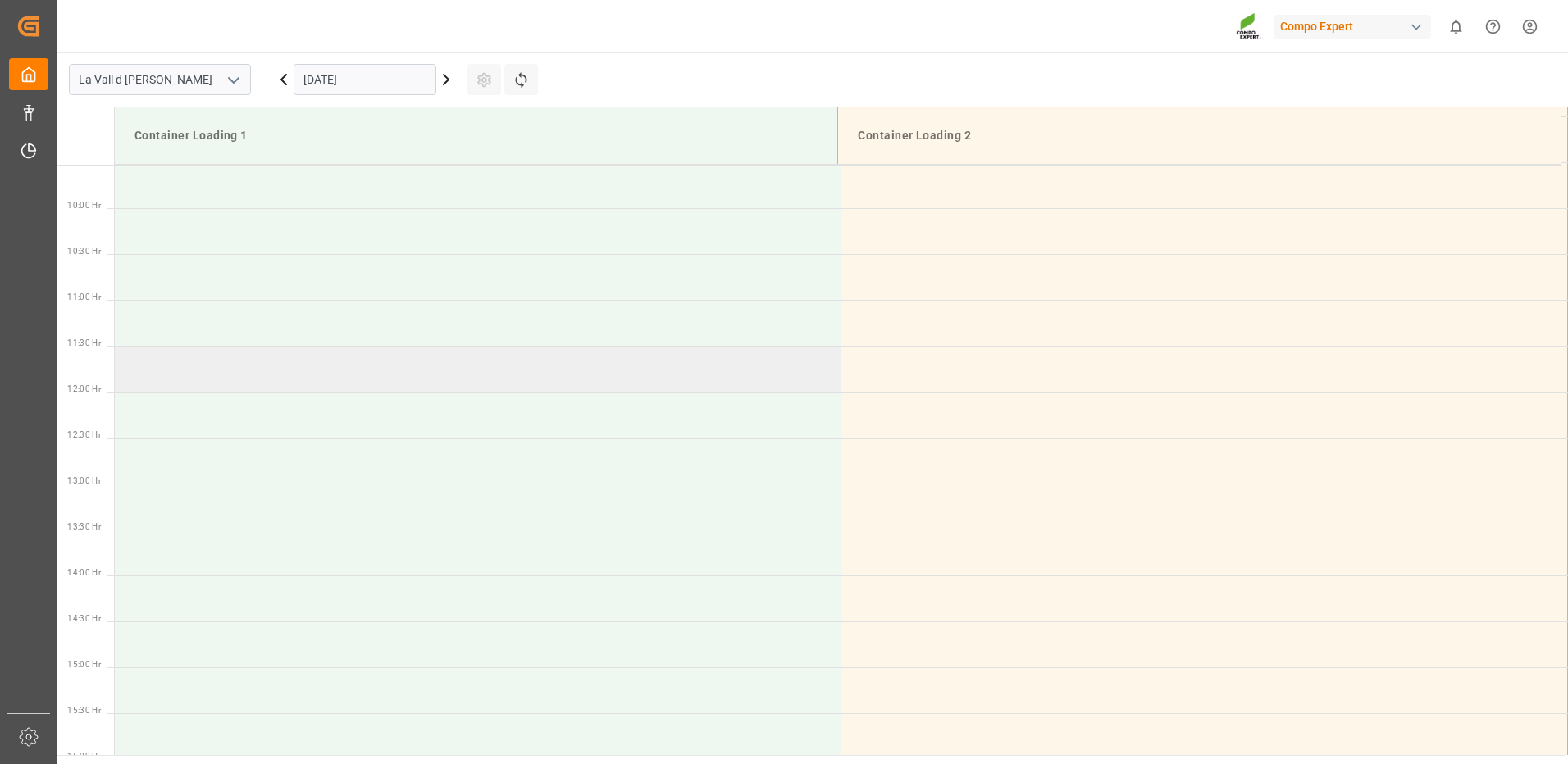
scroll to position [383, 0]
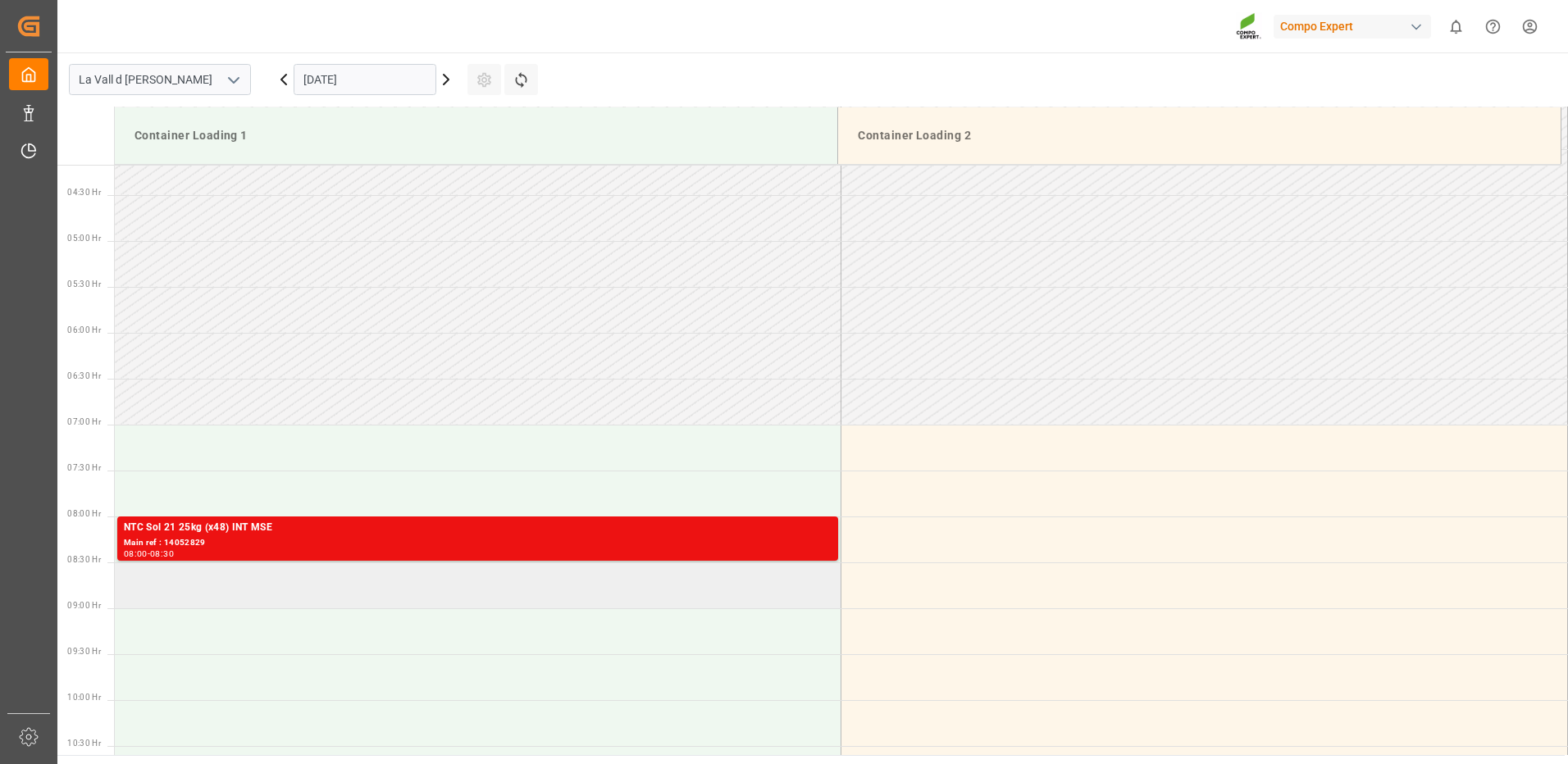
click at [241, 593] on td at bounding box center [478, 585] width 727 height 46
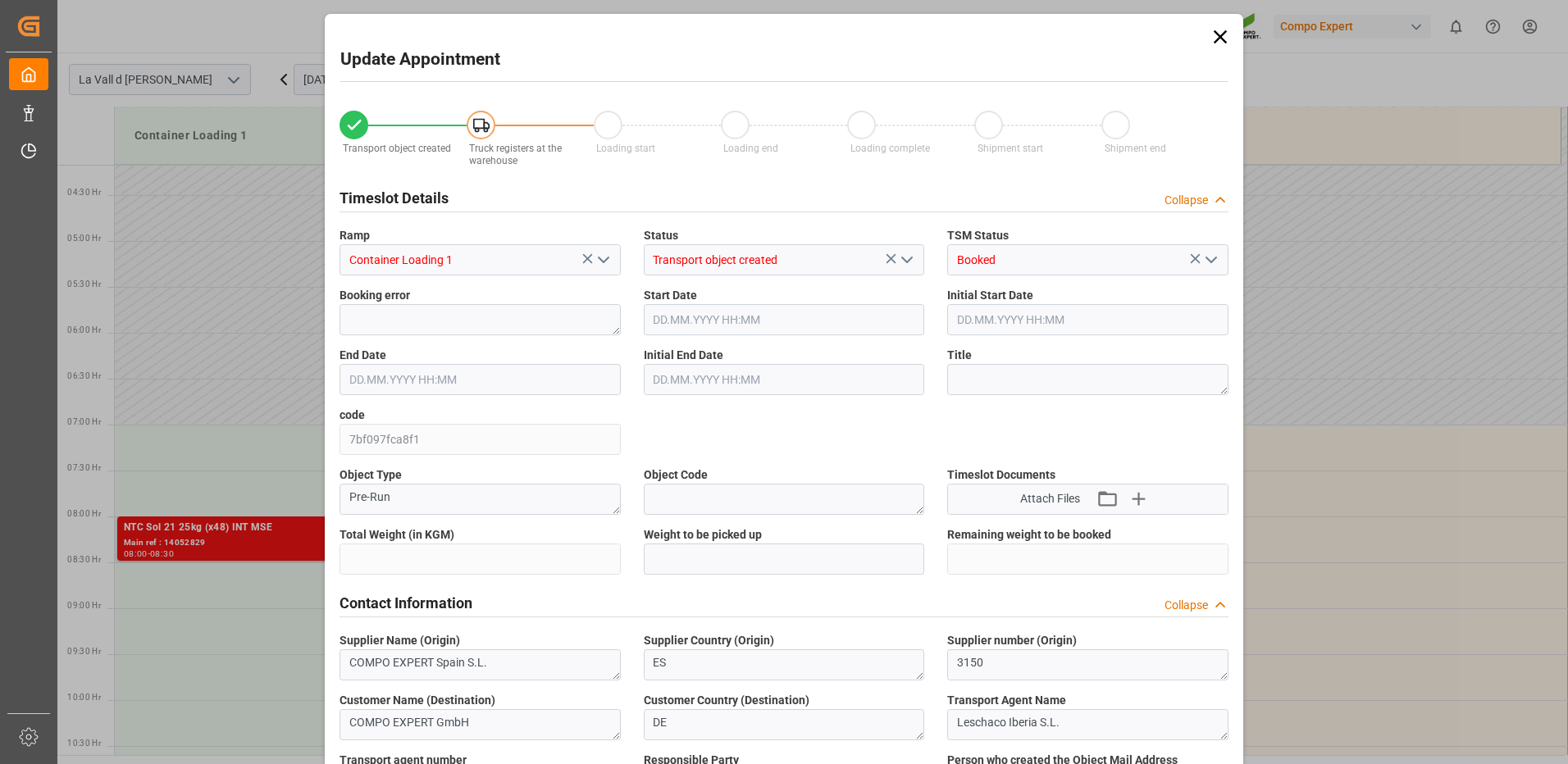
type input "24579.84"
type input "40"
type input "10.10.2025 08:30"
type input "10.10.2025 09:00"
type input "24.09.2025 09:04"
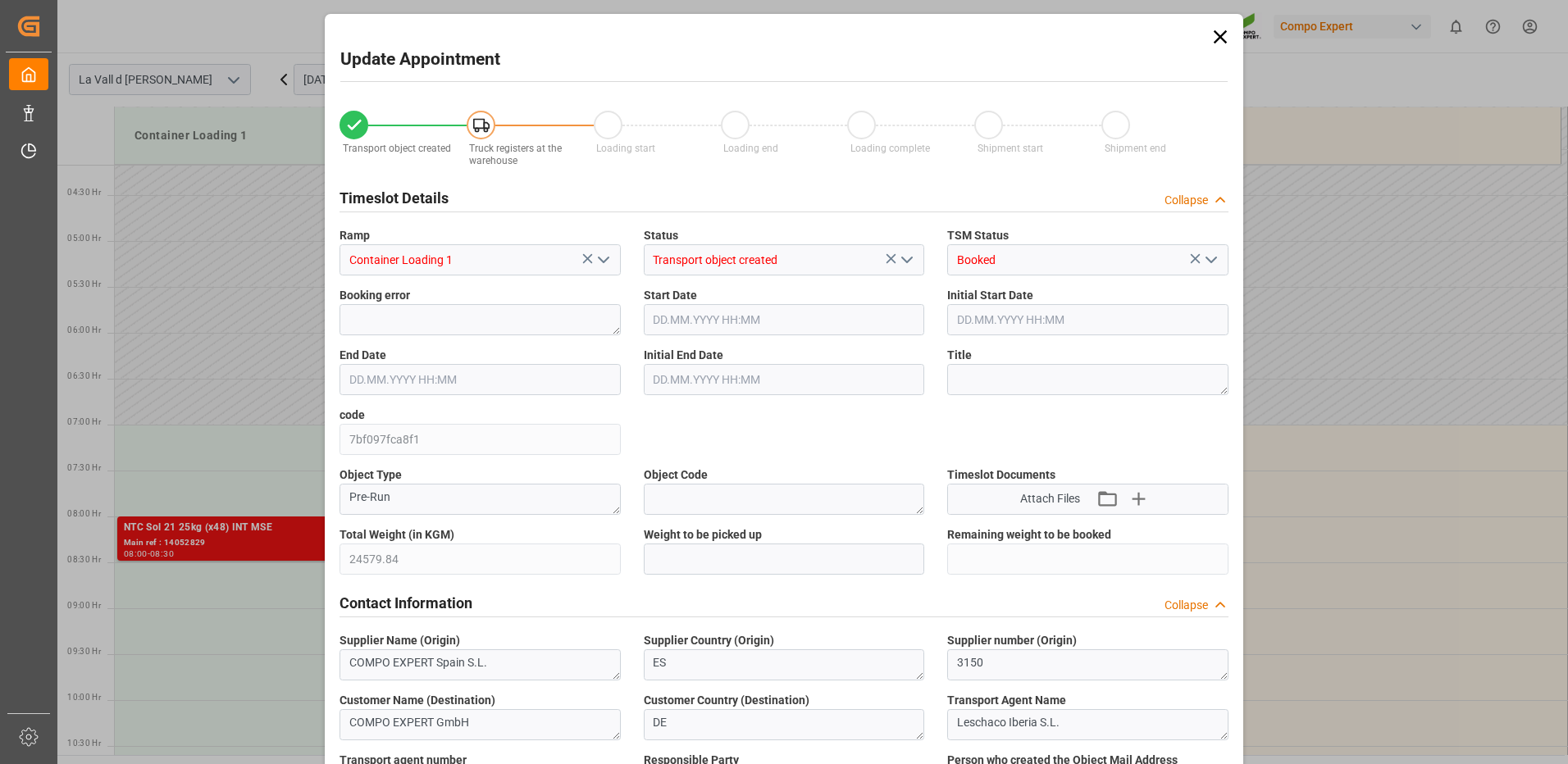
type input "02.10.2025 15:44"
click at [692, 553] on input "text" at bounding box center [784, 559] width 281 height 31
type input "24579.84"
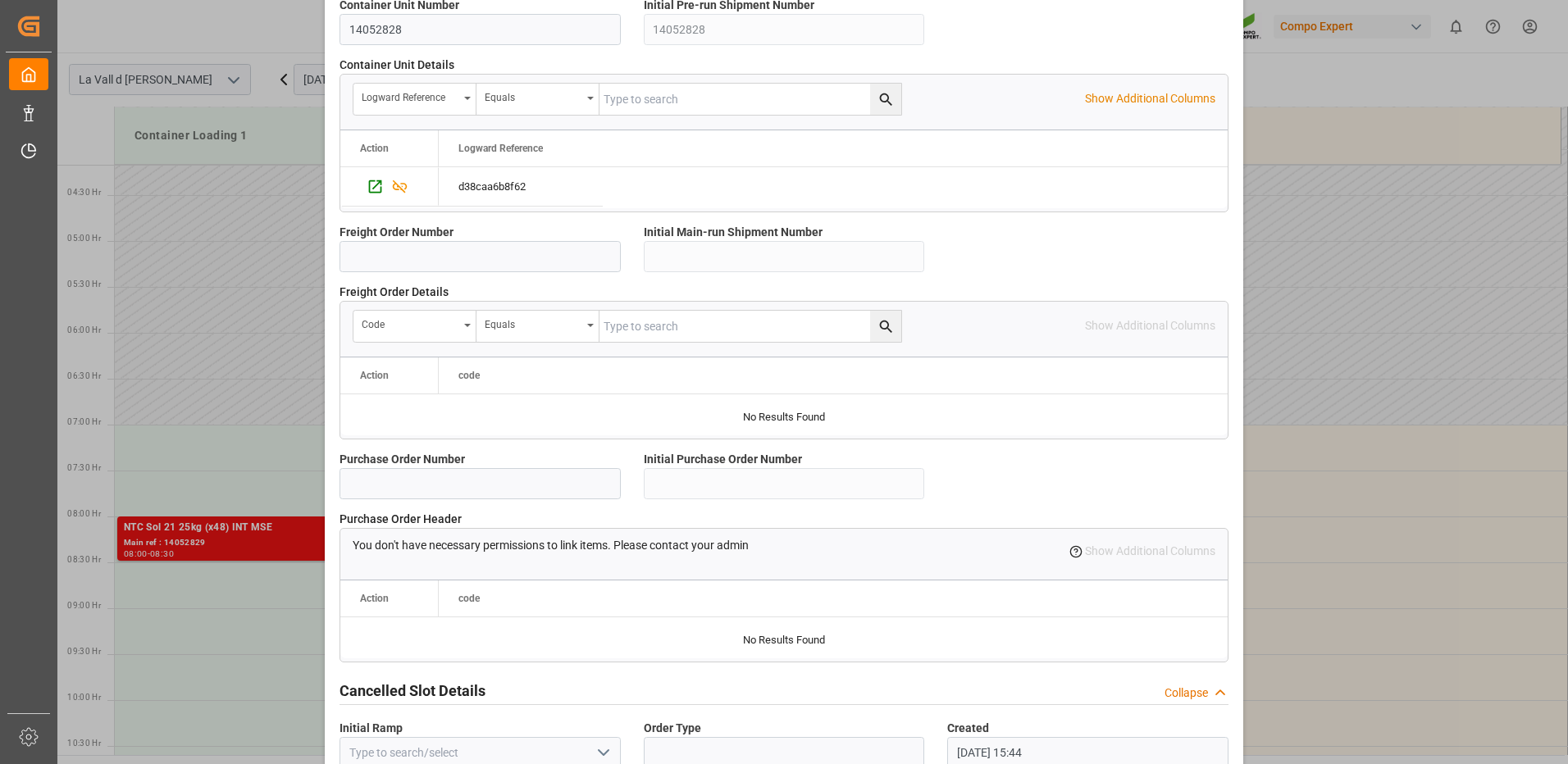
scroll to position [1398, 0]
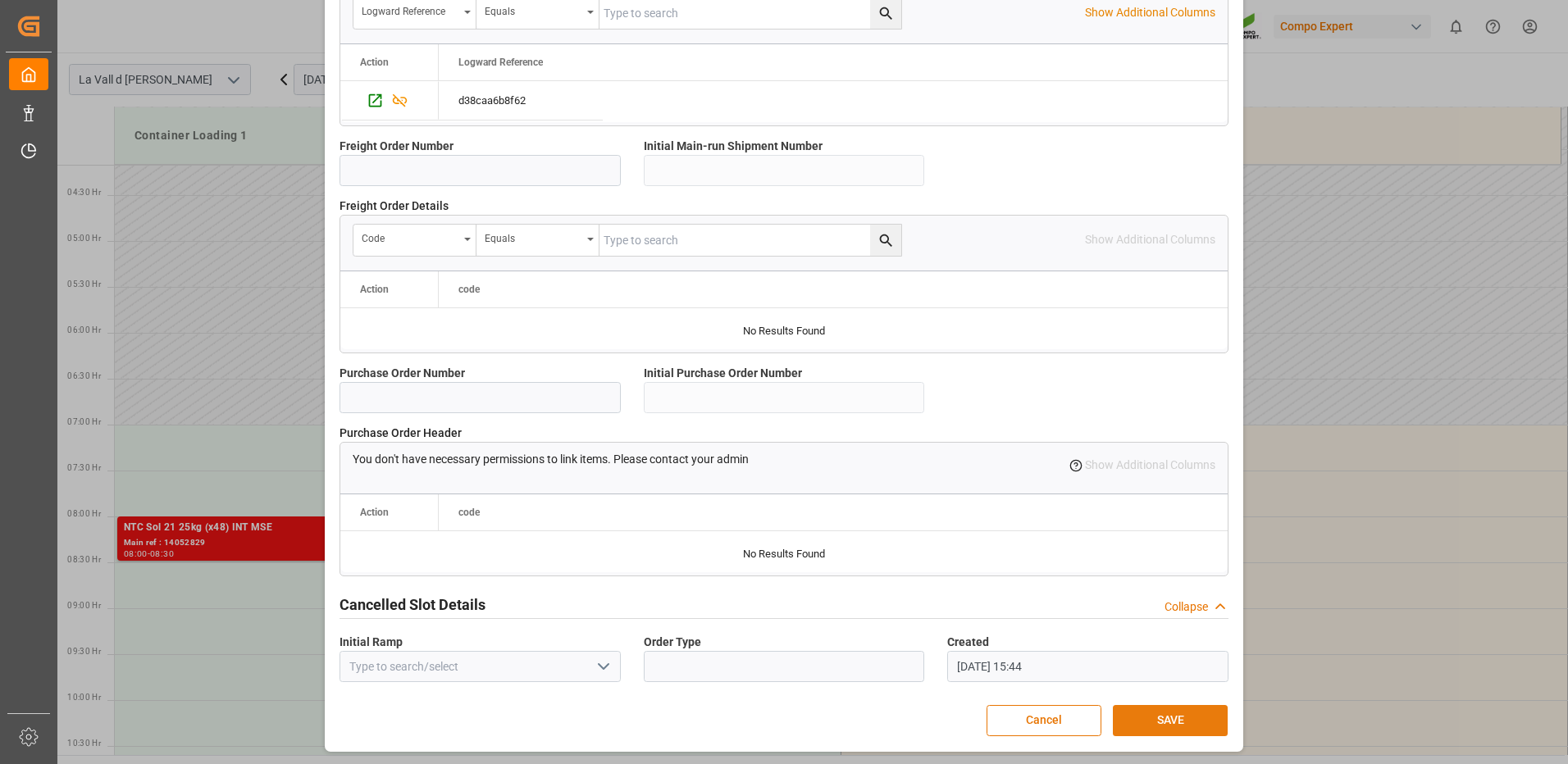
click at [1179, 719] on button "SAVE" at bounding box center [1169, 720] width 115 height 31
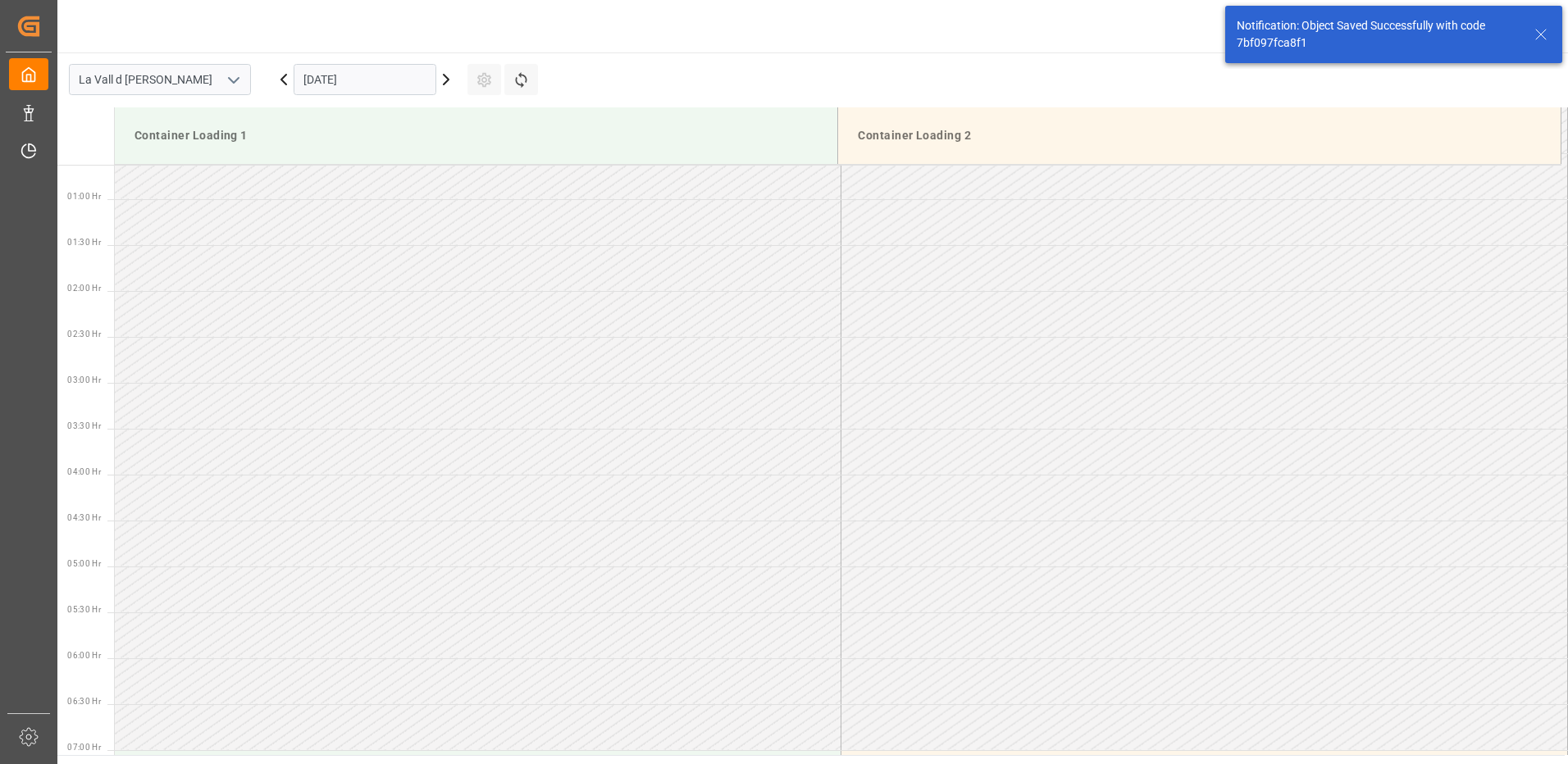
scroll to position [575, 0]
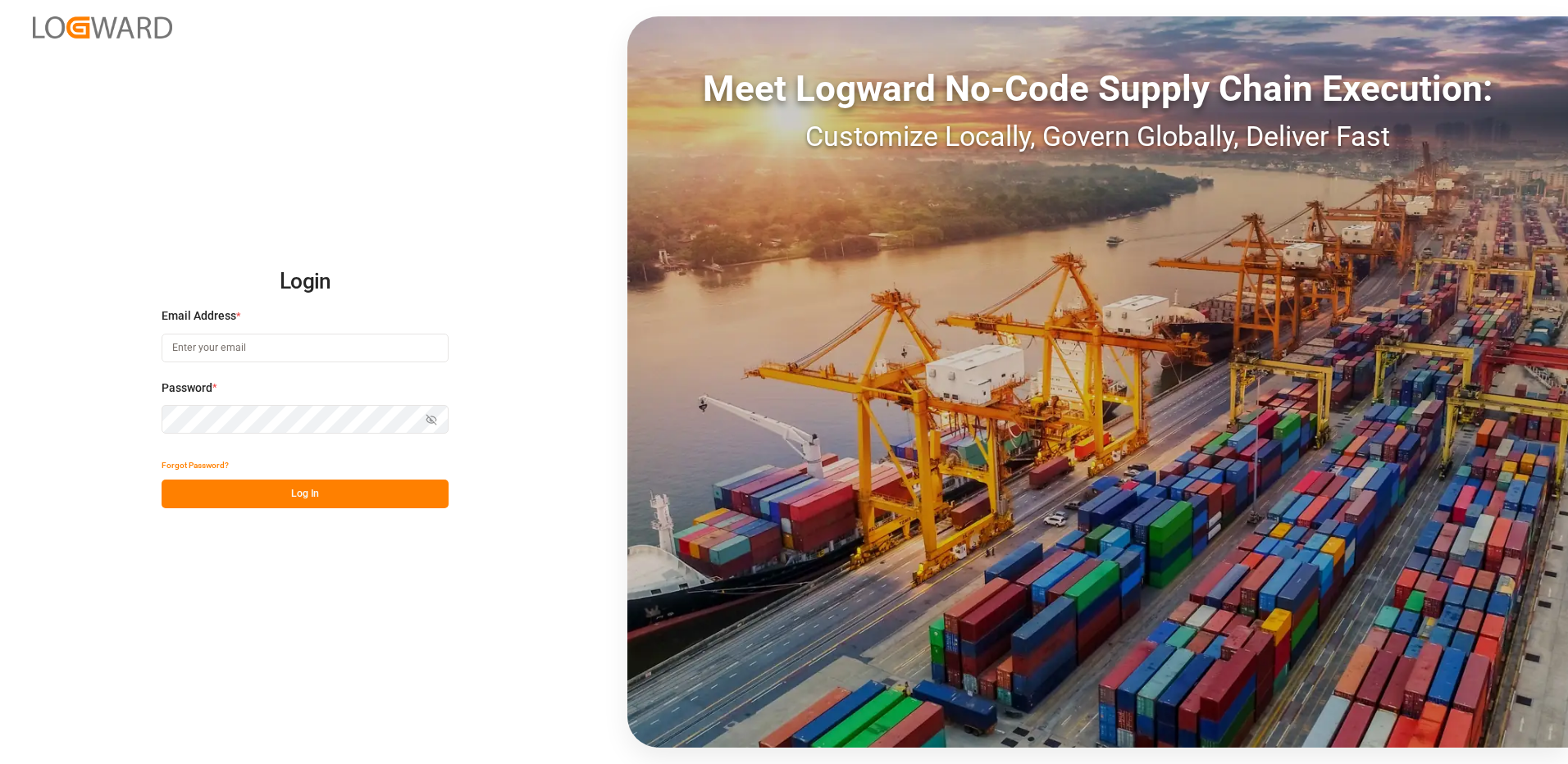
type input "[EMAIL_ADDRESS][DOMAIN_NAME]"
click at [246, 498] on button "Log In" at bounding box center [305, 494] width 287 height 29
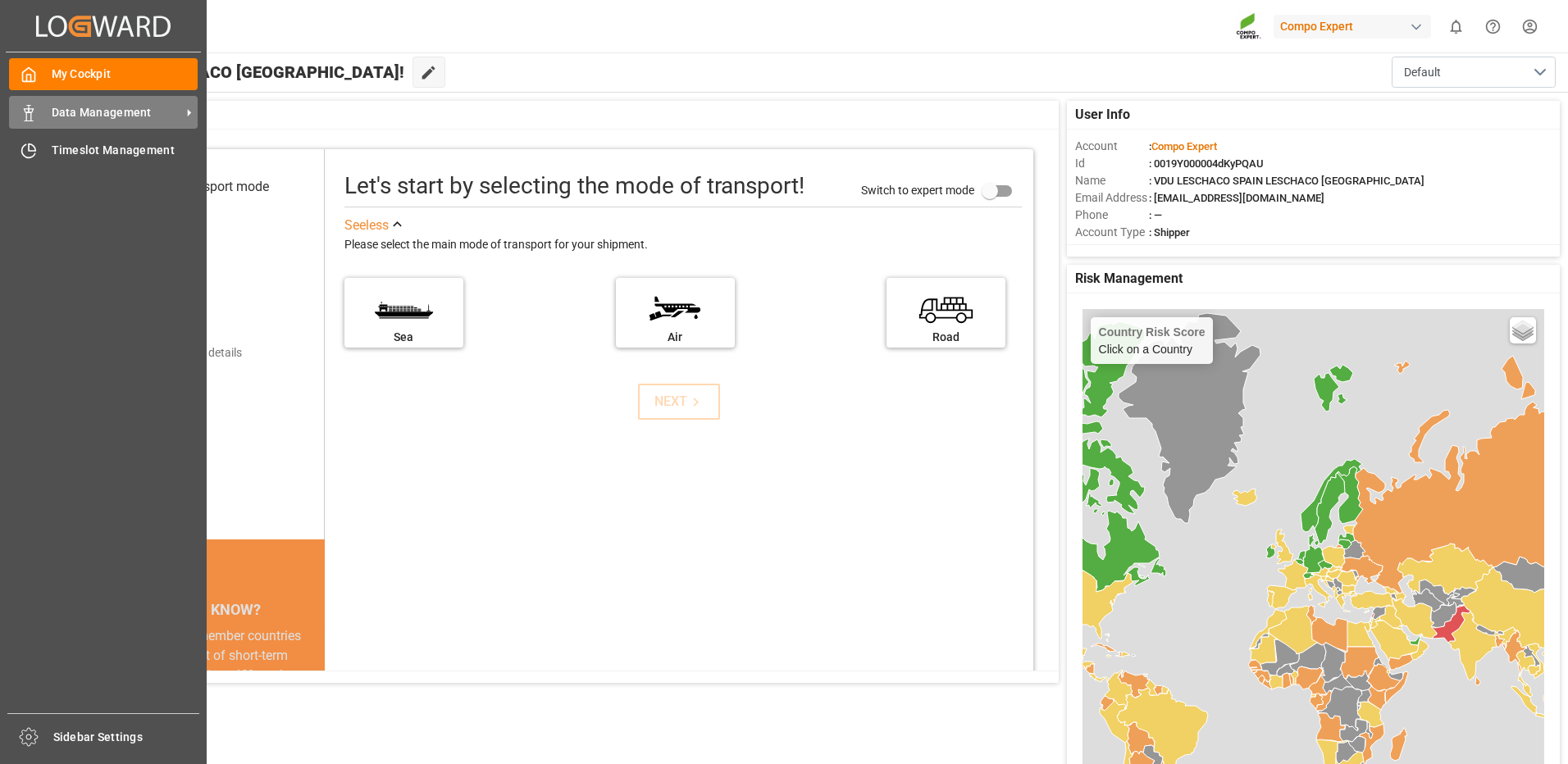
click at [171, 116] on span "Data Management" at bounding box center [116, 113] width 130 height 17
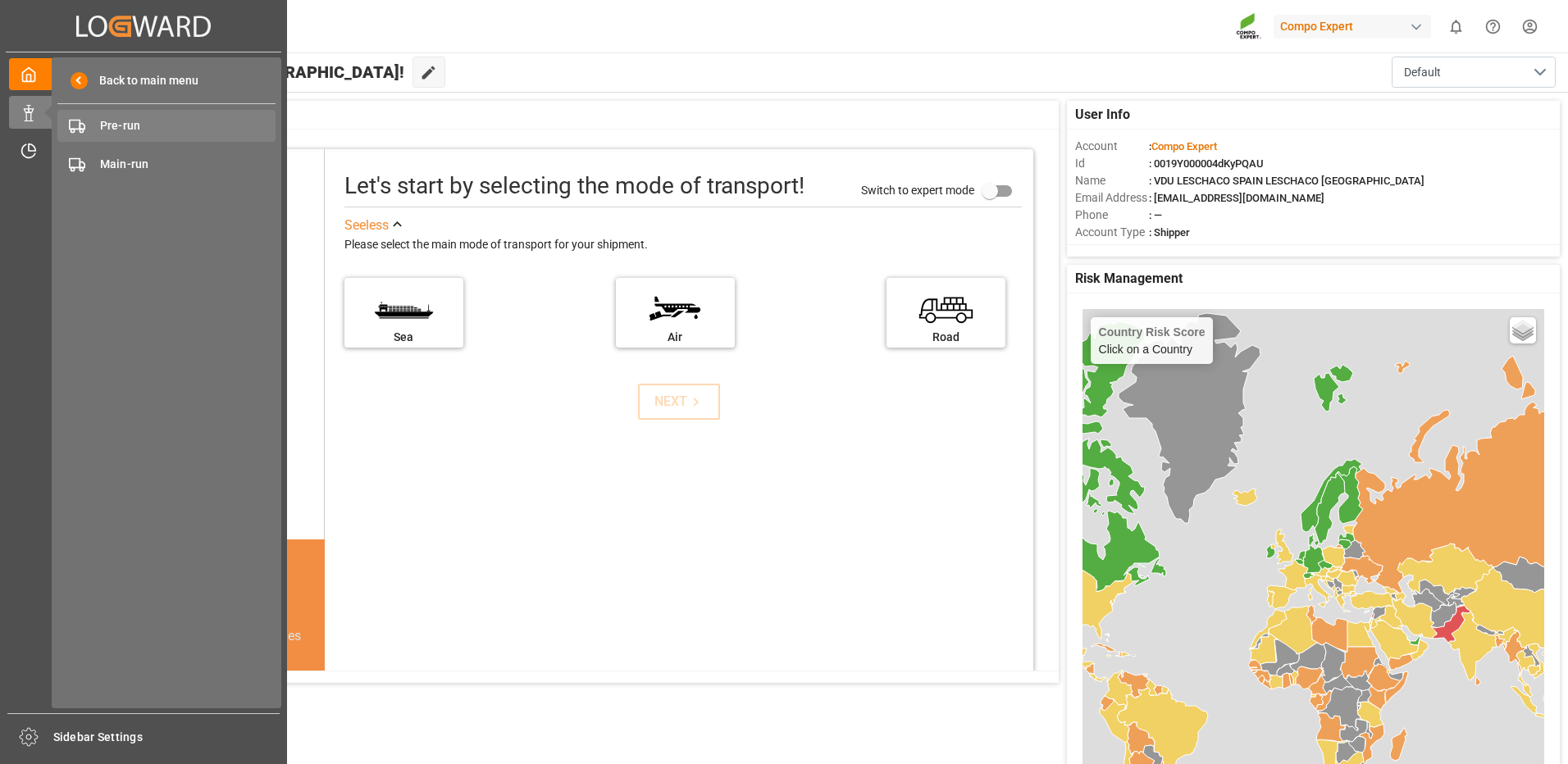
click at [162, 123] on span "Pre-run" at bounding box center [187, 126] width 176 height 17
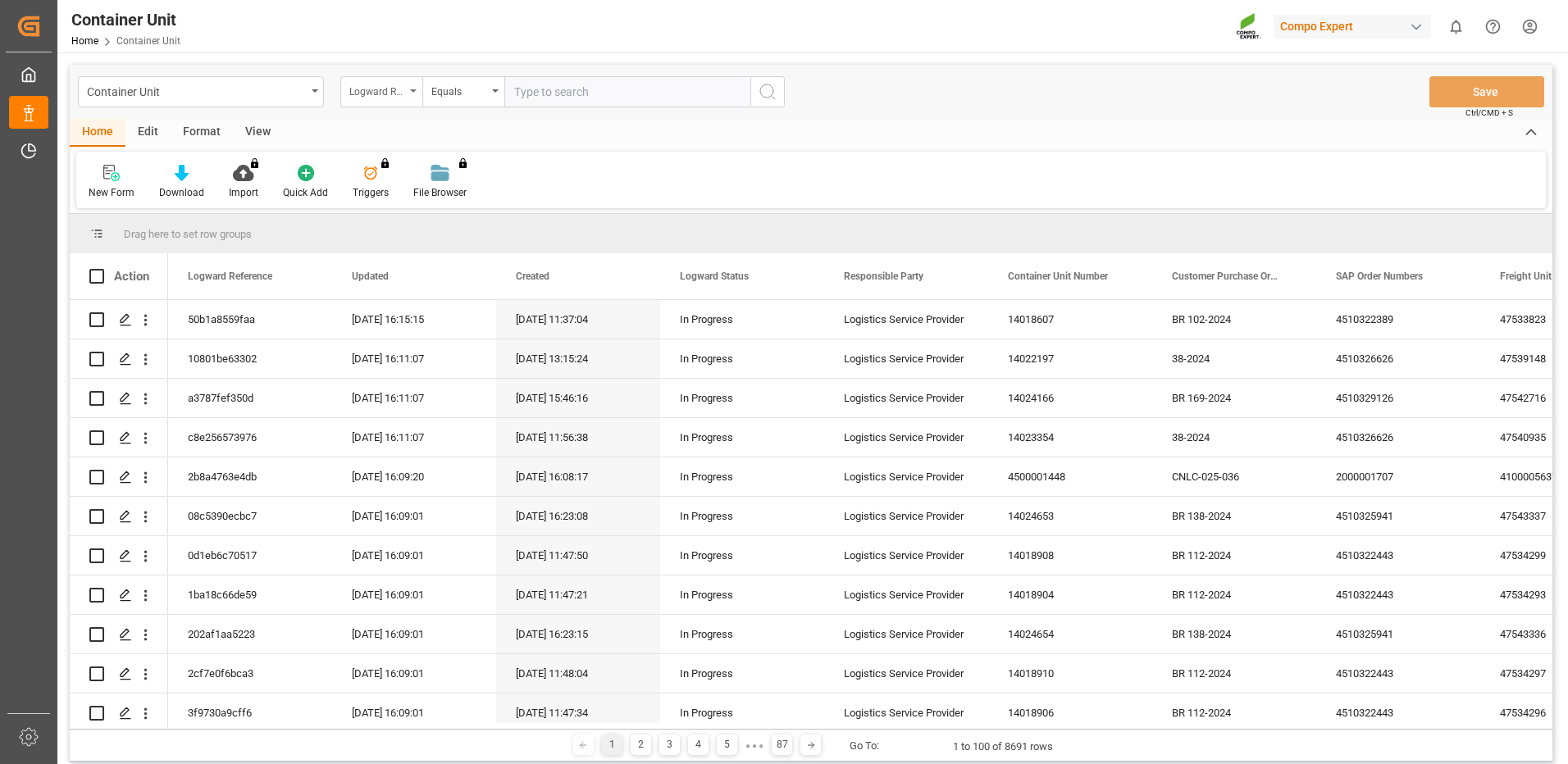
click at [394, 95] on div "Logward Reference" at bounding box center [377, 89] width 56 height 19
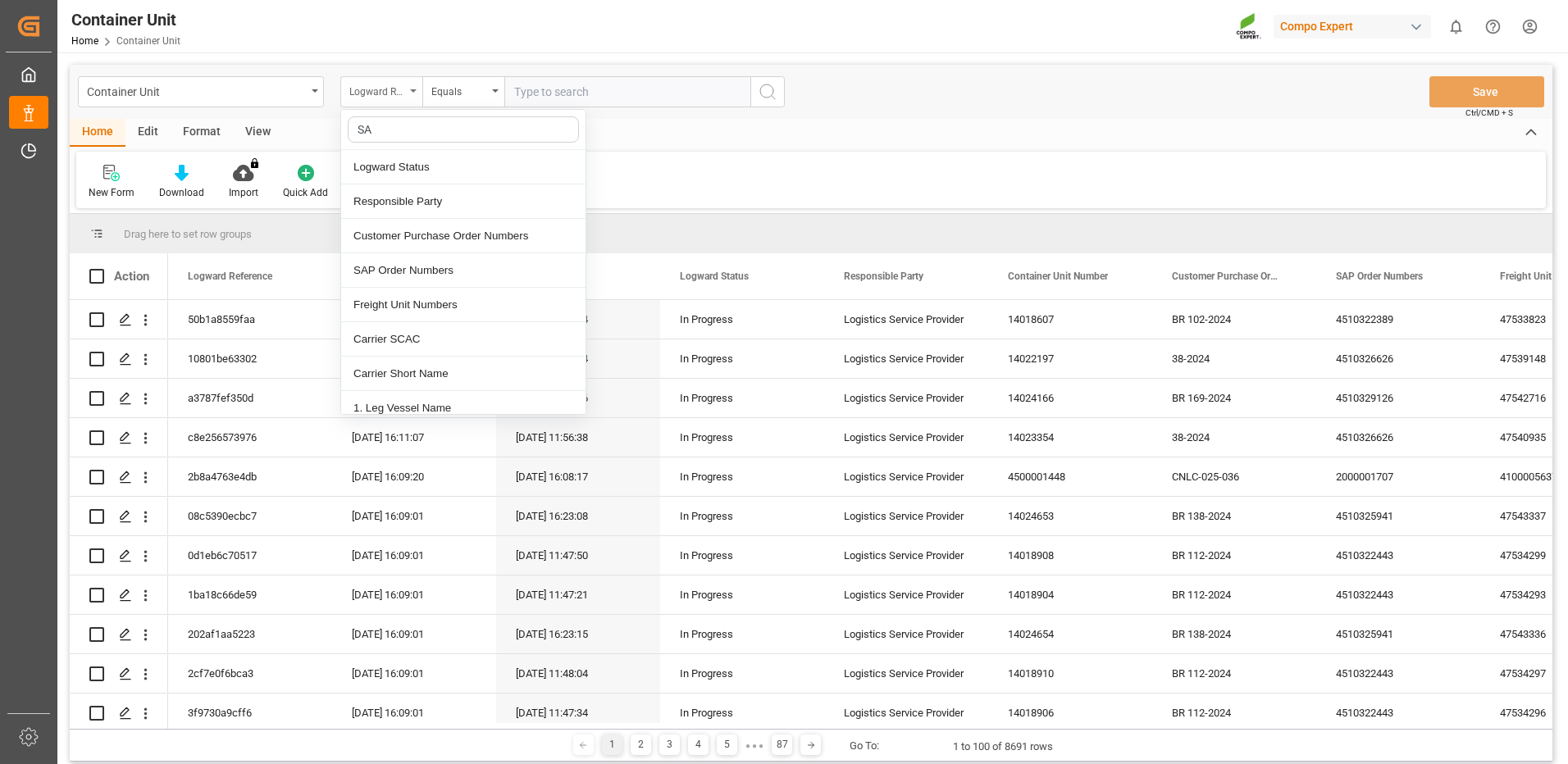
type input "SAP"
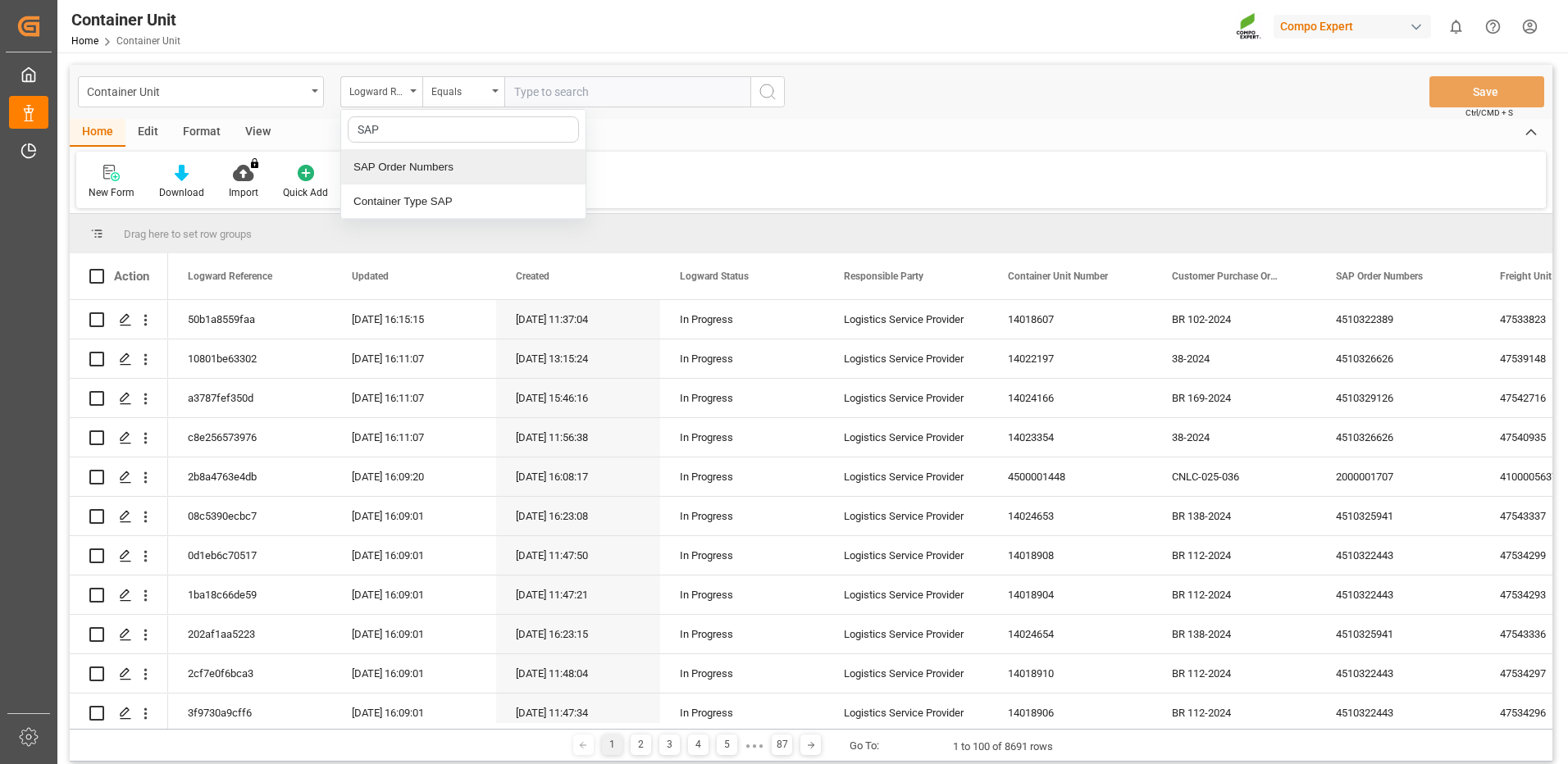
click at [410, 167] on div "SAP Order Numbers" at bounding box center [463, 167] width 244 height 34
click at [489, 100] on div "Equals" at bounding box center [463, 91] width 82 height 31
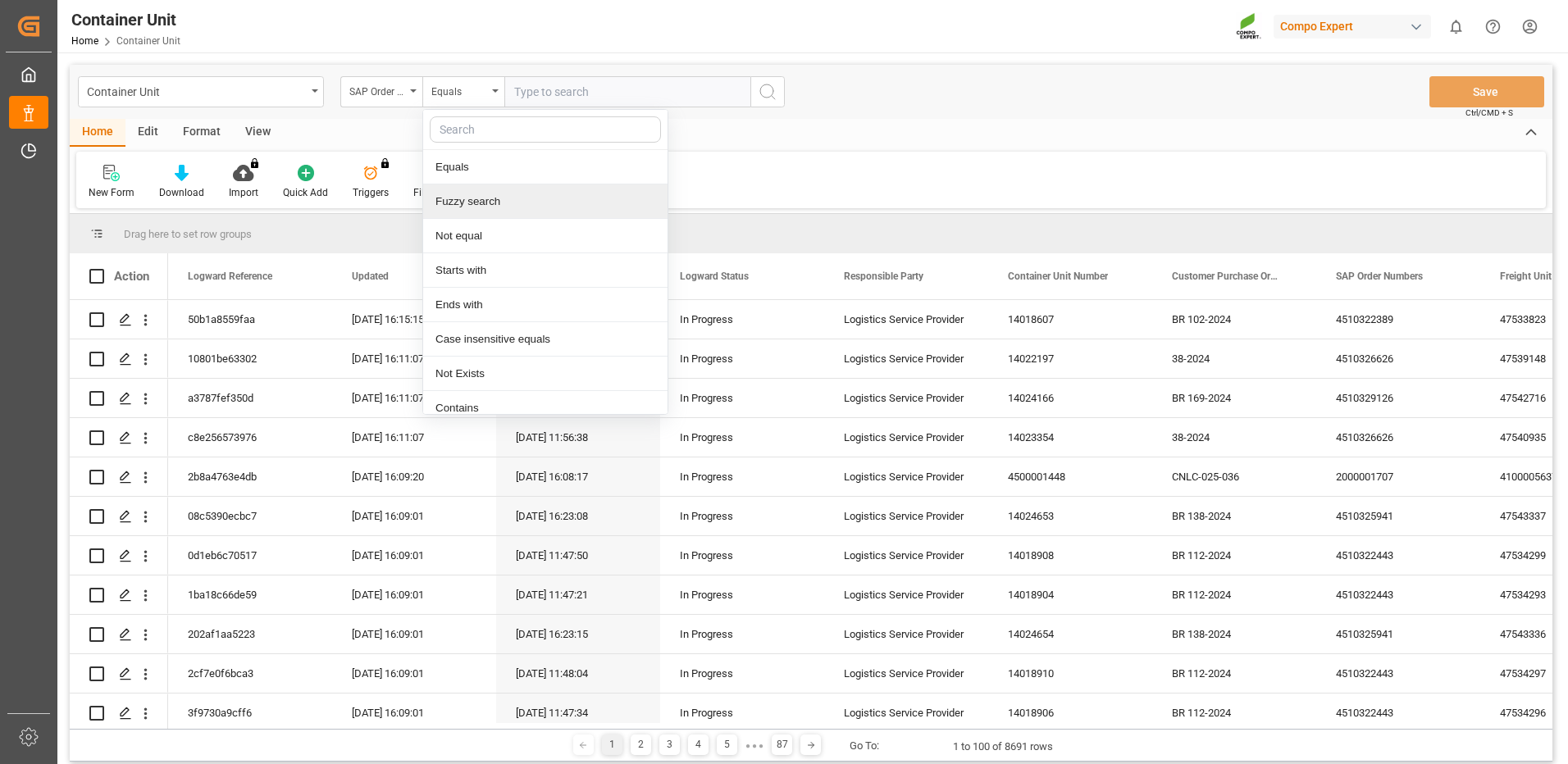
click at [462, 208] on div "Fuzzy search" at bounding box center [545, 201] width 244 height 34
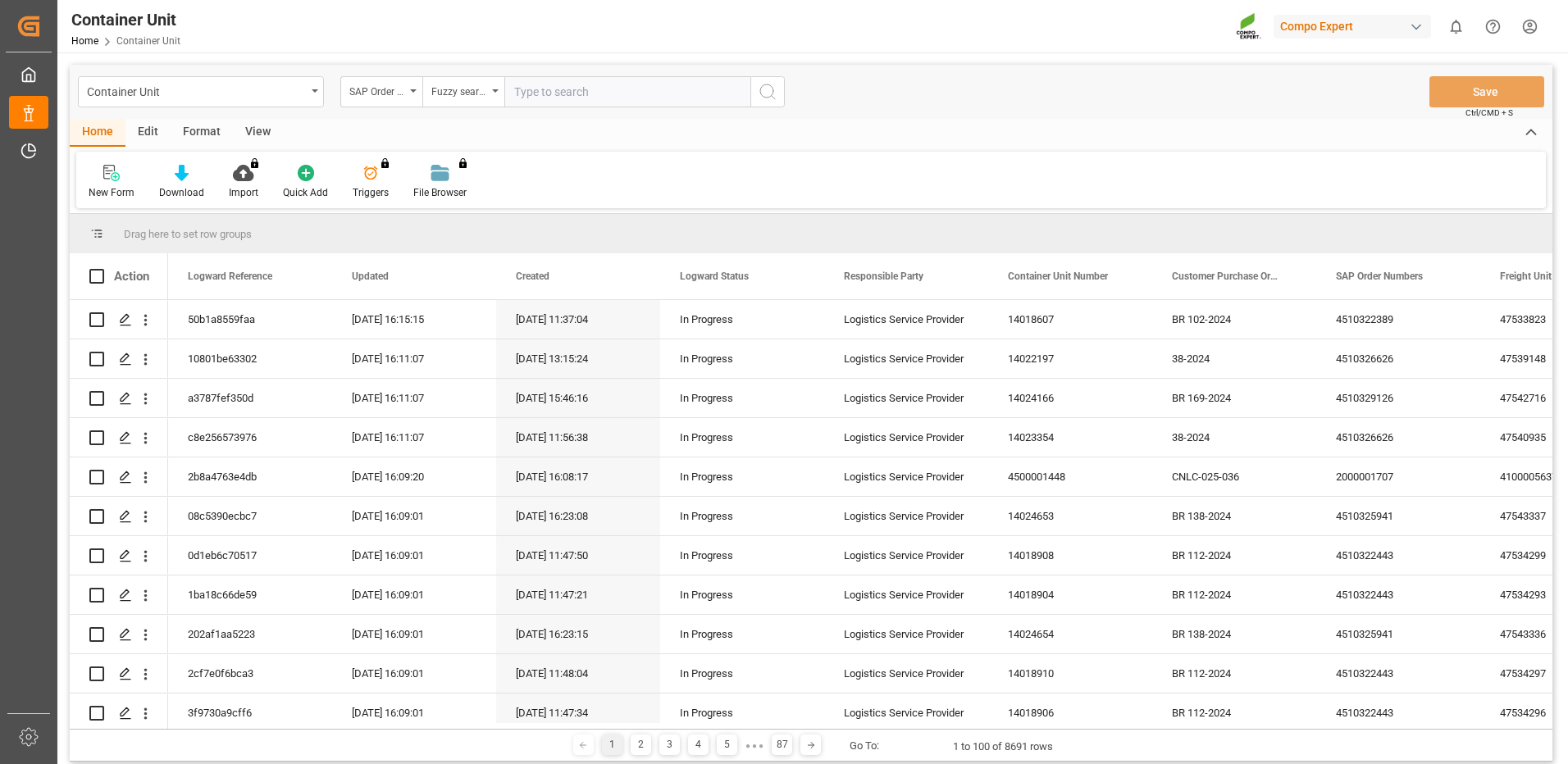
click at [566, 94] on input "text" at bounding box center [627, 91] width 246 height 31
paste input "4510365791"
type input "4510365791"
click at [771, 92] on icon "search button" at bounding box center [767, 91] width 20 height 20
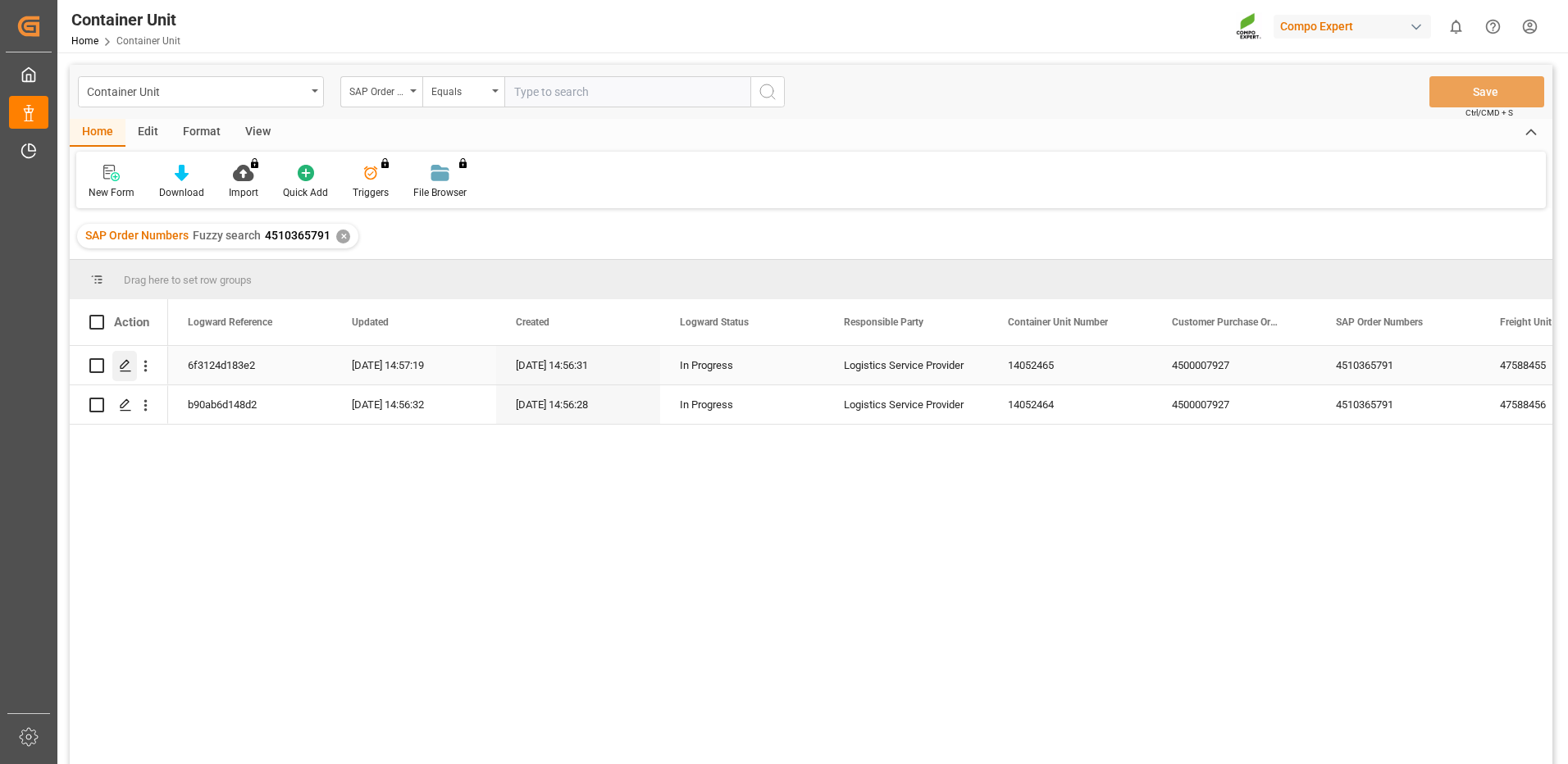
click at [130, 368] on icon "Press SPACE to select this row." at bounding box center [126, 366] width 13 height 13
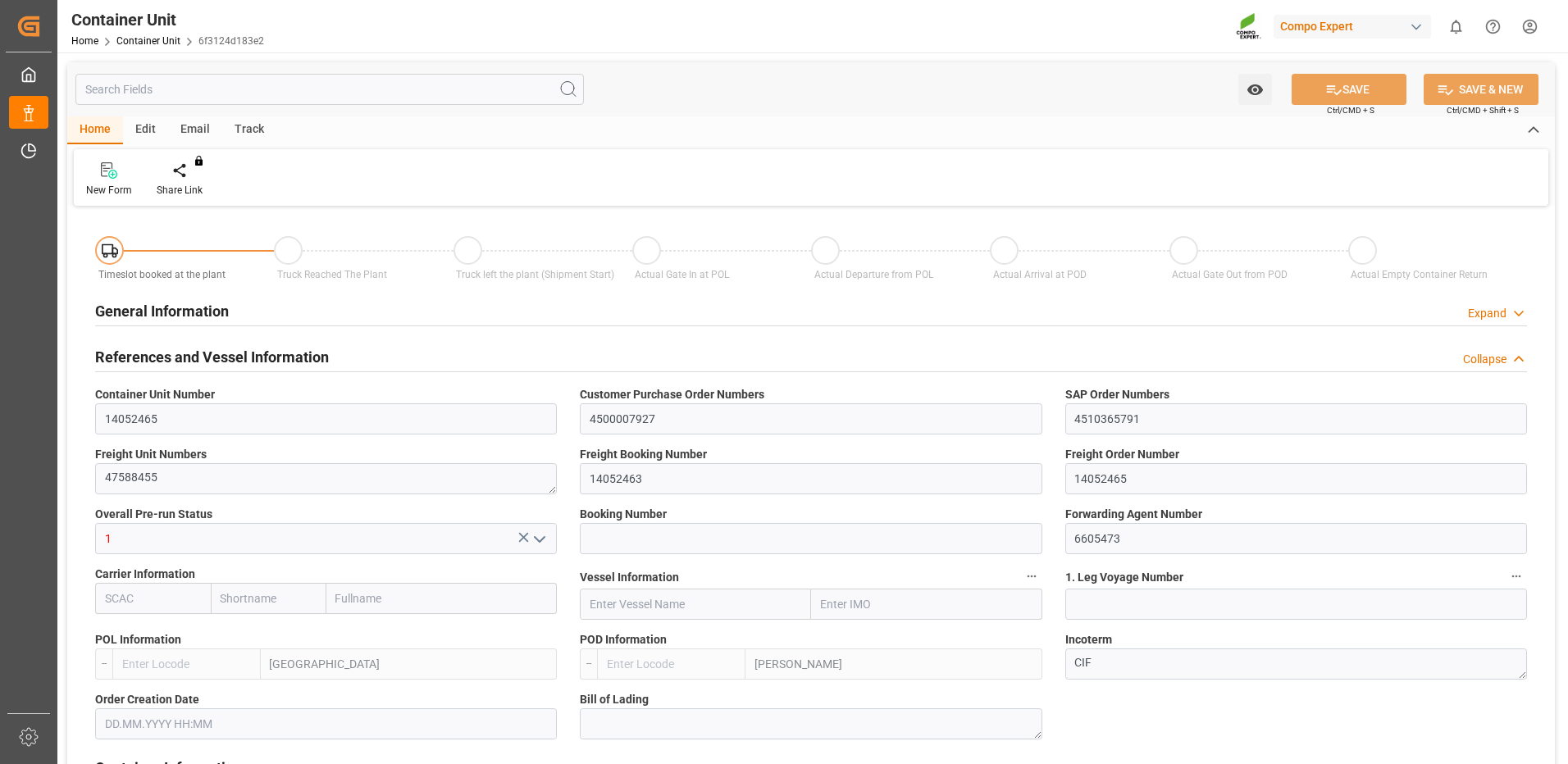
type input "ESVLC"
type input "ARZAE"
type input "7"
type input "0"
type input "8"
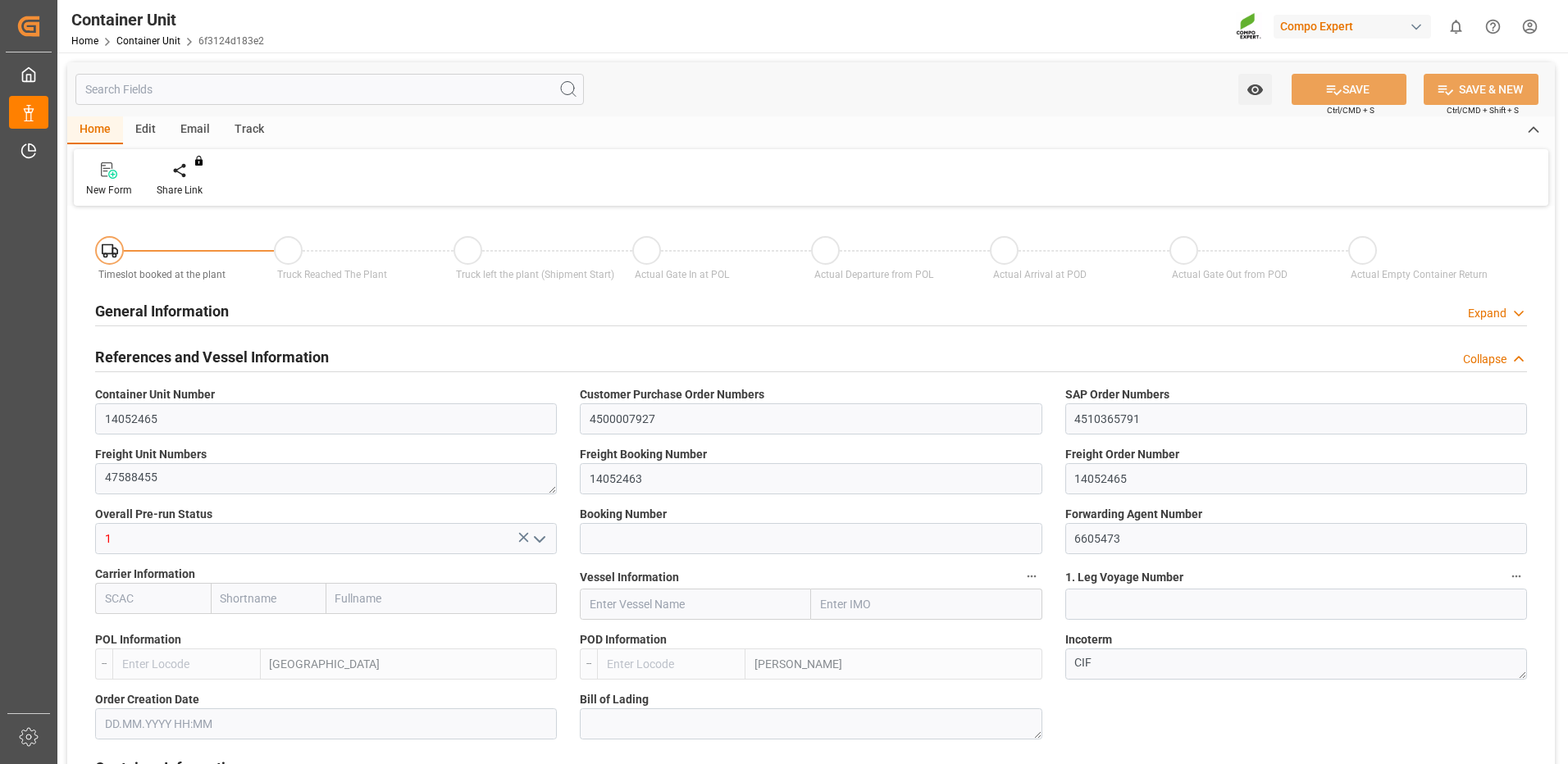
type input "0"
type input "40"
type input "24576"
type input "21.10.2025"
click at [183, 171] on div at bounding box center [191, 170] width 70 height 17
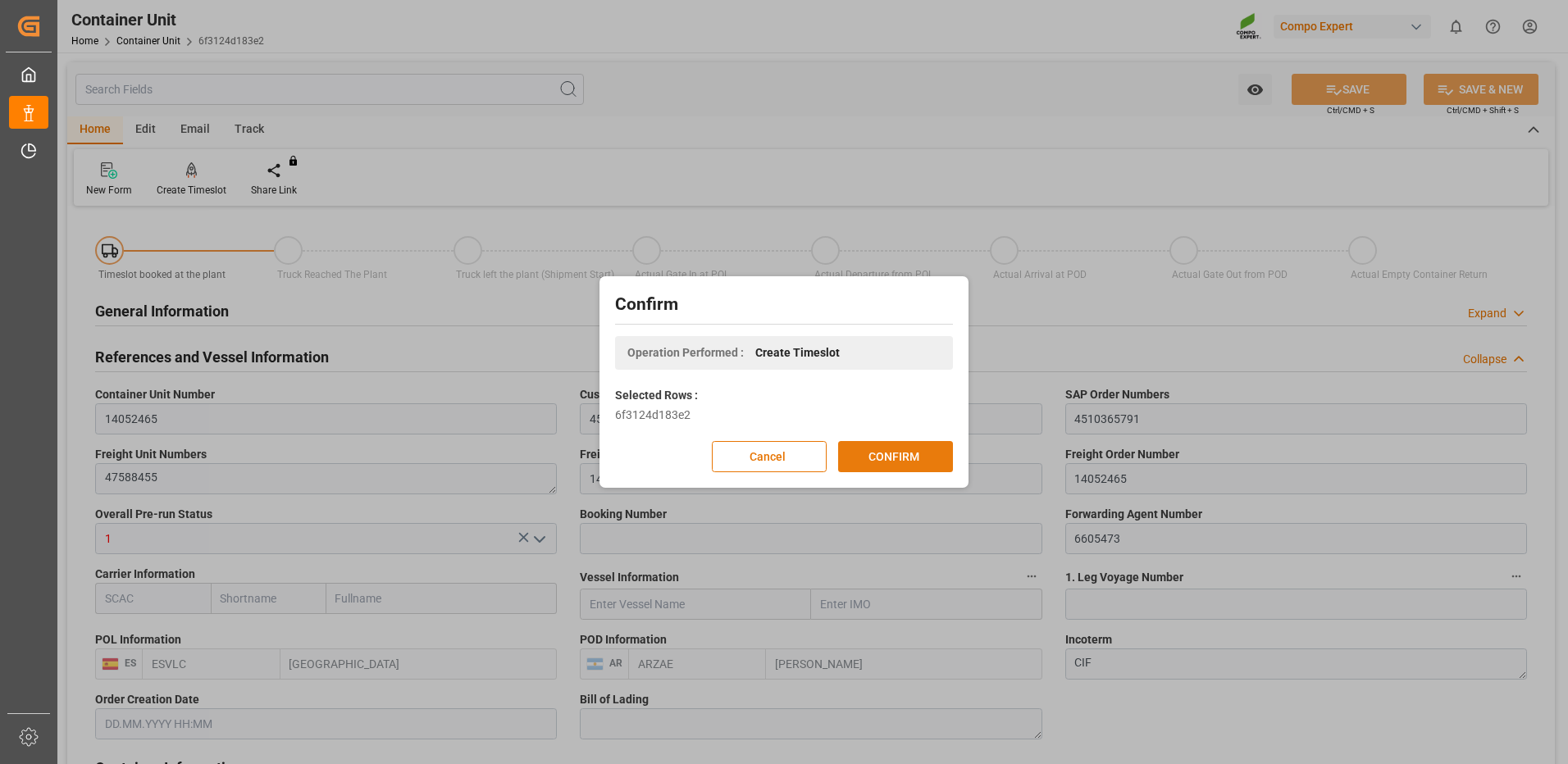
click at [893, 450] on button "CONFIRM" at bounding box center [895, 457] width 115 height 31
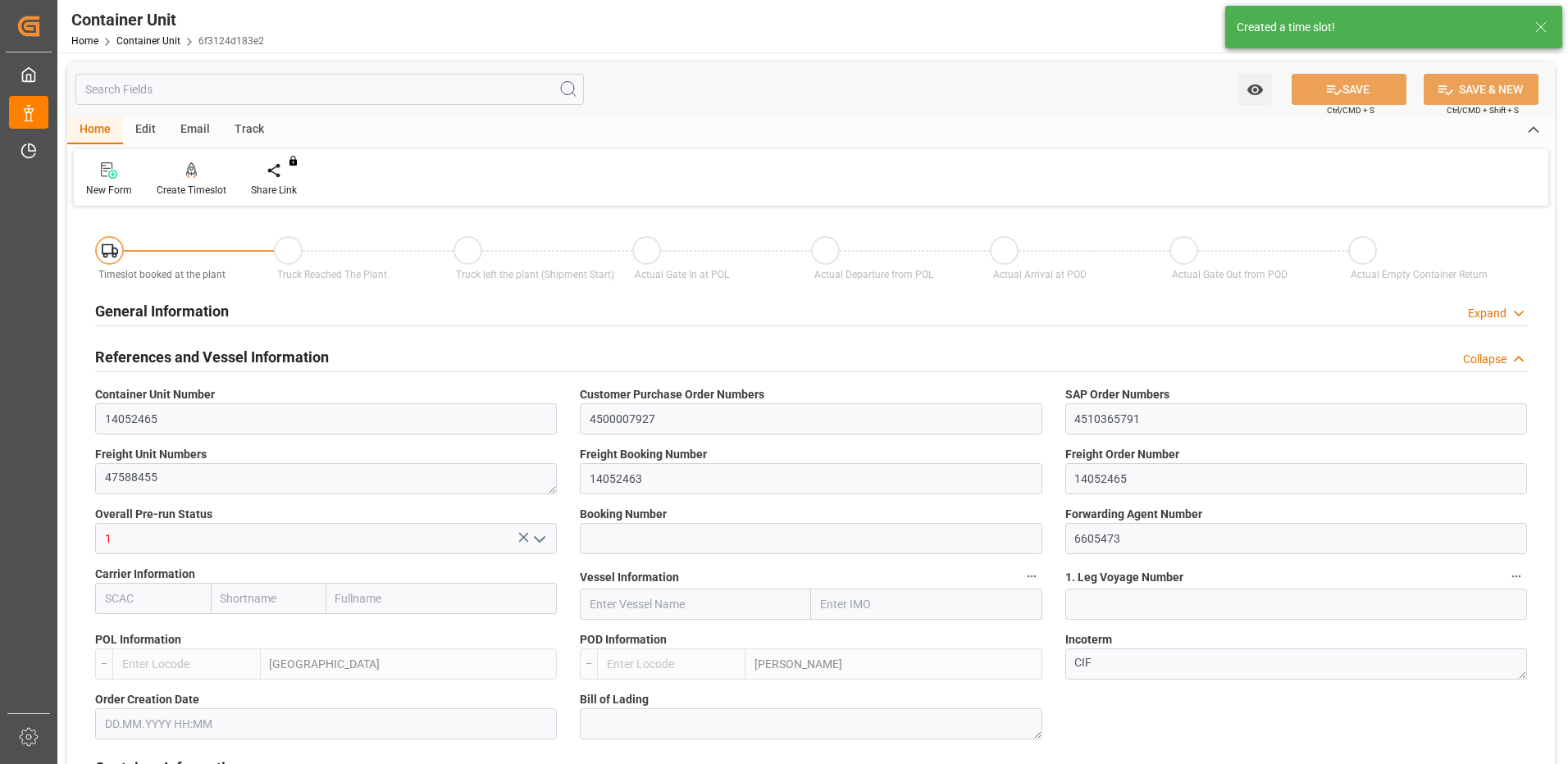
type input "ESVLC"
type input "ARZAE"
type input "7"
type input "0"
type input "8"
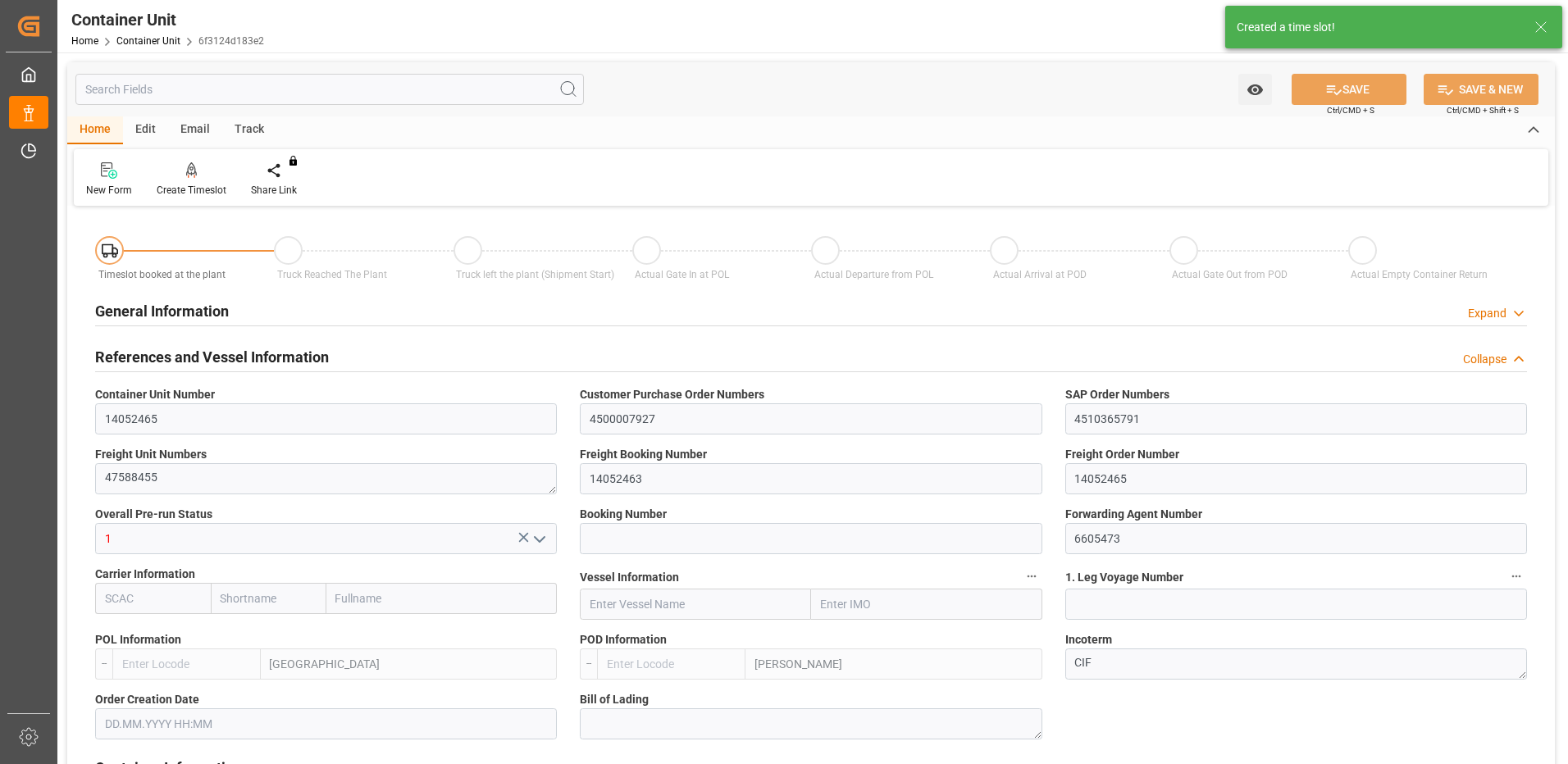
type input "0"
type input "40"
type input "24576"
type input "21.10.2025"
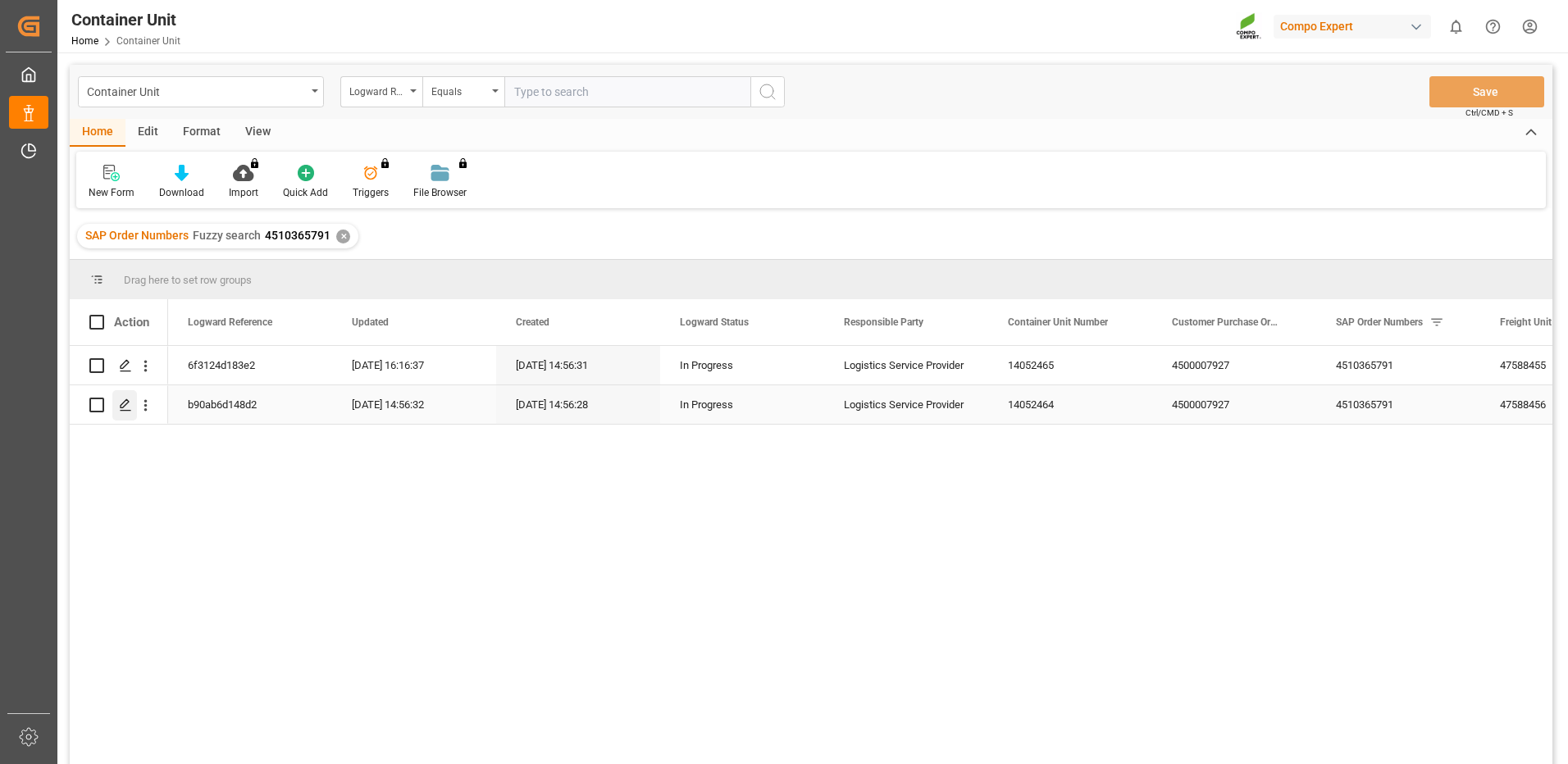
click at [127, 408] on icon "Press SPACE to select this row." at bounding box center [126, 405] width 13 height 13
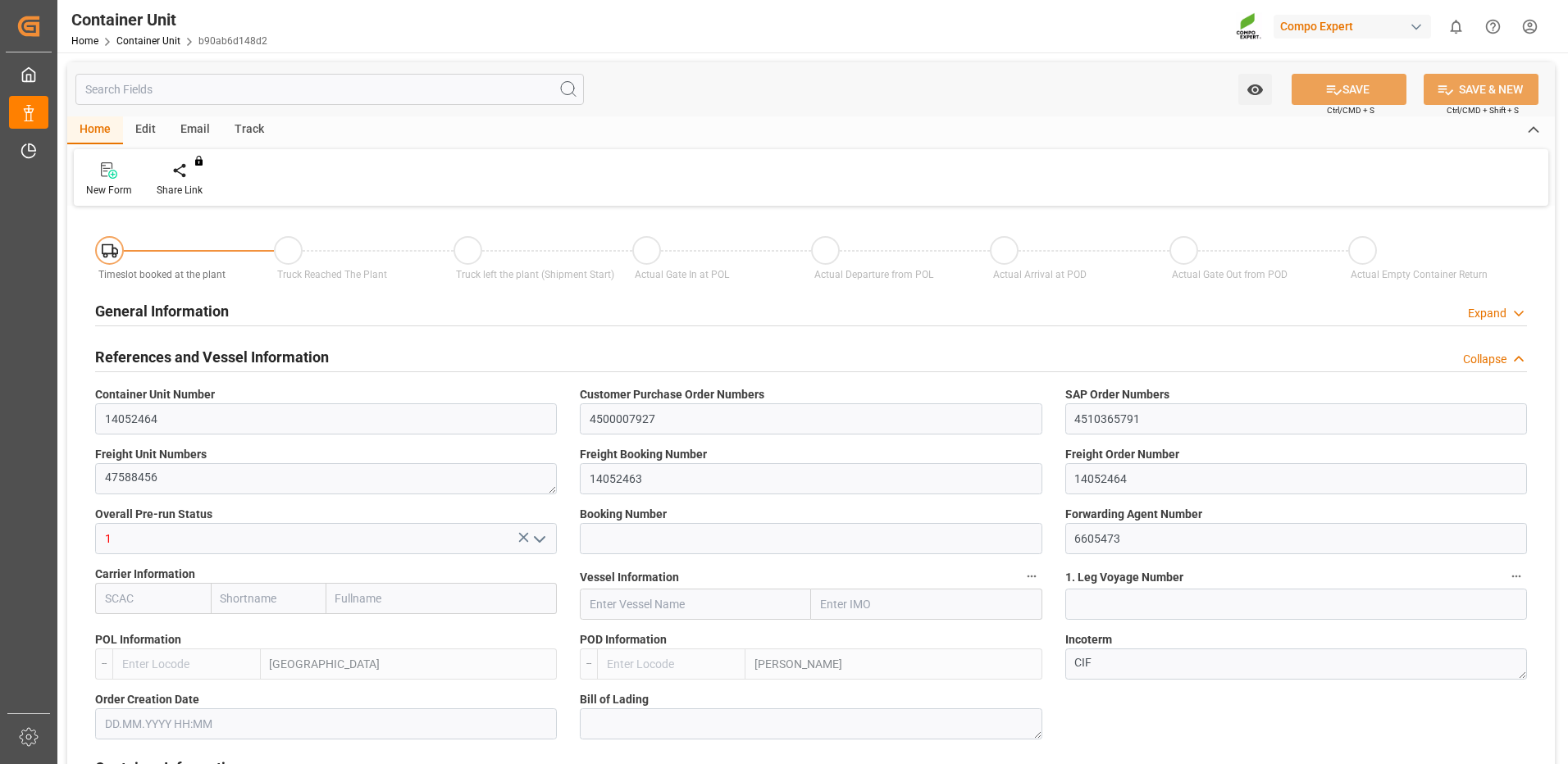
type input "ESVLC"
type input "ARZAE"
type input "7"
type input "0"
type input "8"
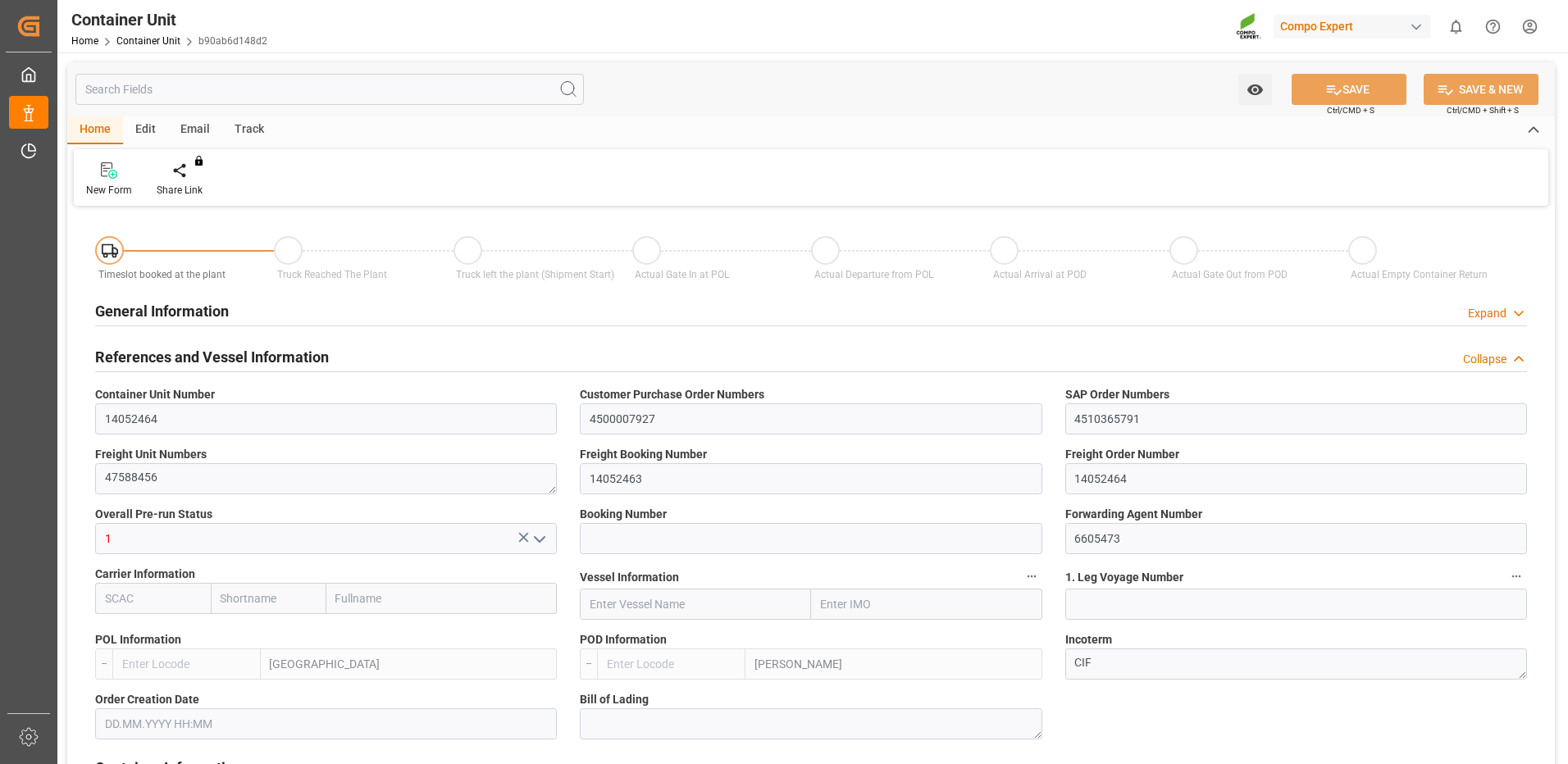
type input "0"
type input "40"
type input "24576"
type input "21.10.2025"
click at [193, 172] on icon at bounding box center [192, 171] width 11 height 17
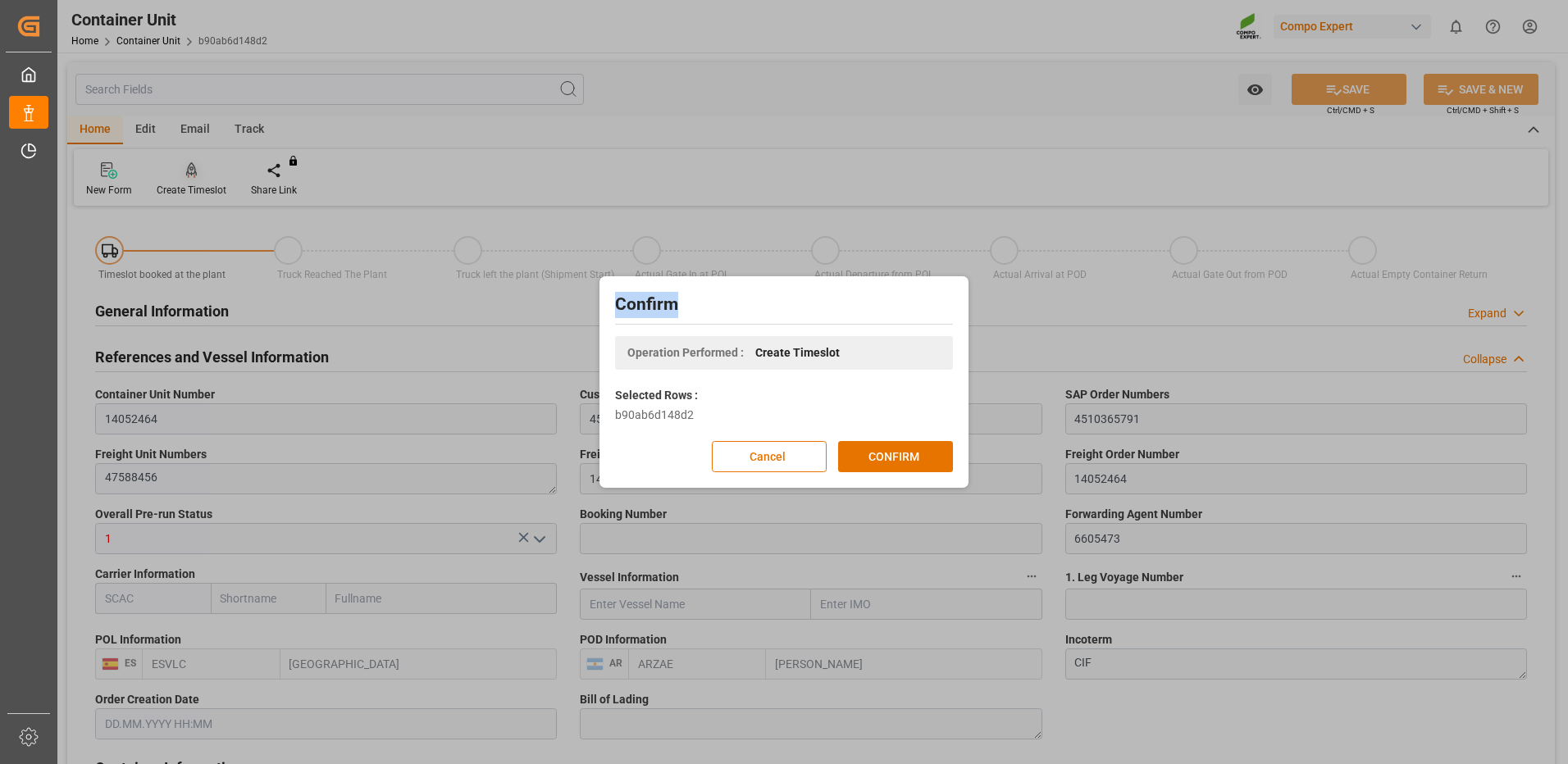
click at [193, 172] on div "Confirm Operation Performed : Create Timeslot Selected Rows : b90ab6d148d2 Canc…" at bounding box center [784, 382] width 1568 height 764
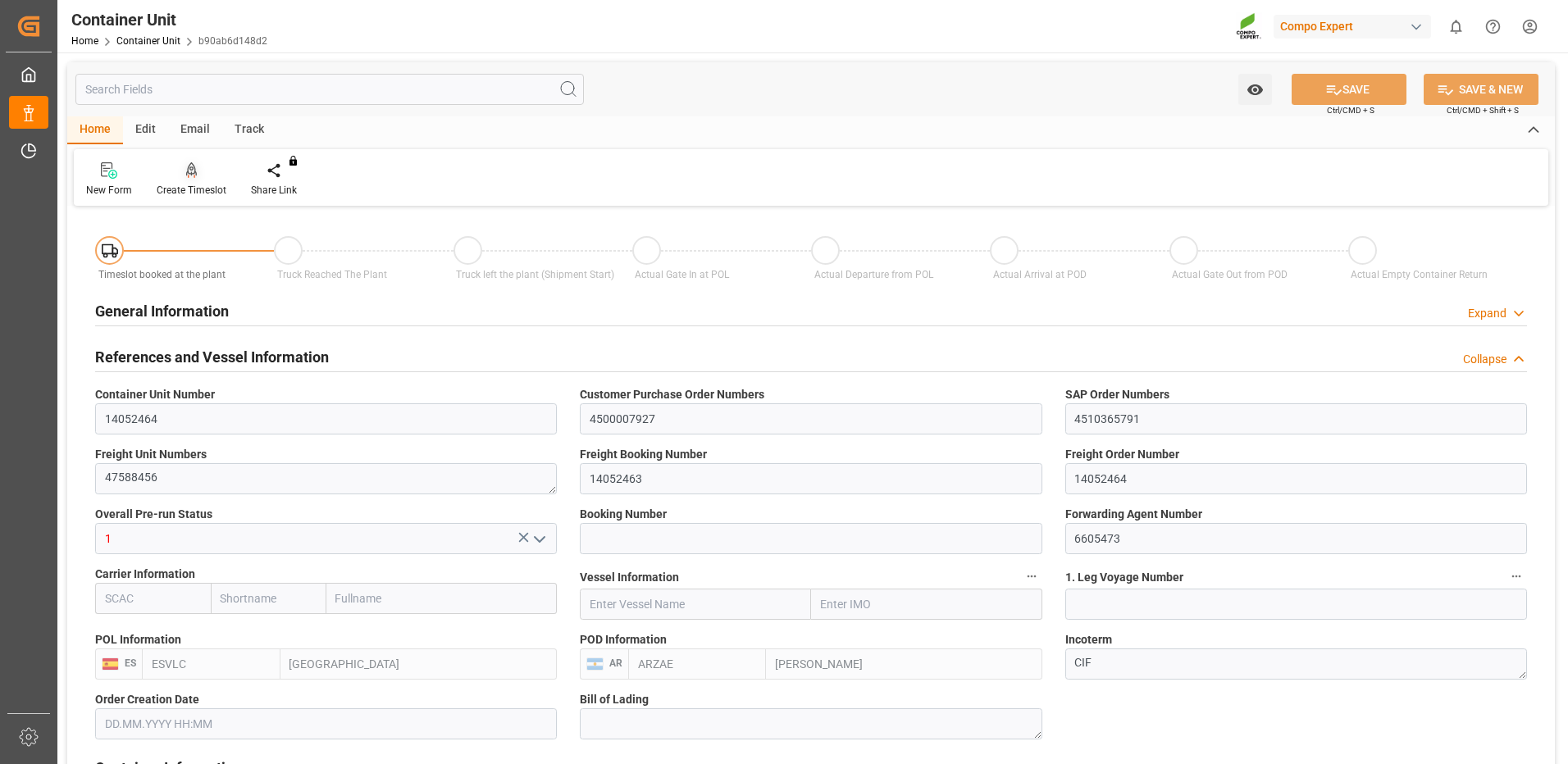
click at [189, 184] on div "Create Timeslot" at bounding box center [191, 190] width 70 height 15
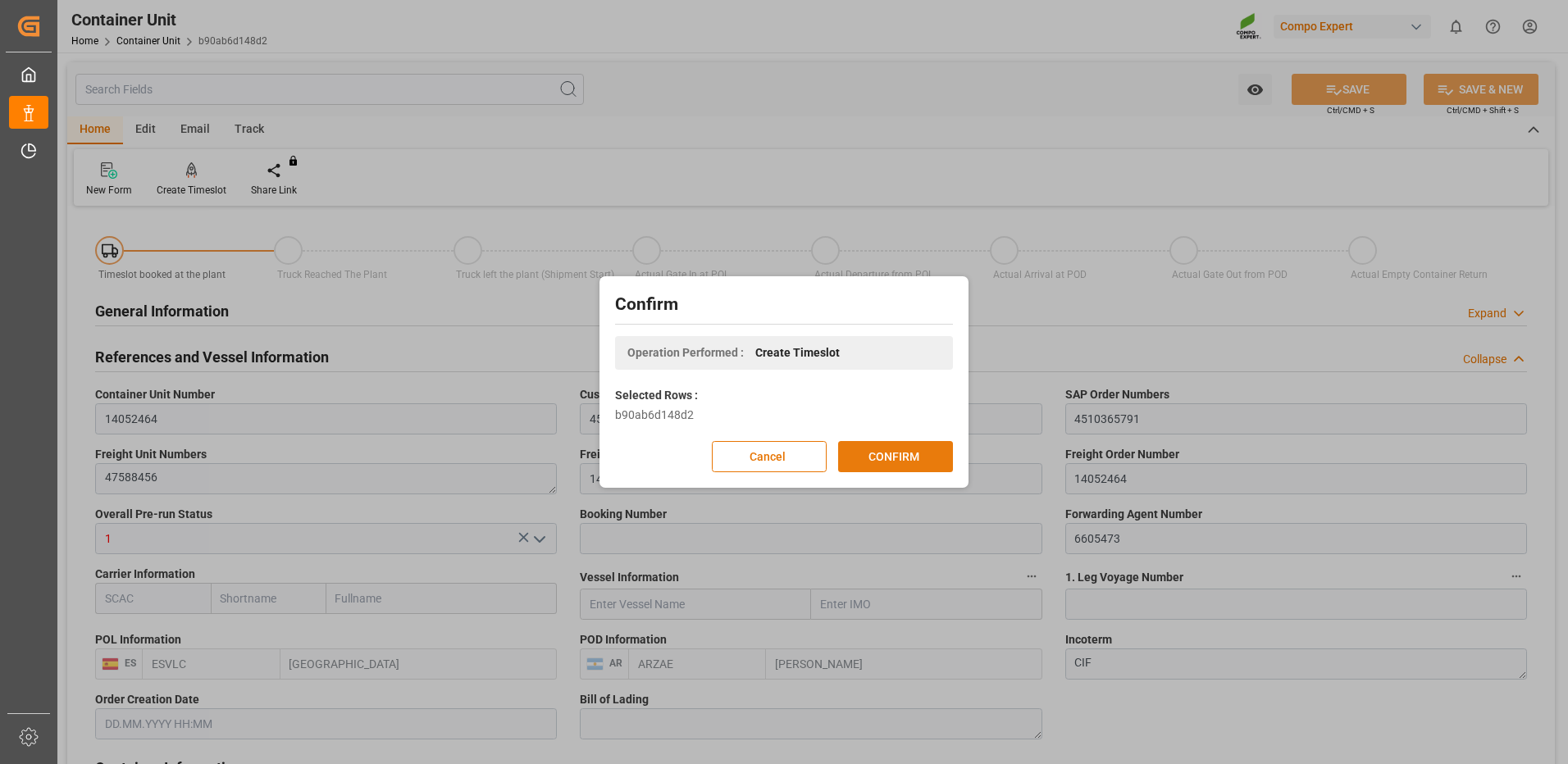
click at [909, 453] on button "CONFIRM" at bounding box center [895, 457] width 115 height 31
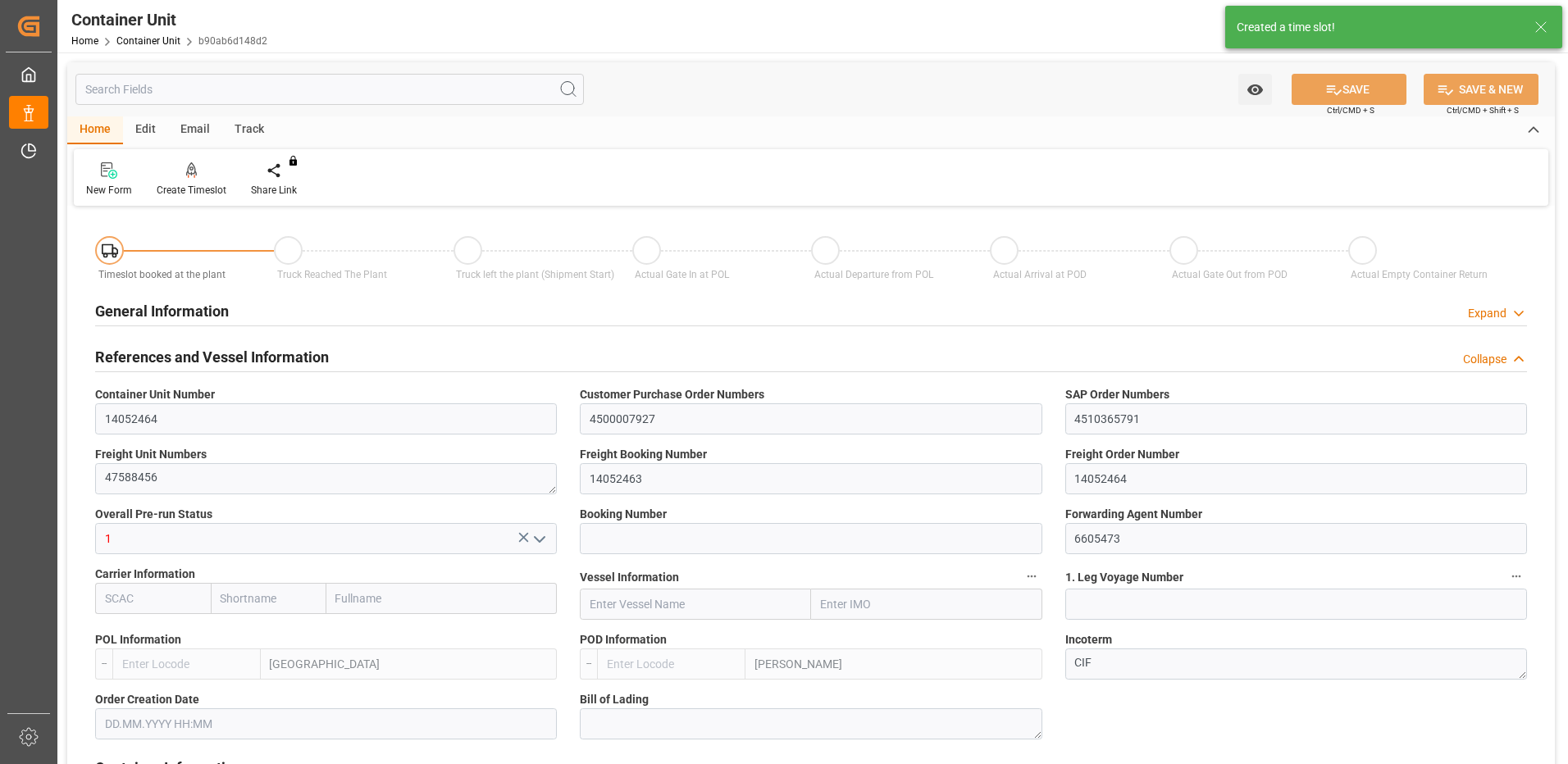
type input "ESVLC"
type input "ARZAE"
type input "7"
type input "0"
type input "8"
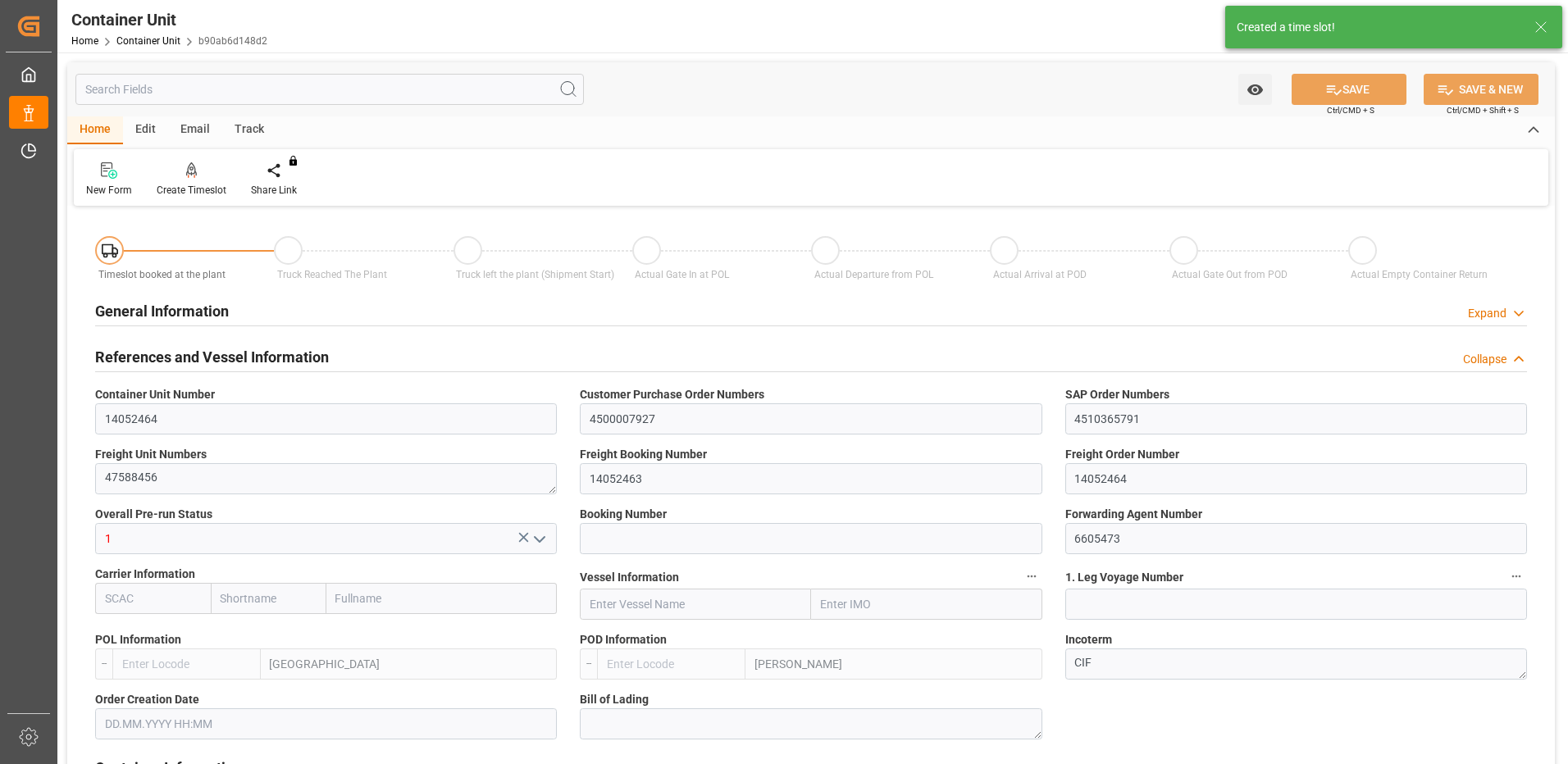
type input "0"
type input "40"
type input "24576"
type input "21.10.2025"
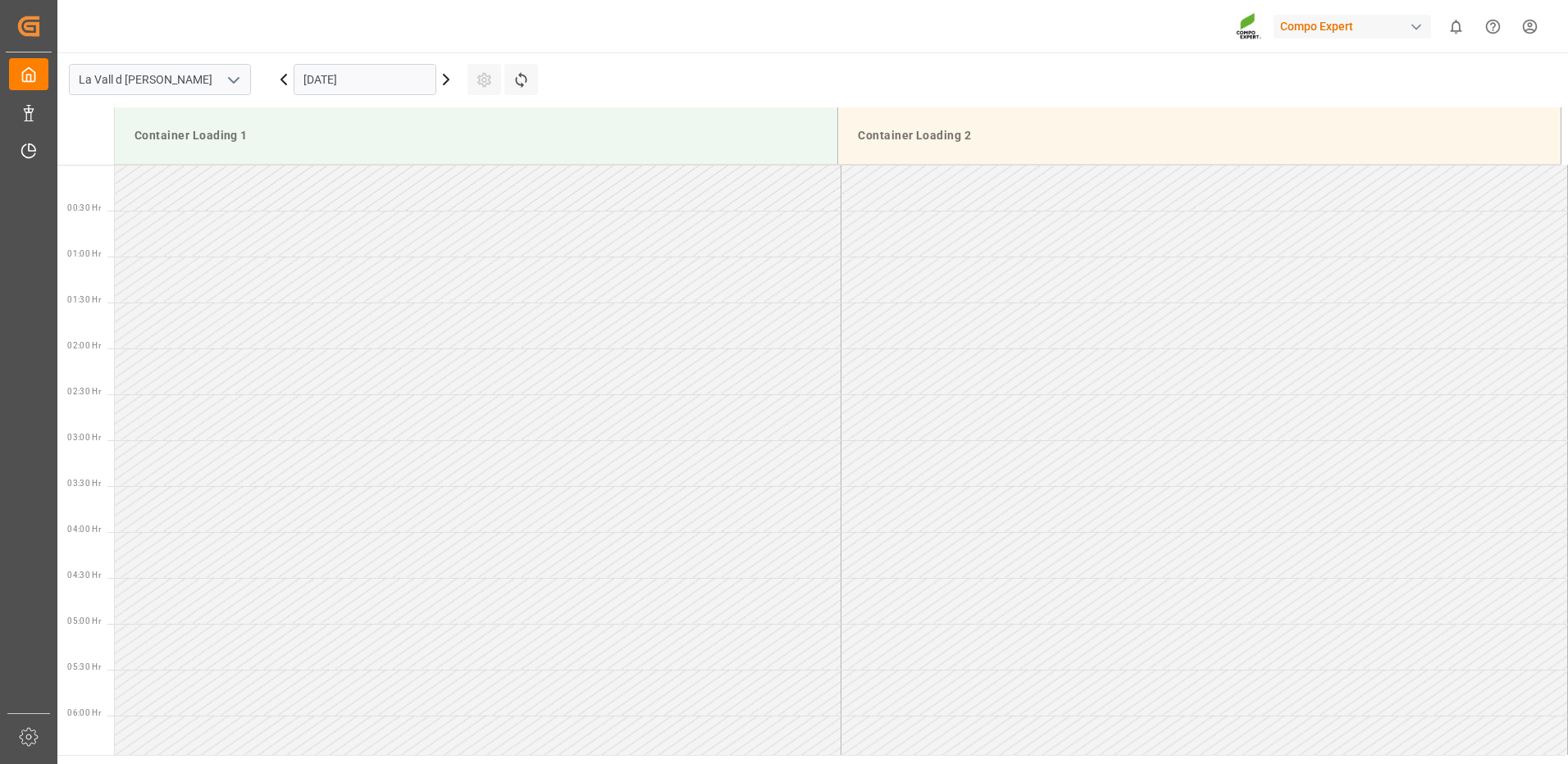
scroll to position [1367, 0]
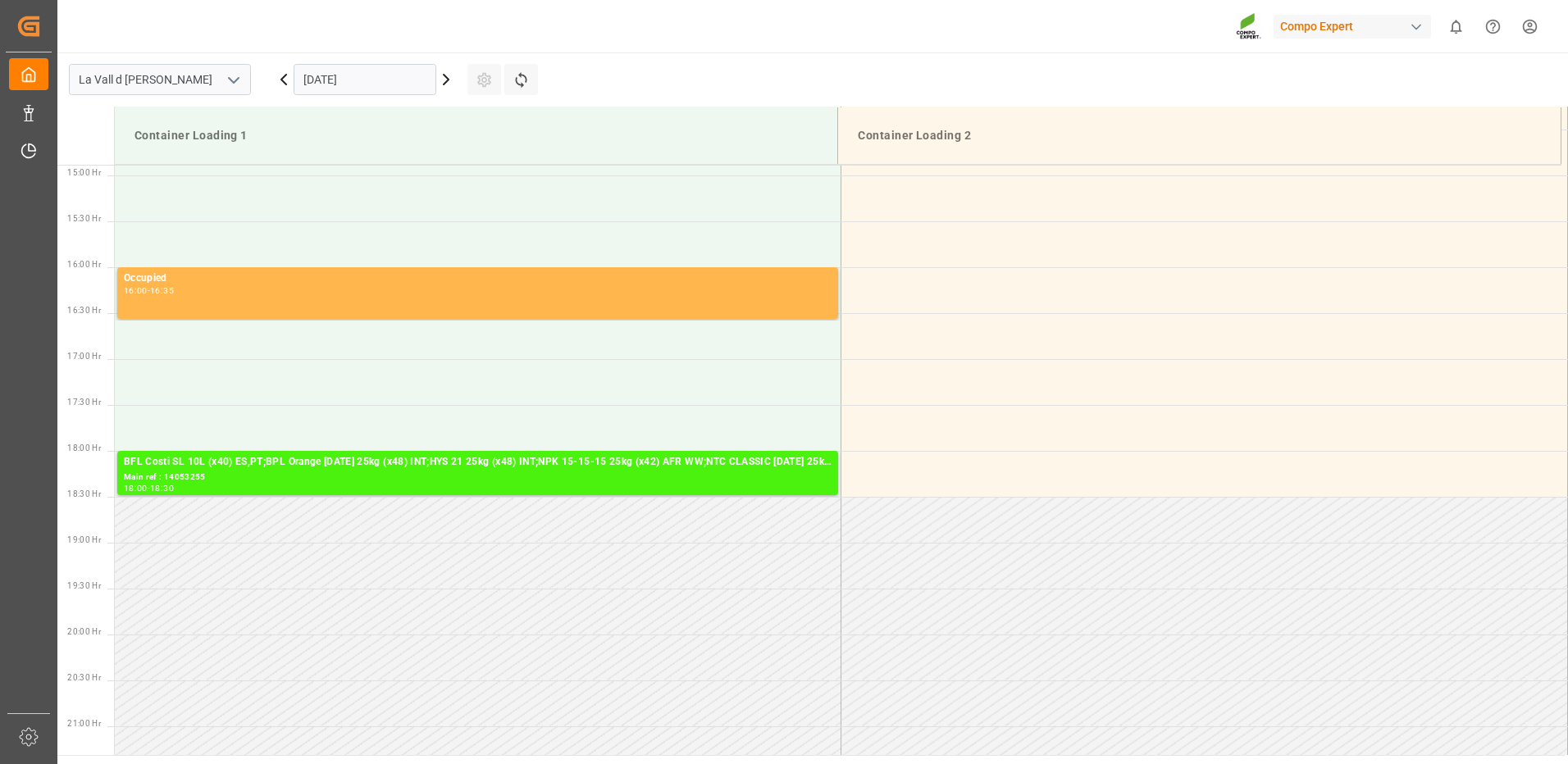
click at [399, 78] on input "[DATE]" at bounding box center [364, 79] width 143 height 31
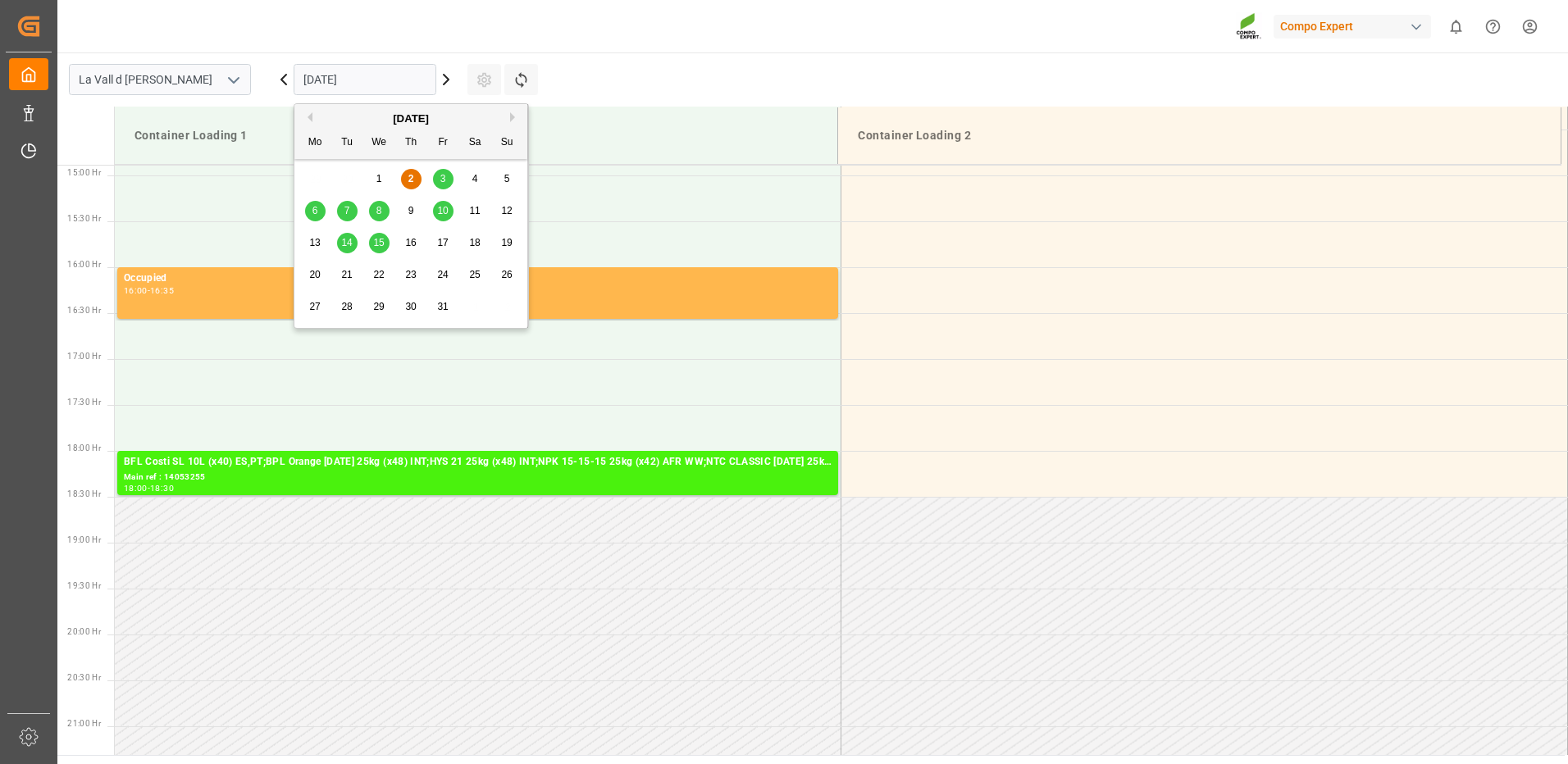
click at [314, 269] on span "20" at bounding box center [314, 275] width 10 height 11
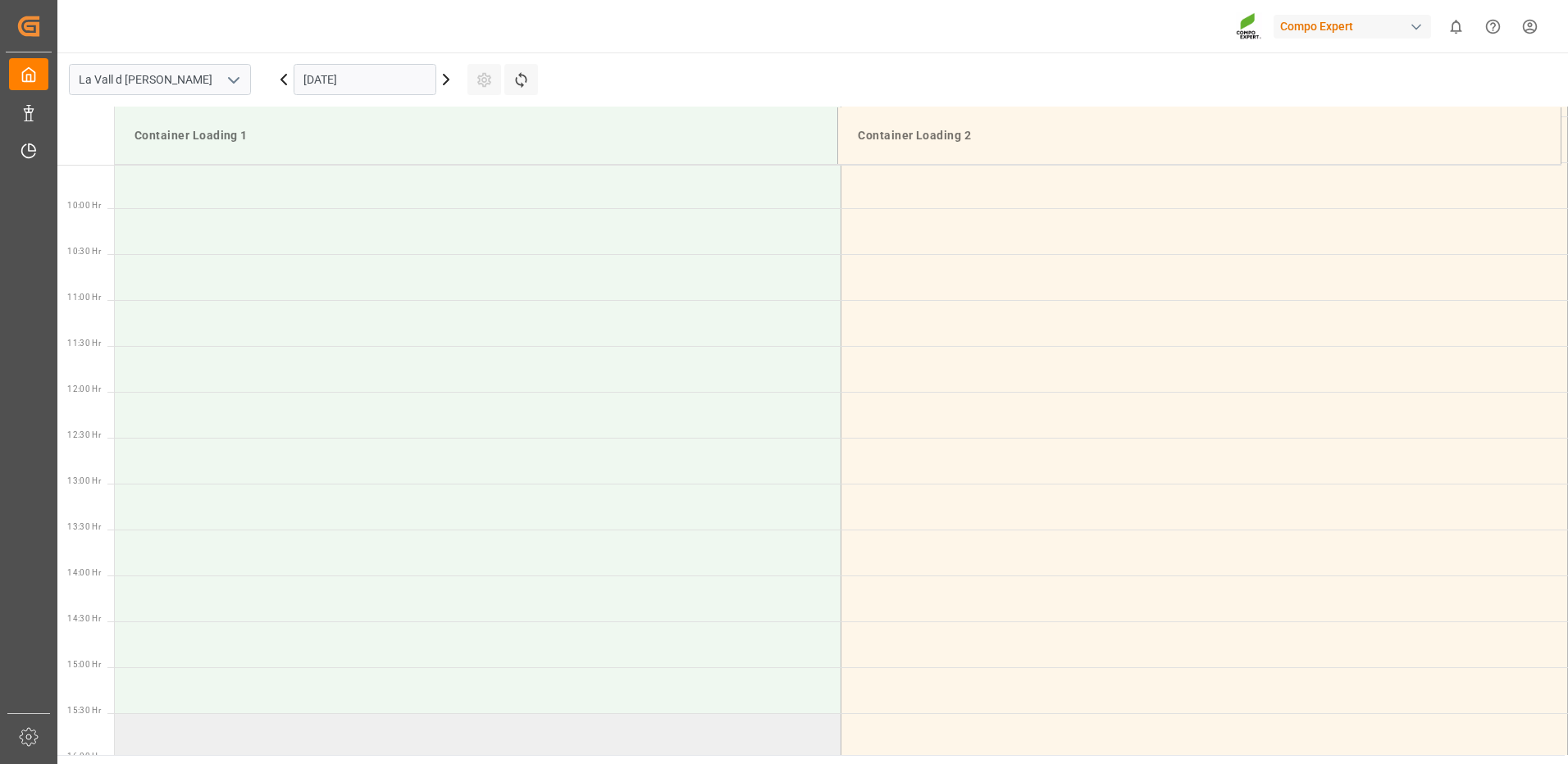
scroll to position [547, 0]
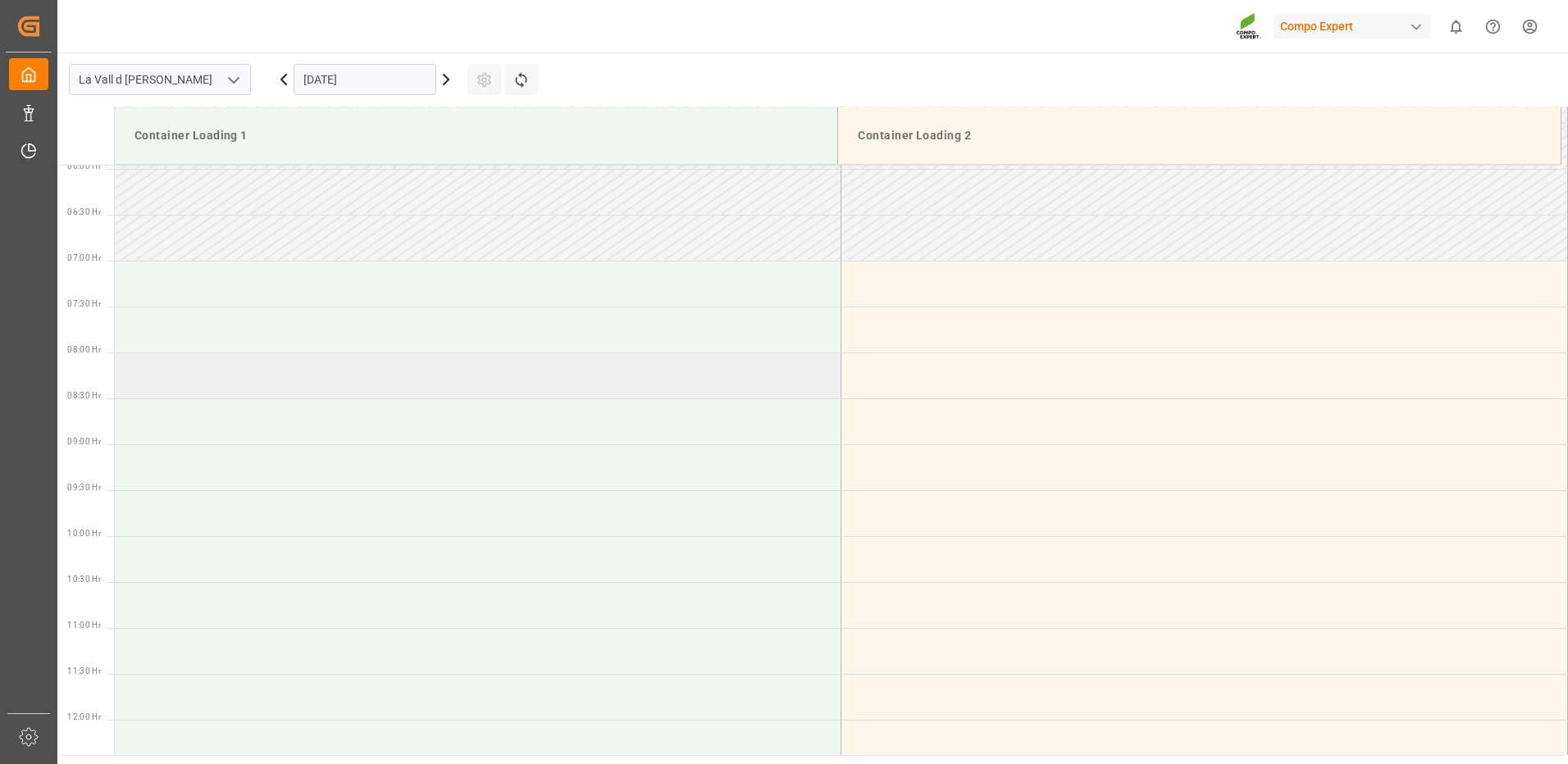
click at [252, 383] on td at bounding box center [478, 375] width 727 height 46
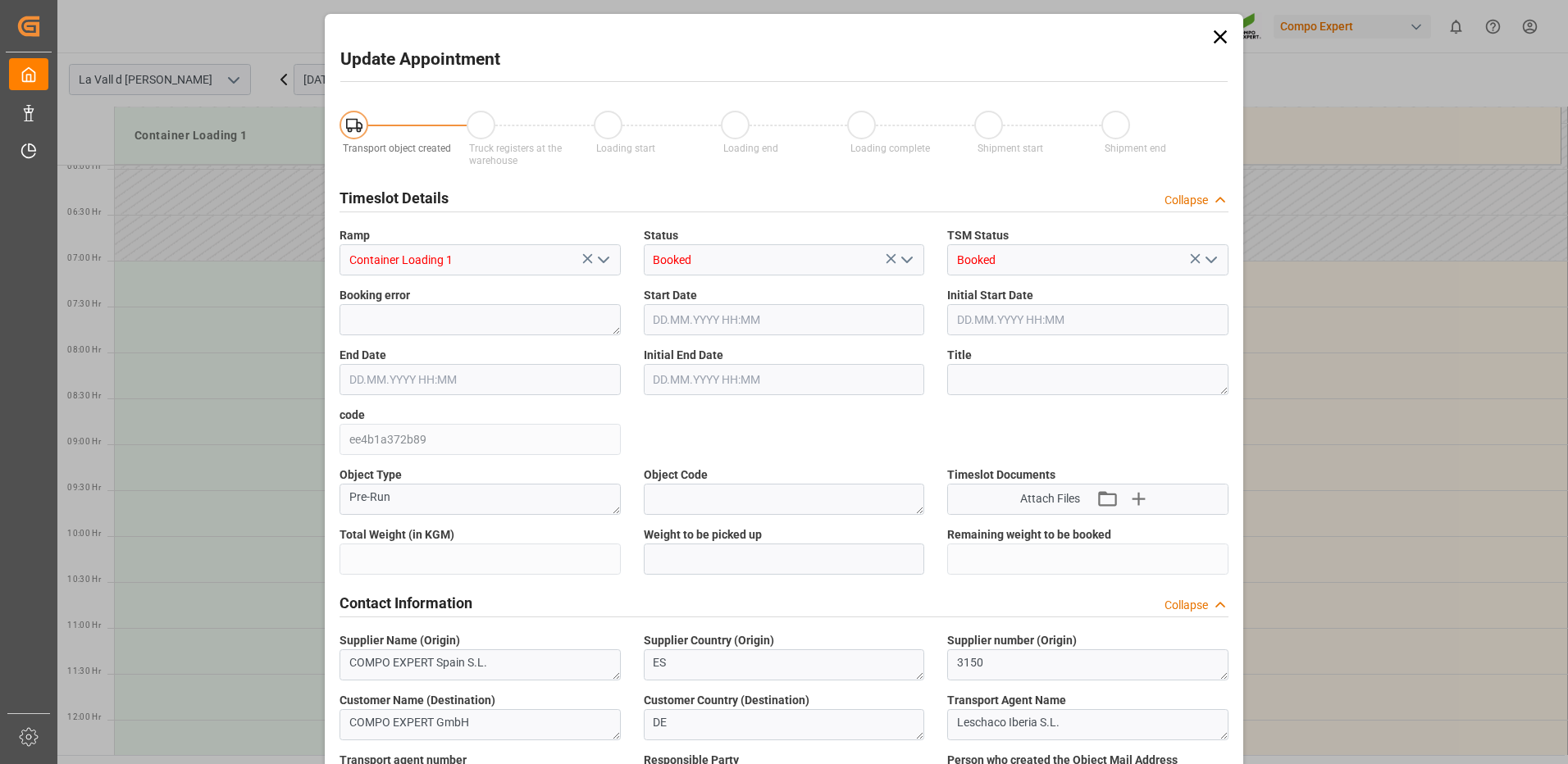
type input "24576"
type input "40"
type input "[DATE] 08:00"
type input "[DATE] 08:30"
type input "[DATE] 16:16"
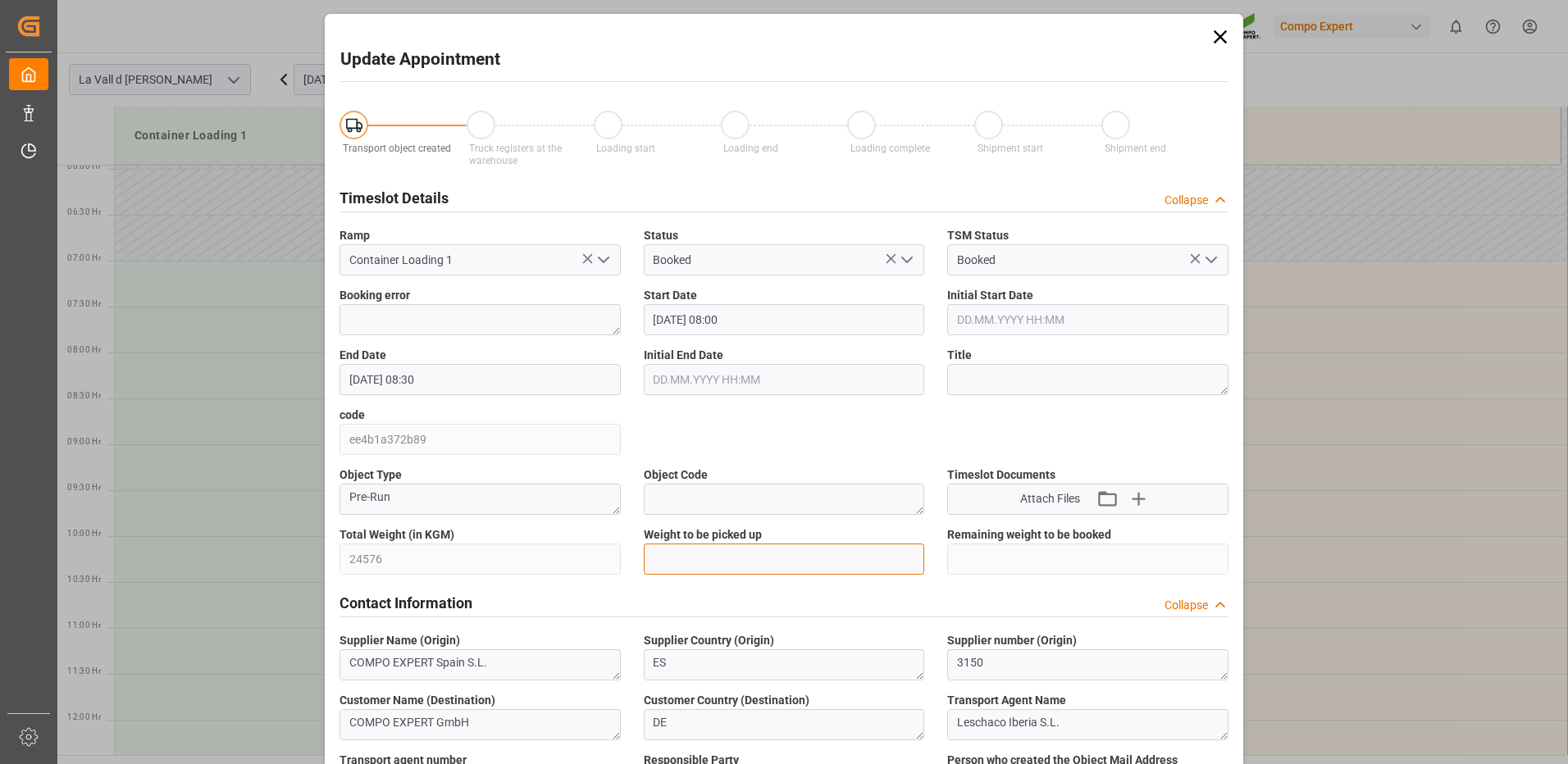
click at [667, 565] on input "text" at bounding box center [784, 559] width 281 height 31
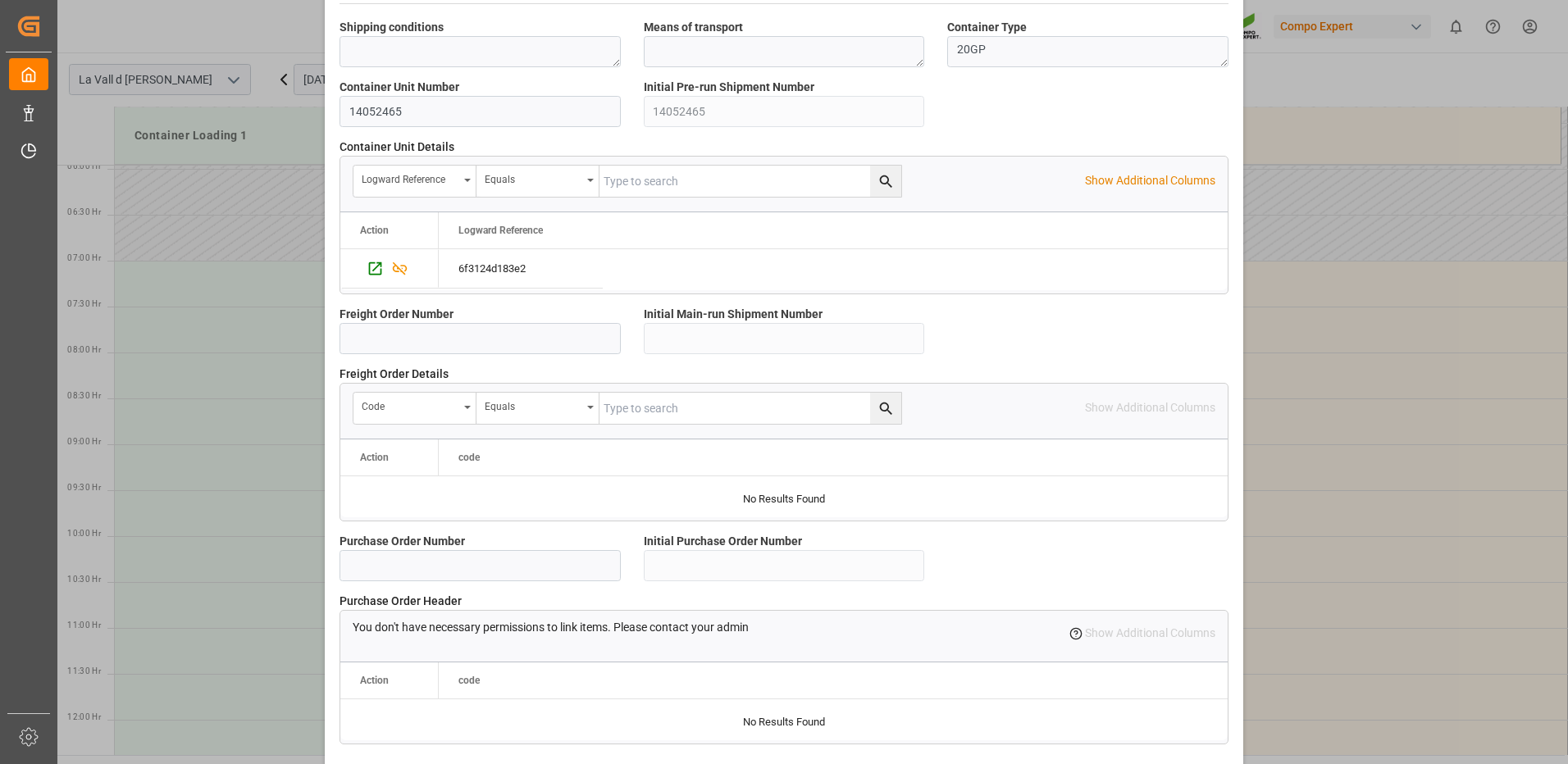
scroll to position [1394, 0]
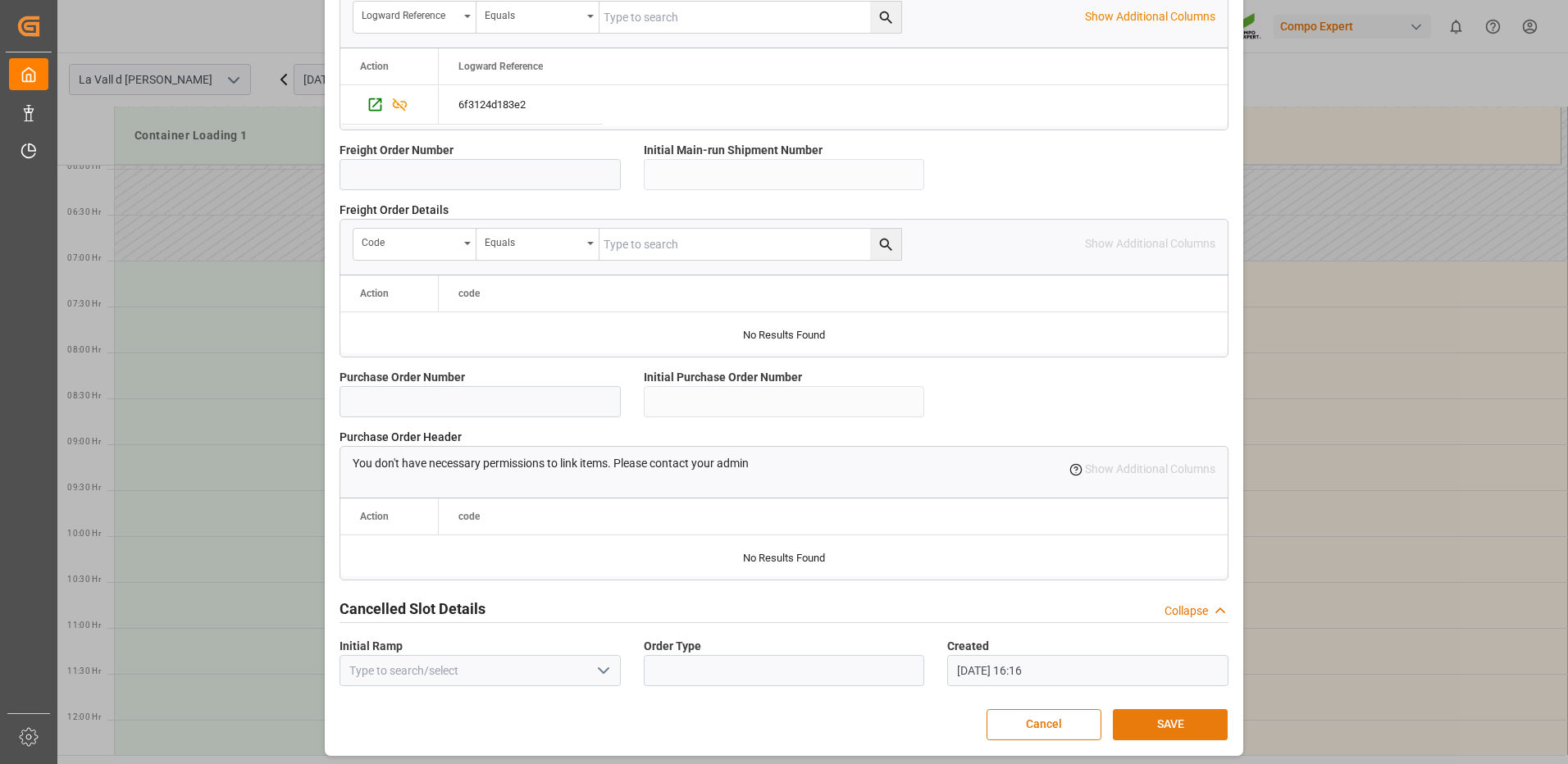
type input "24576"
click at [1164, 728] on button "SAVE" at bounding box center [1169, 724] width 115 height 31
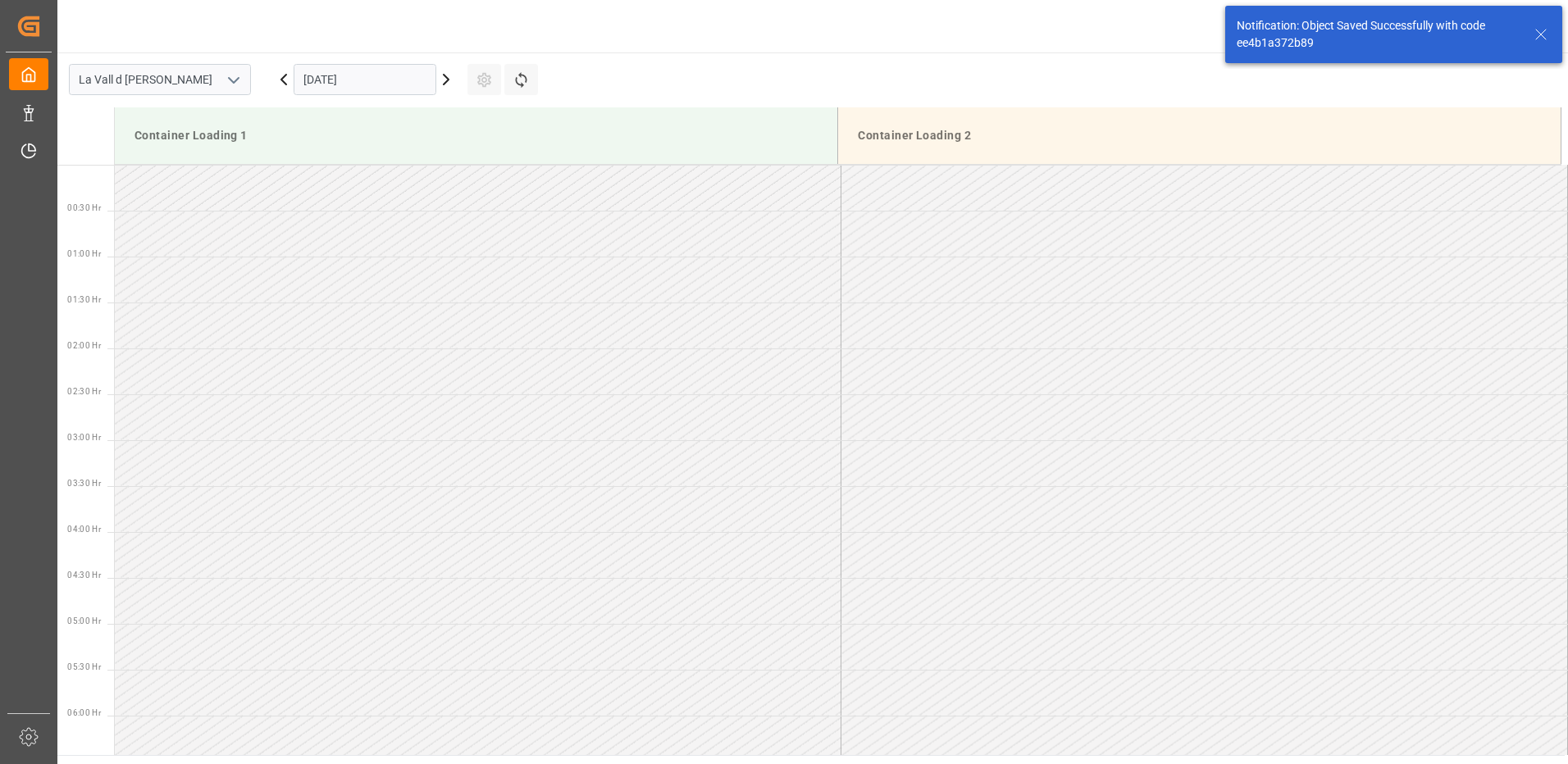
scroll to position [633, 0]
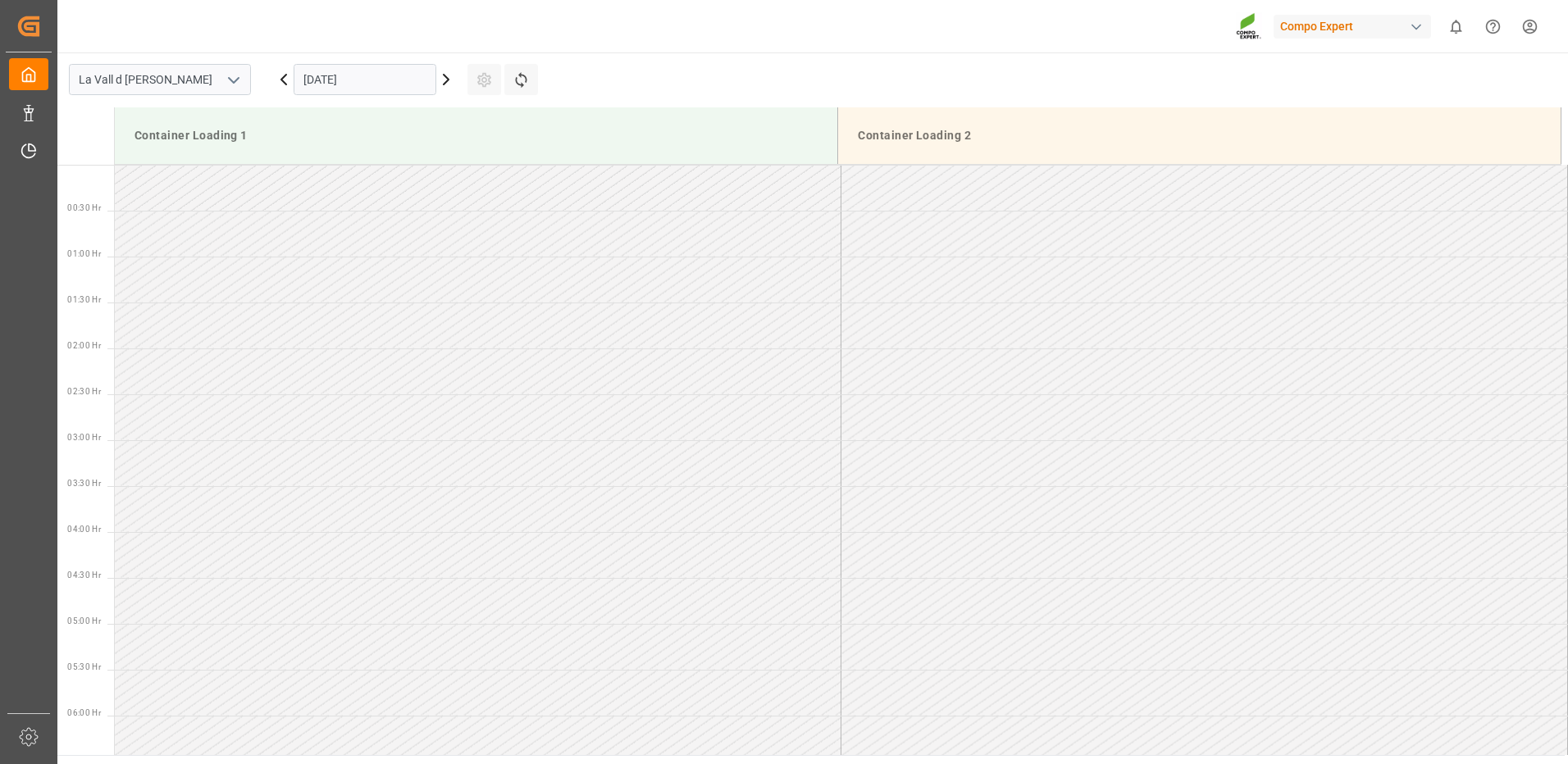
scroll to position [1367, 0]
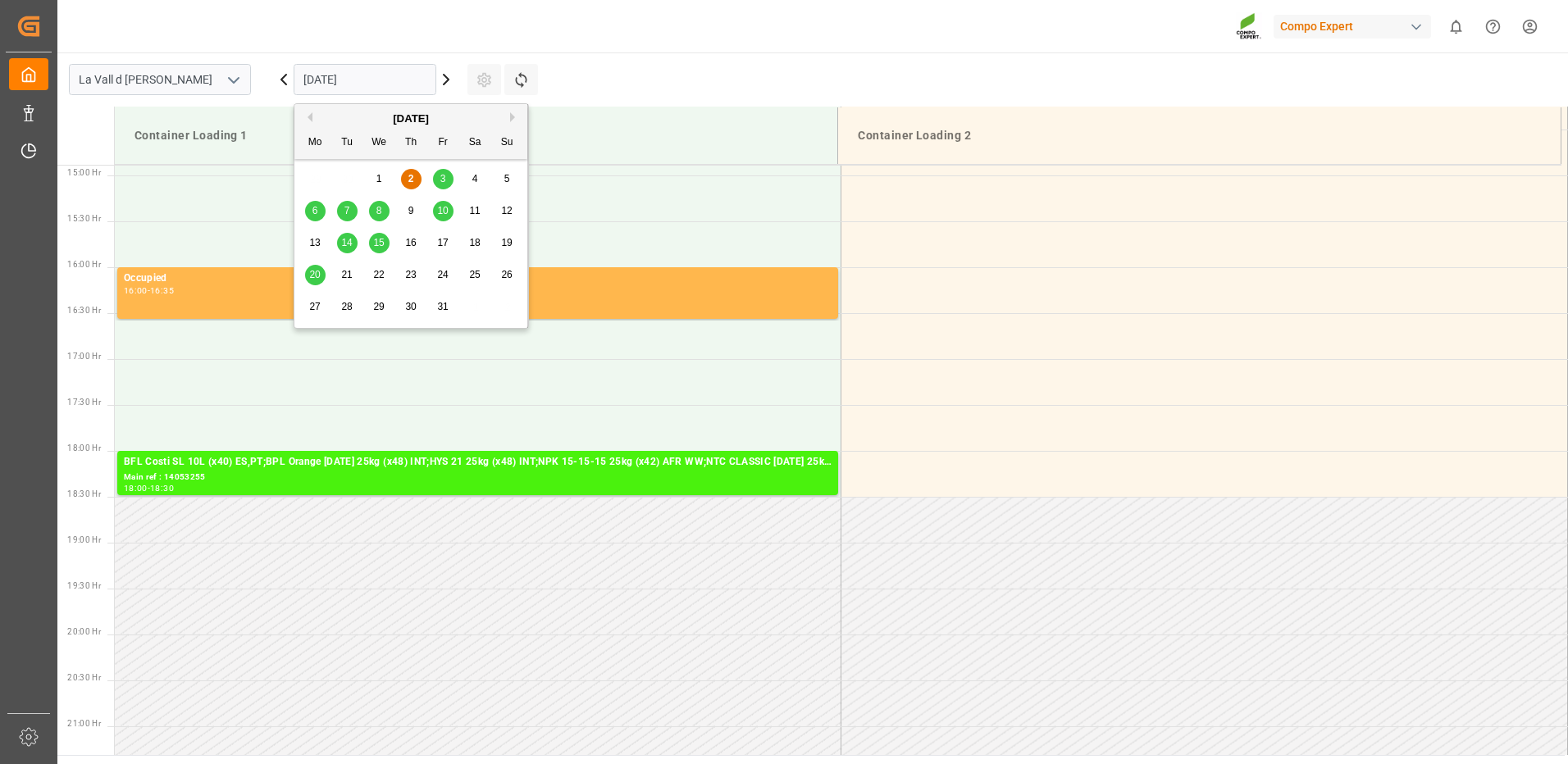
click at [374, 76] on input "[DATE]" at bounding box center [364, 79] width 143 height 31
click at [315, 272] on span "20" at bounding box center [314, 275] width 10 height 11
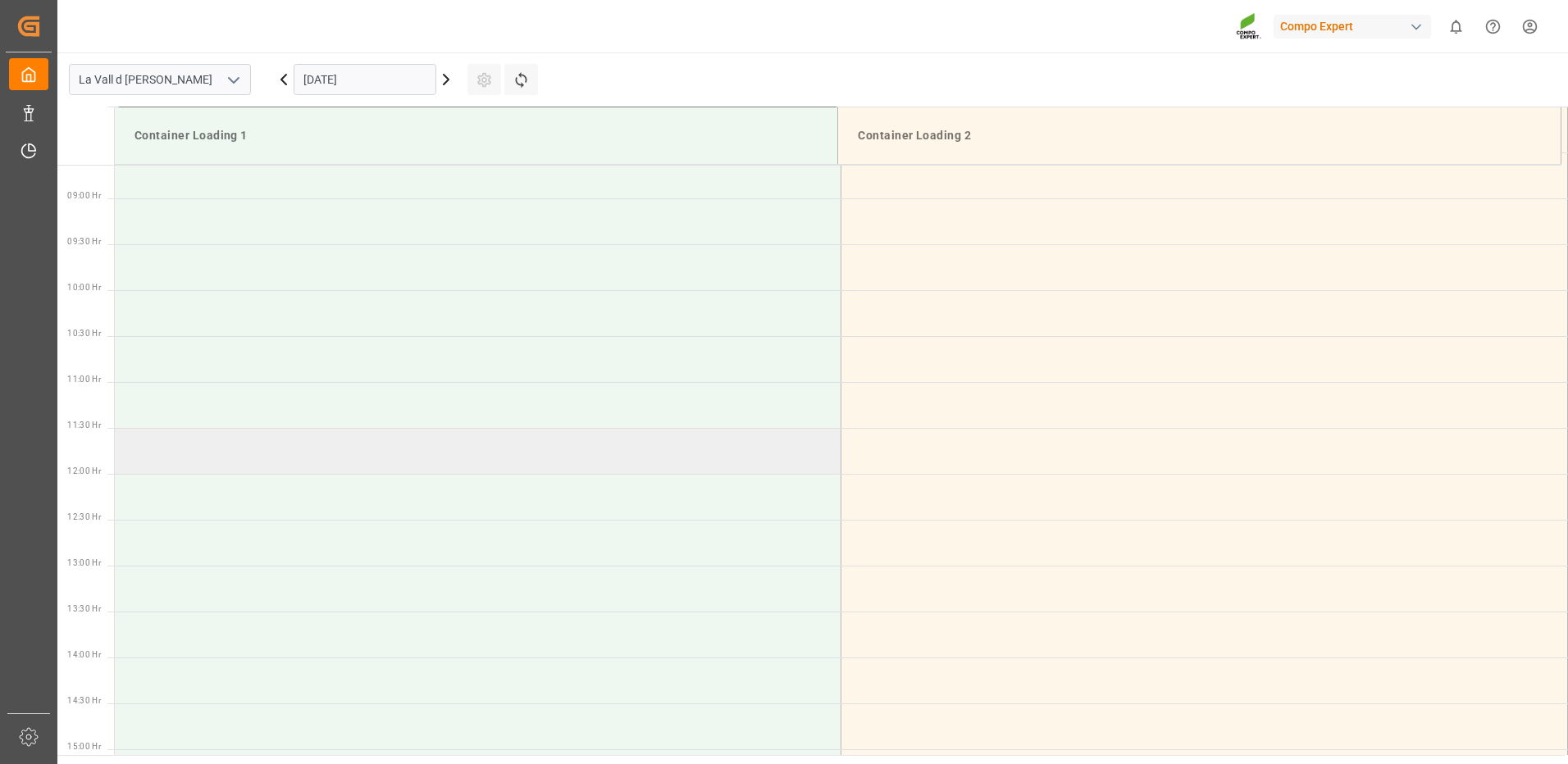
scroll to position [465, 0]
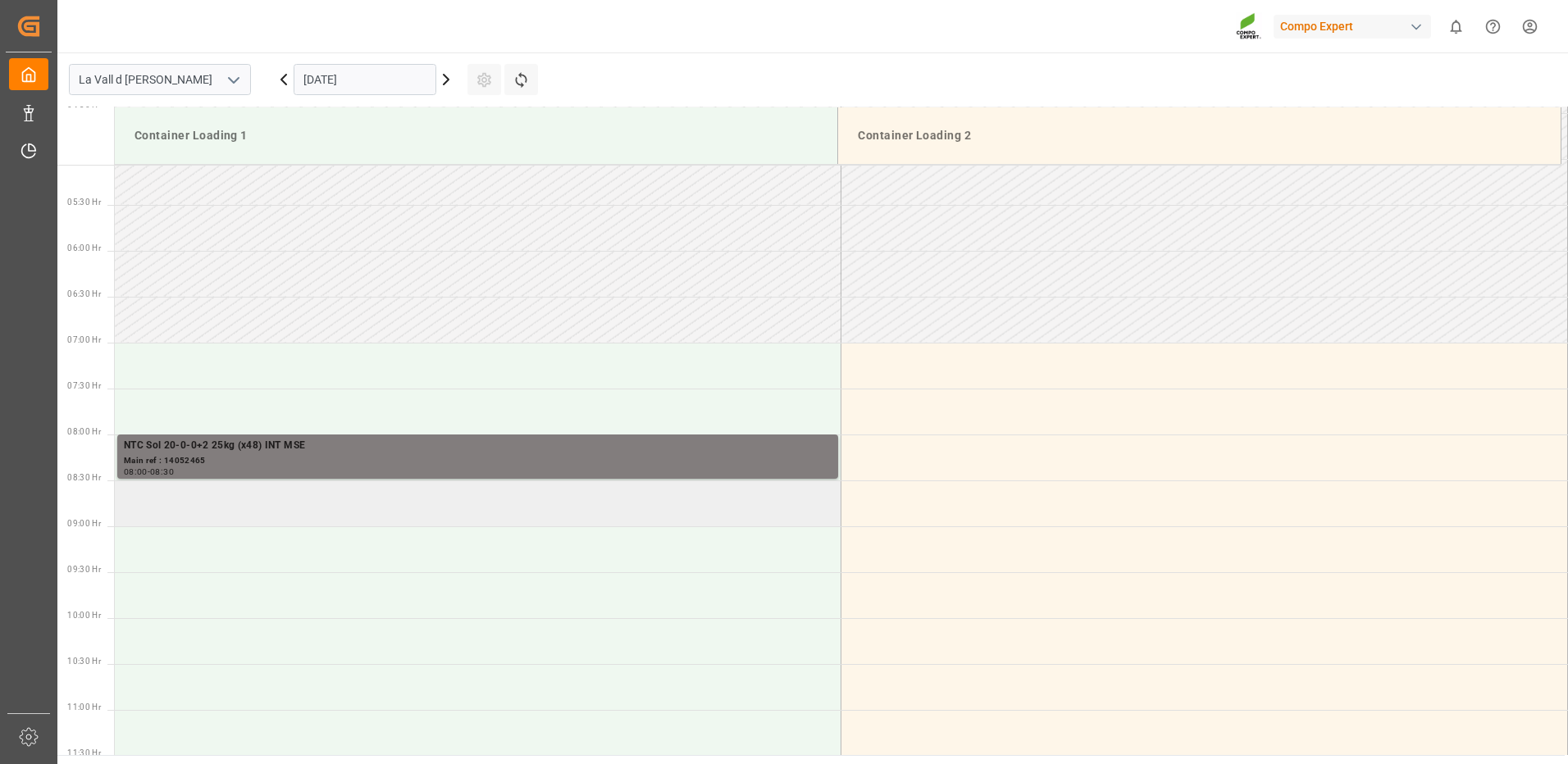
click at [270, 502] on td at bounding box center [478, 503] width 727 height 46
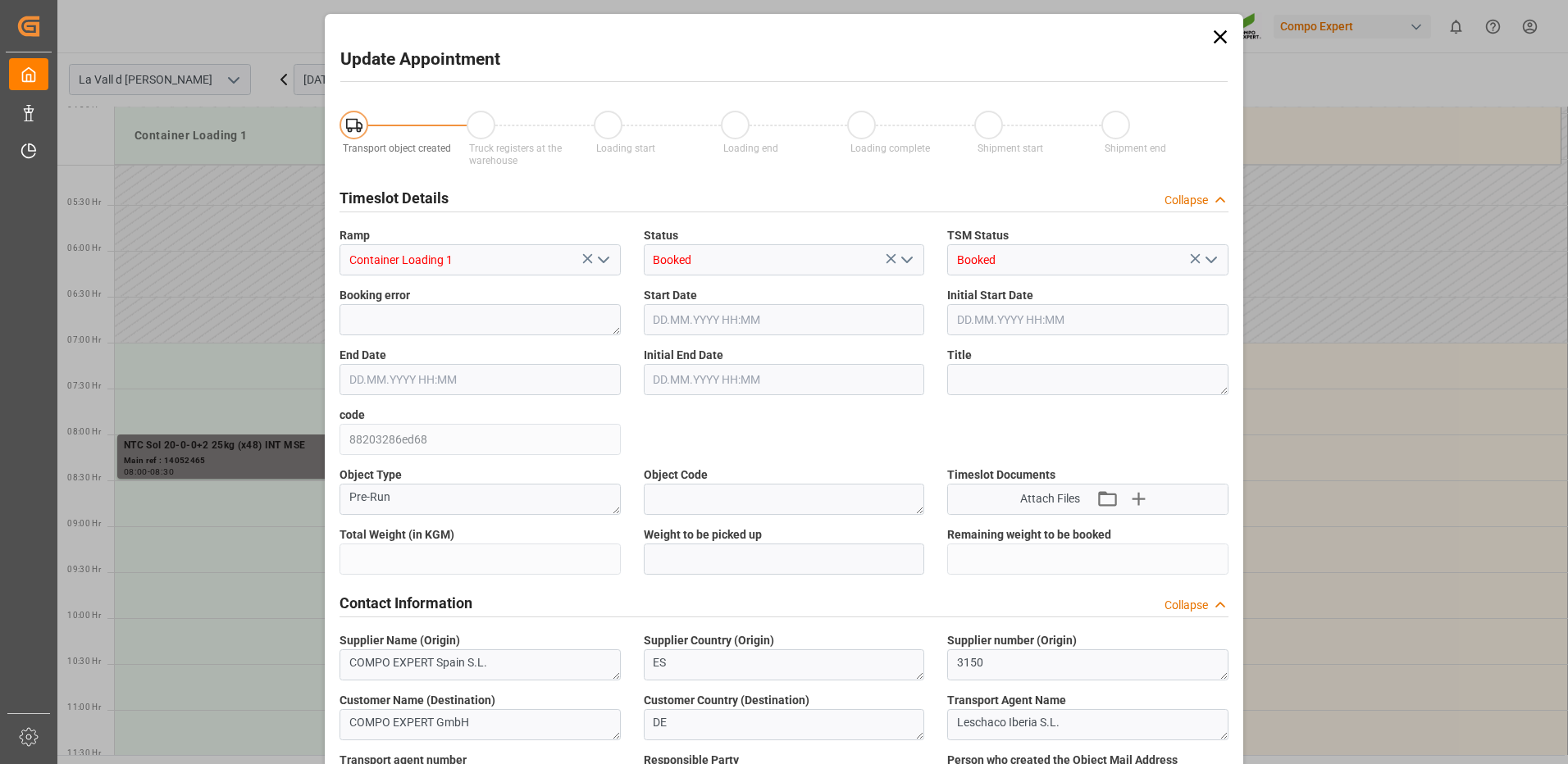
type input "24576"
type input "40"
type input "[DATE] 08:30"
type input "[DATE] 09:00"
type input "[DATE] 16:17"
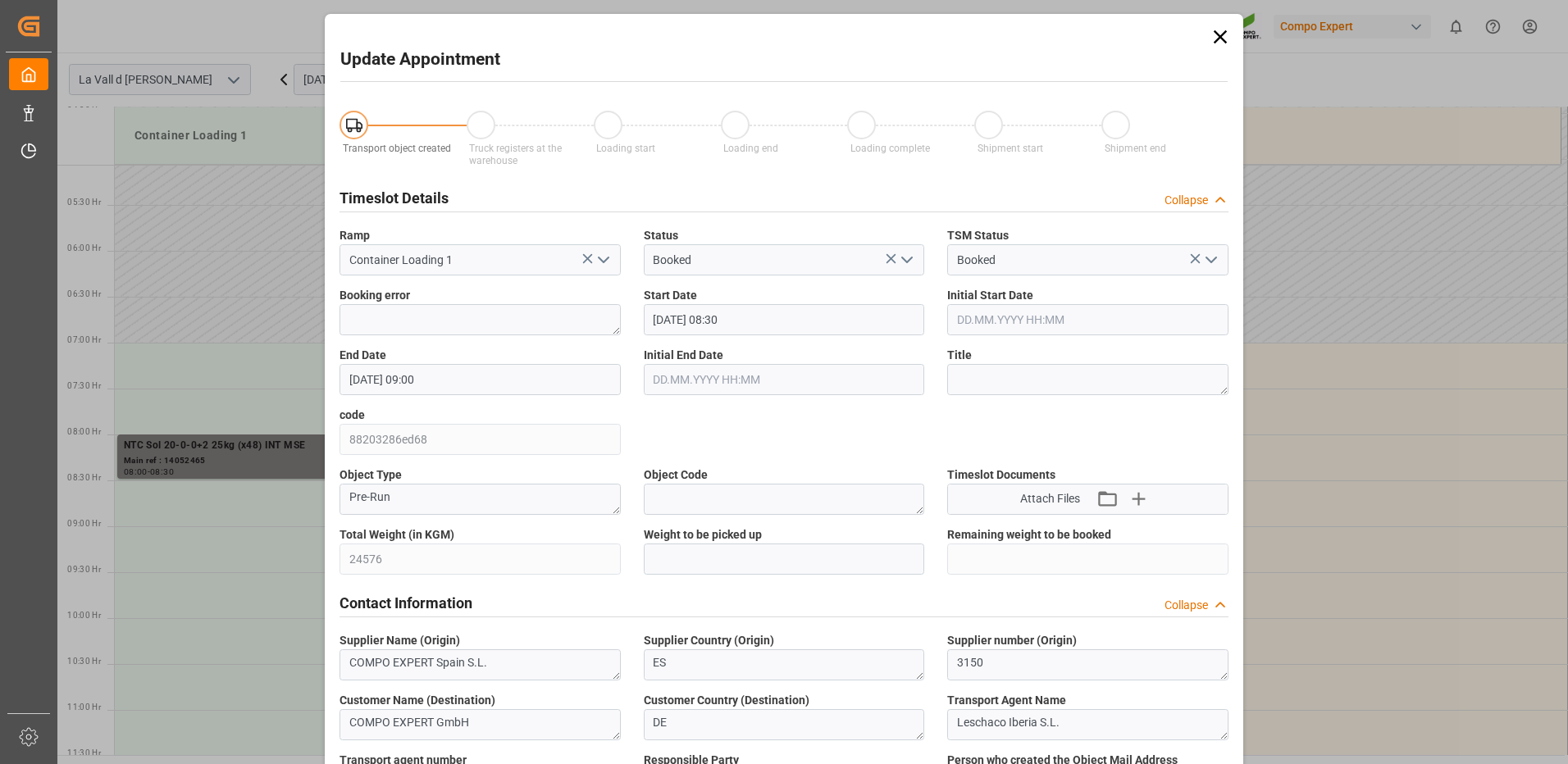
scroll to position [82, 0]
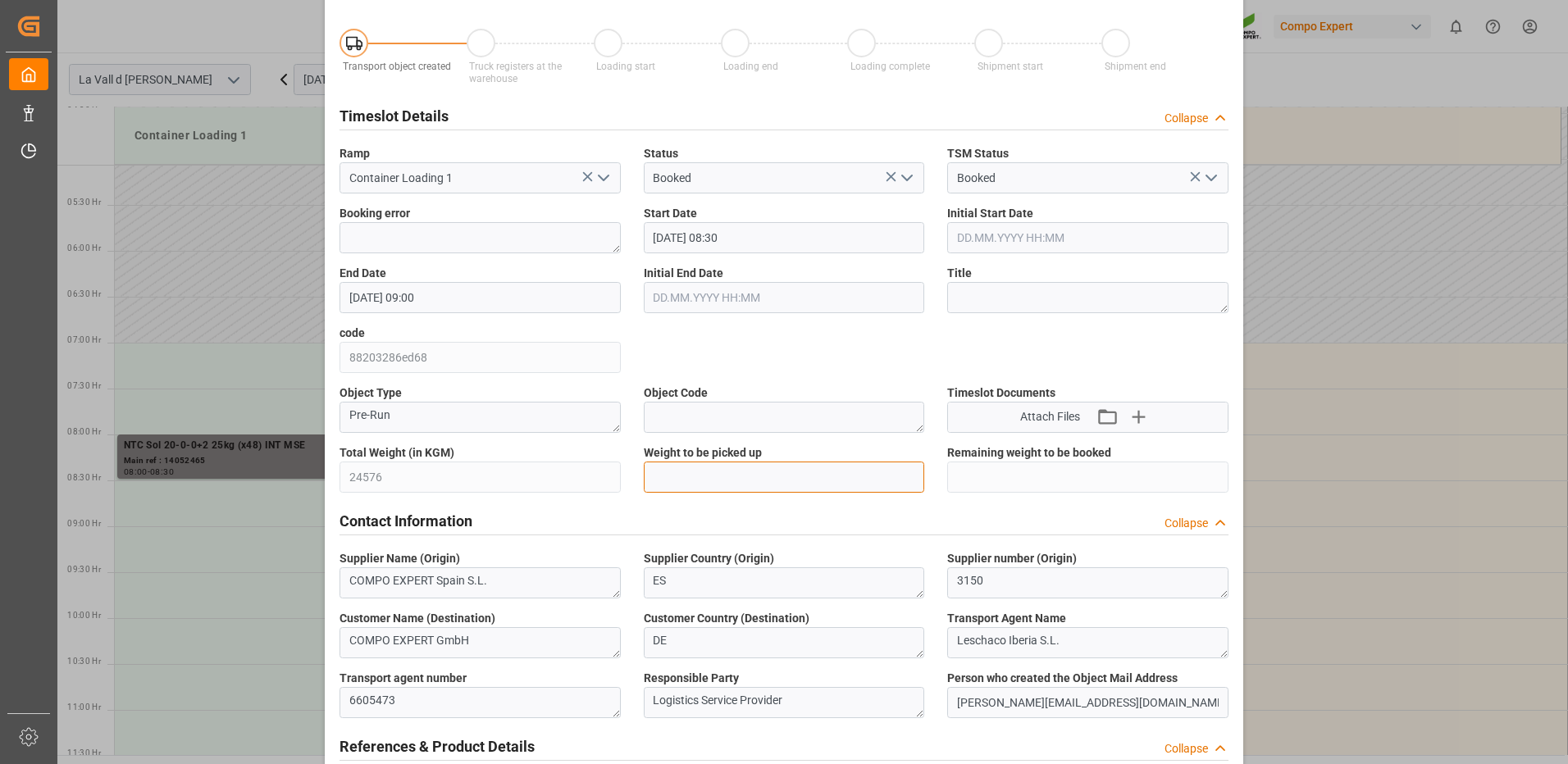
click at [675, 465] on input "text" at bounding box center [784, 477] width 281 height 31
type input "24576"
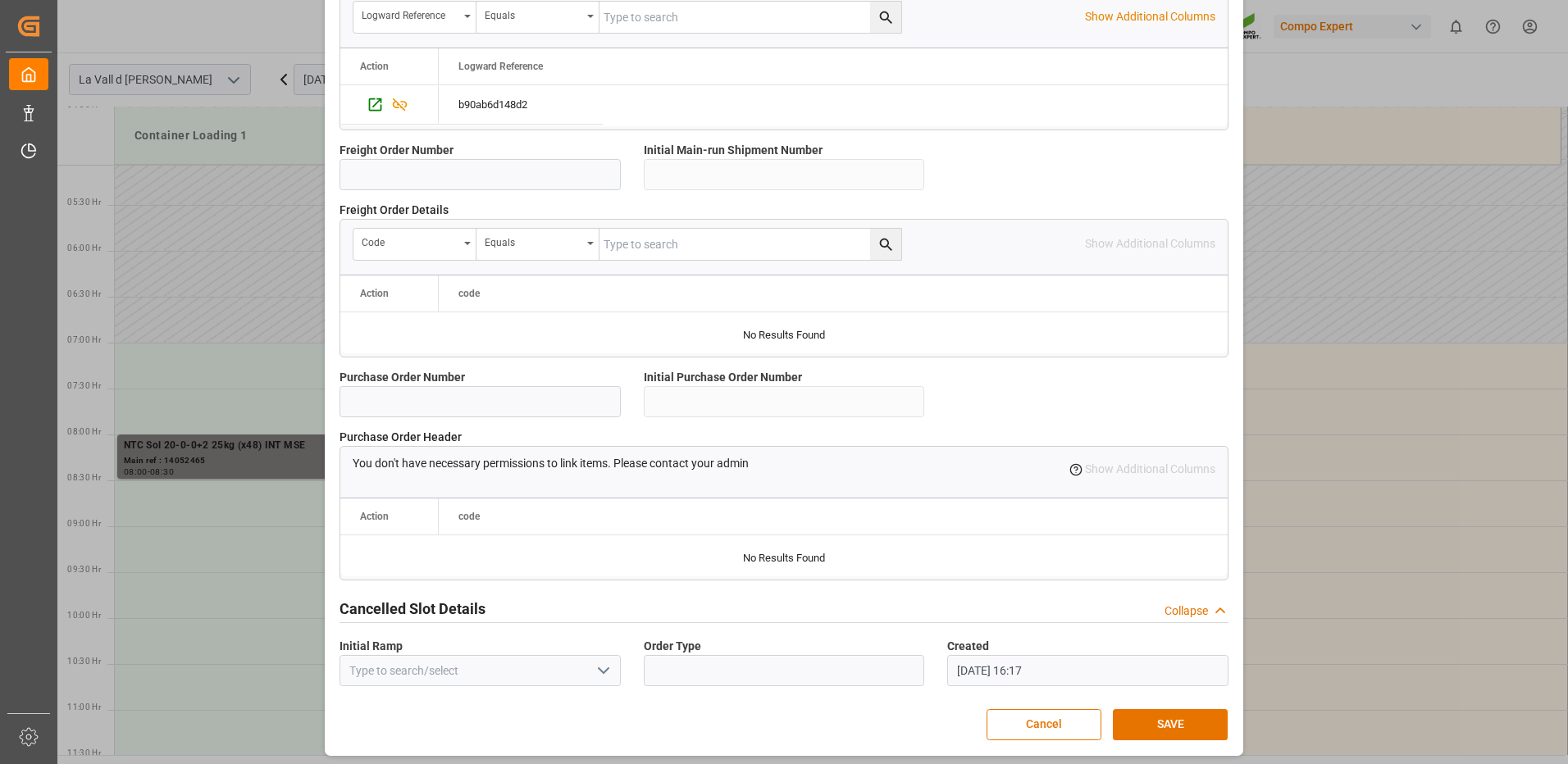
scroll to position [1398, 0]
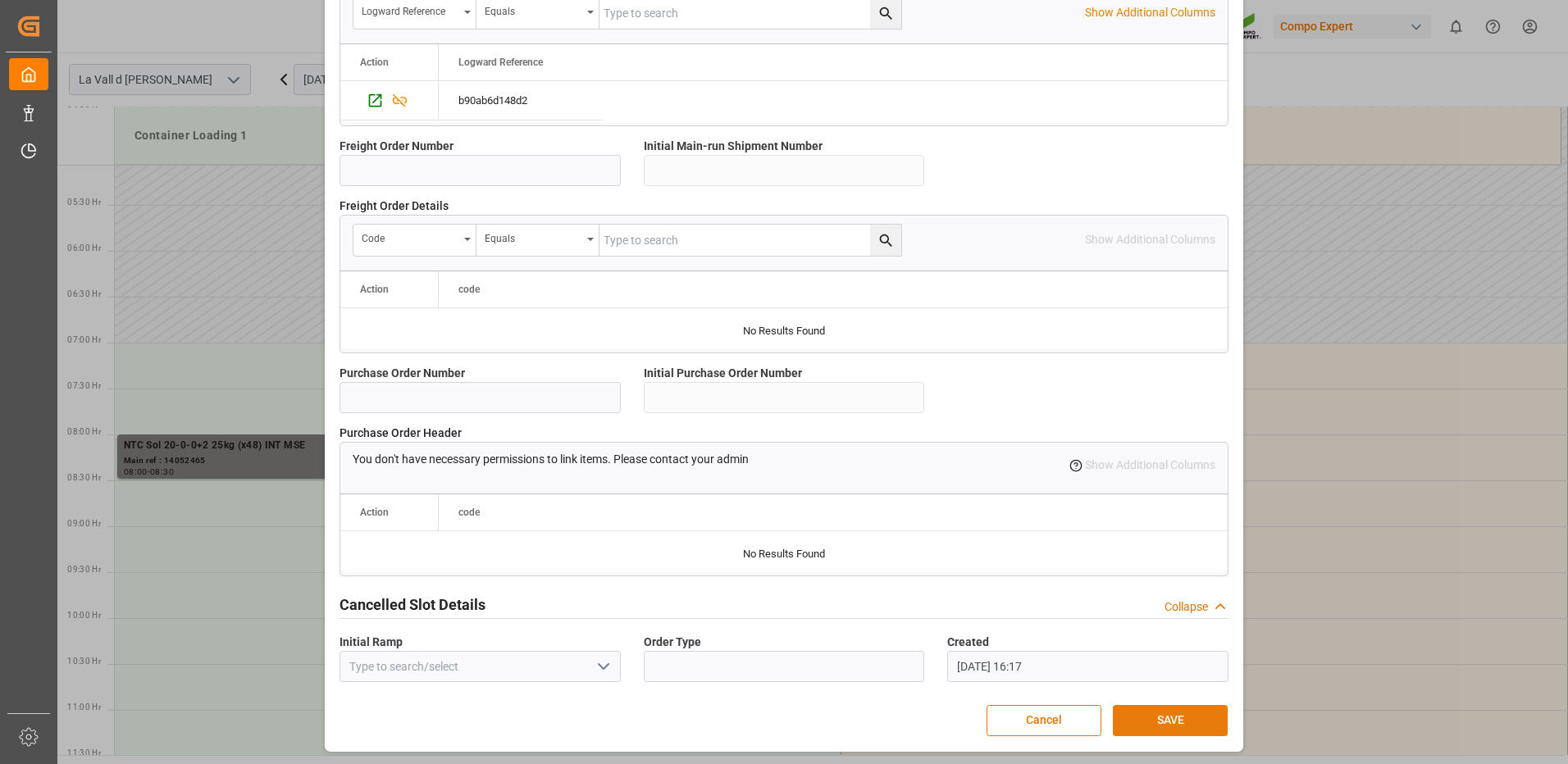
click at [1139, 713] on button "SAVE" at bounding box center [1169, 720] width 115 height 31
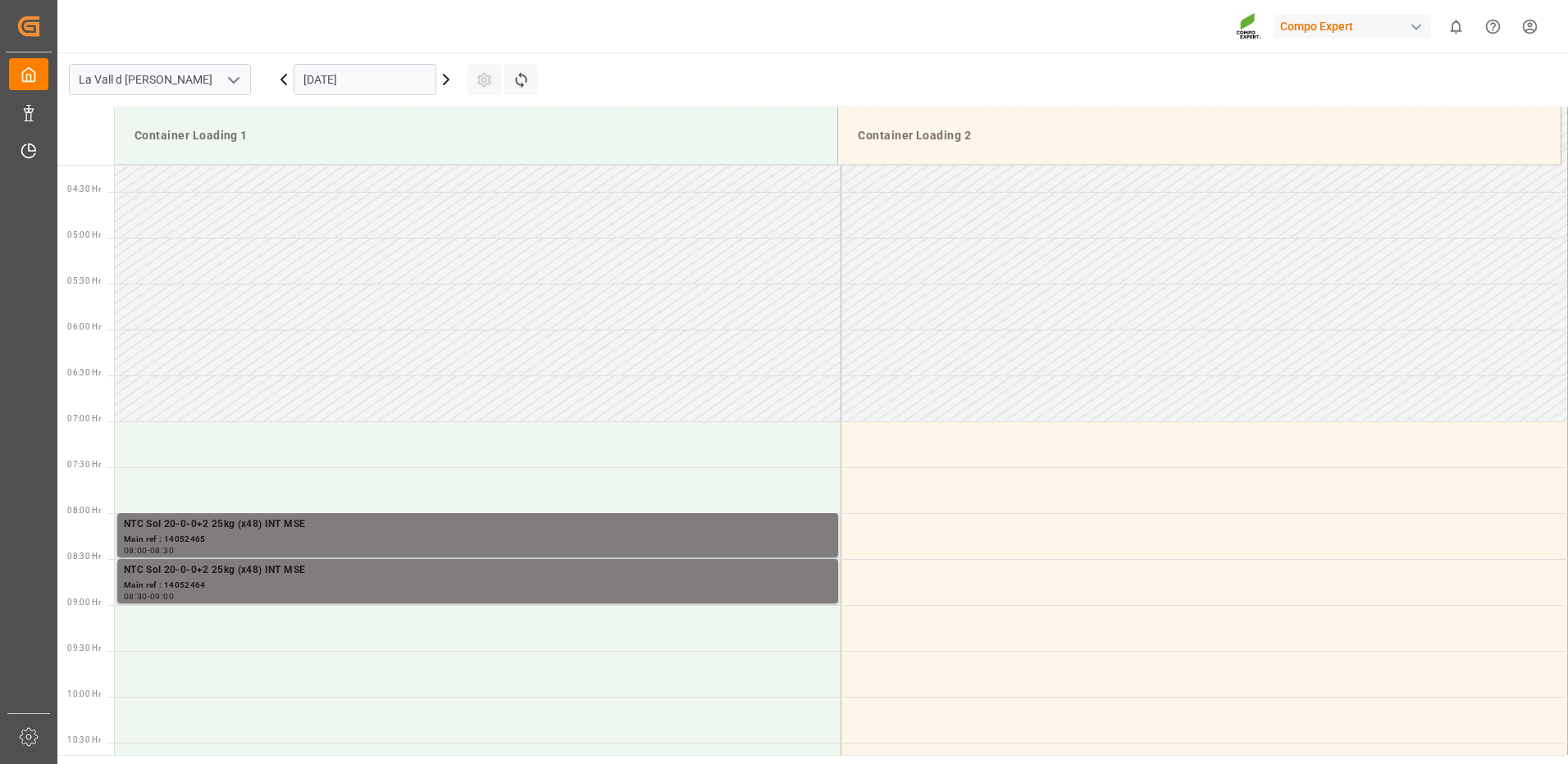
scroll to position [305, 0]
